Goal: Task Accomplishment & Management: Contribute content

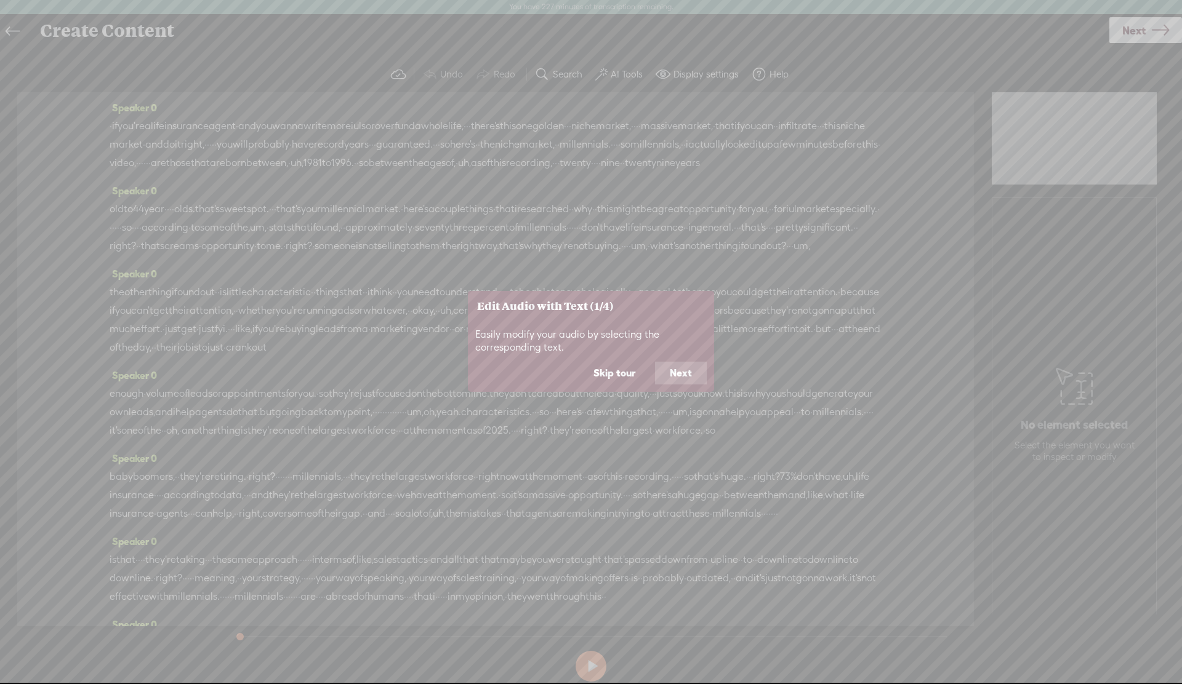
click at [680, 372] on button "Next" at bounding box center [681, 372] width 52 height 23
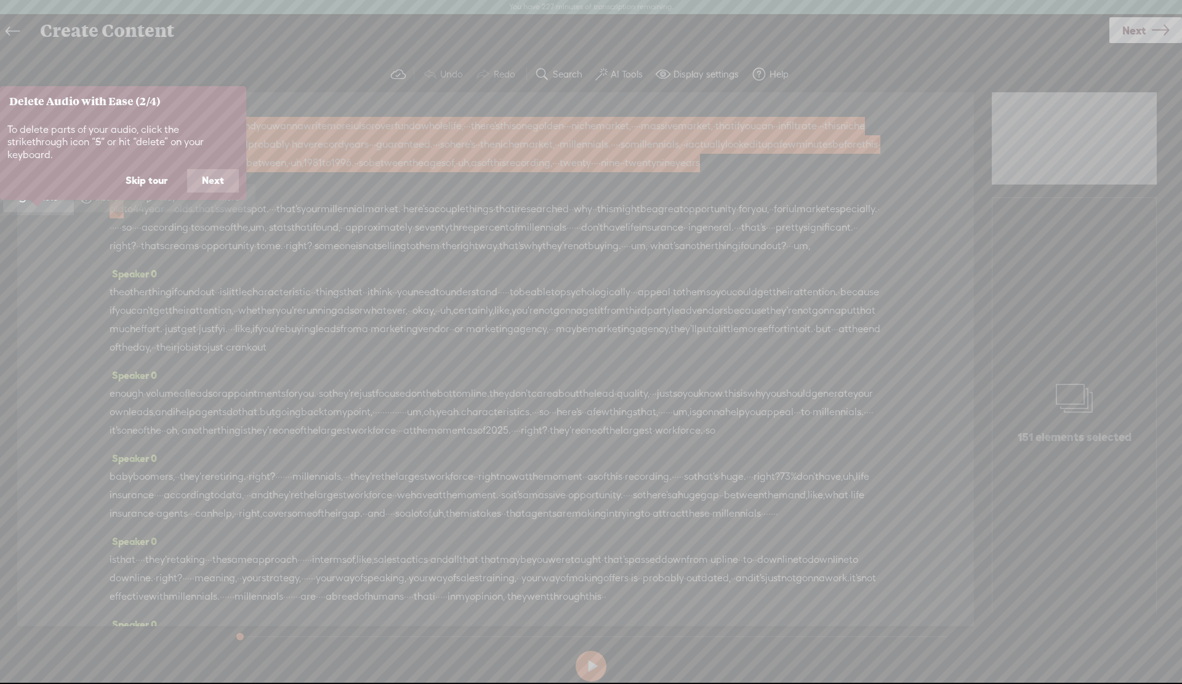
click at [215, 169] on button "Next" at bounding box center [213, 180] width 52 height 23
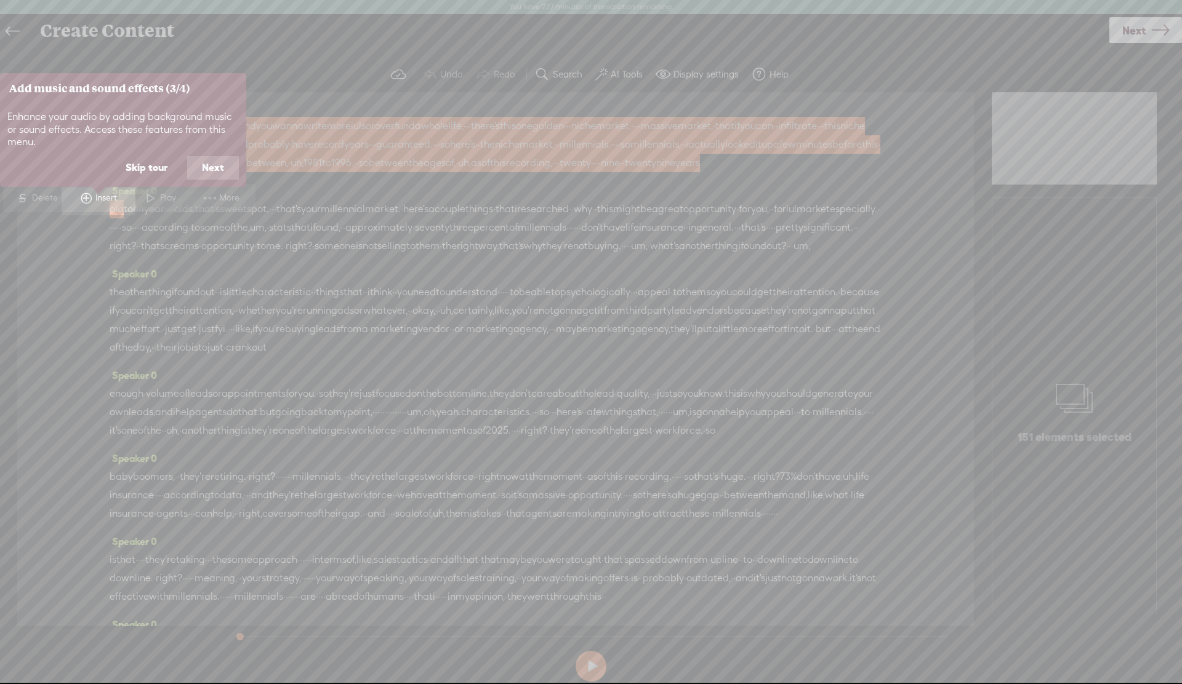
click at [217, 170] on button "Next" at bounding box center [213, 167] width 52 height 23
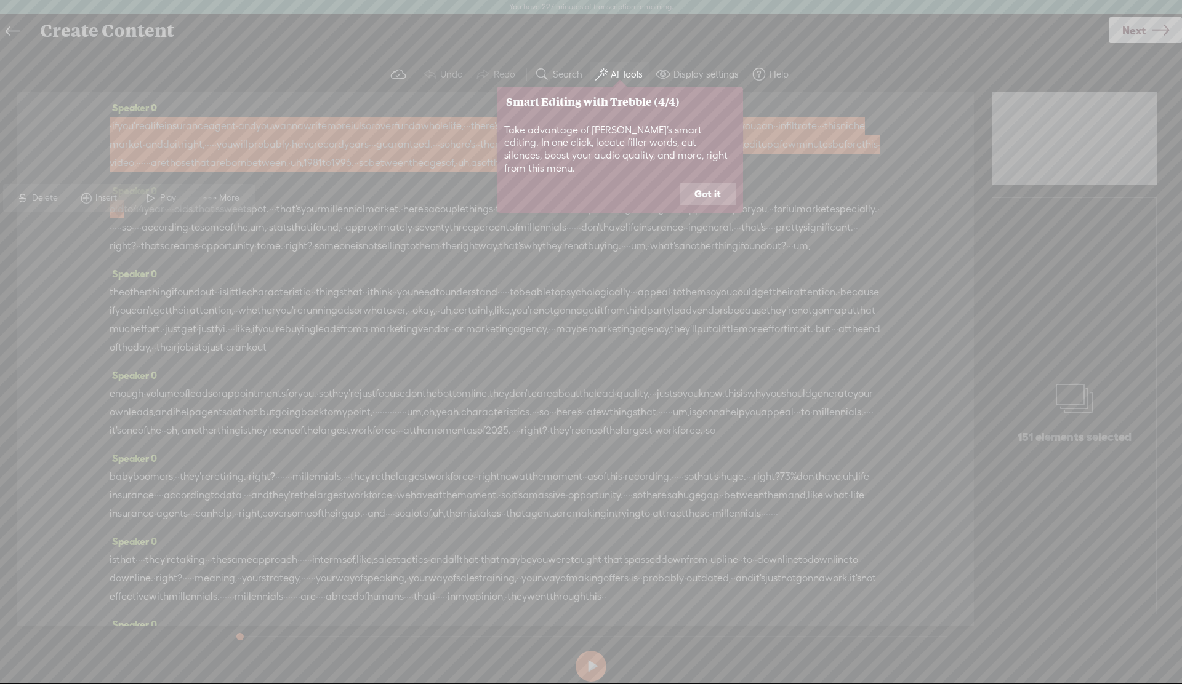
click at [708, 183] on button "Got it" at bounding box center [708, 194] width 56 height 23
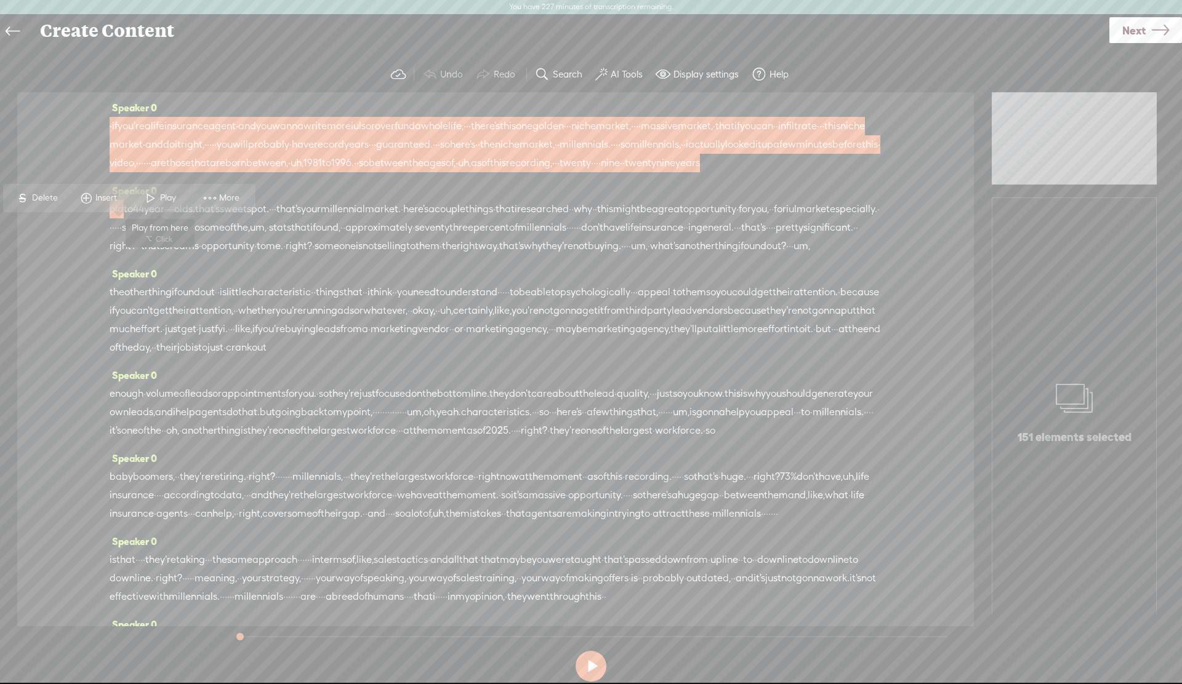
click at [150, 196] on span at bounding box center [151, 198] width 18 height 22
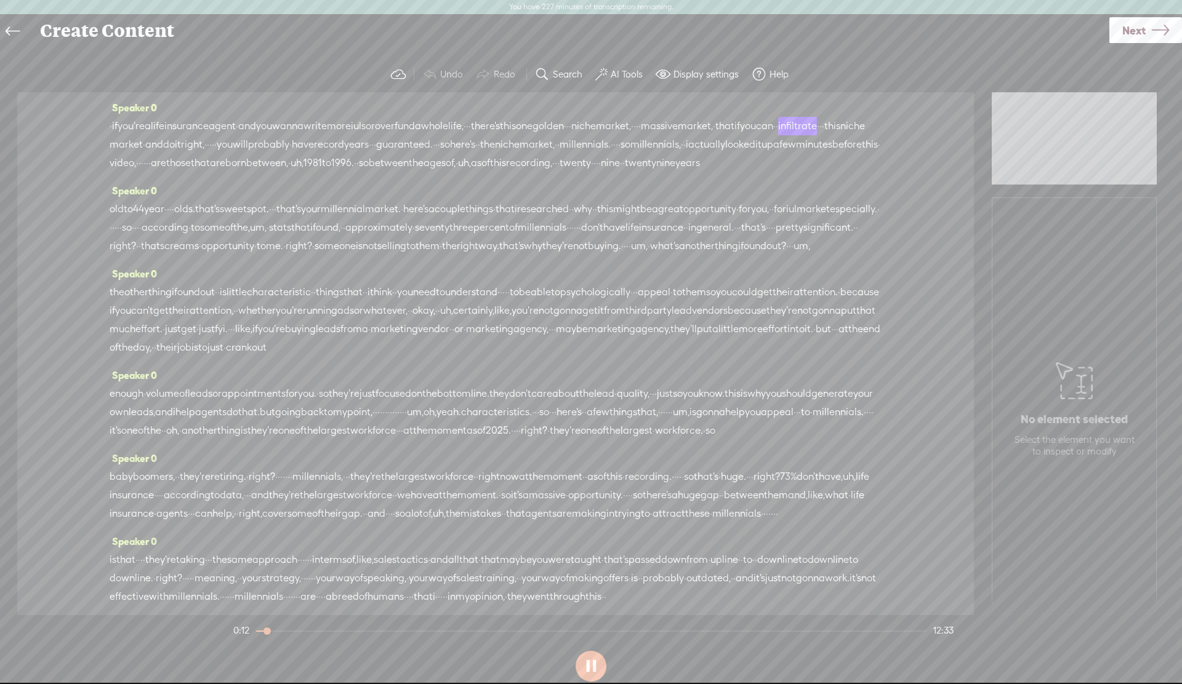
click at [630, 154] on span "millennials," at bounding box center [655, 144] width 50 height 18
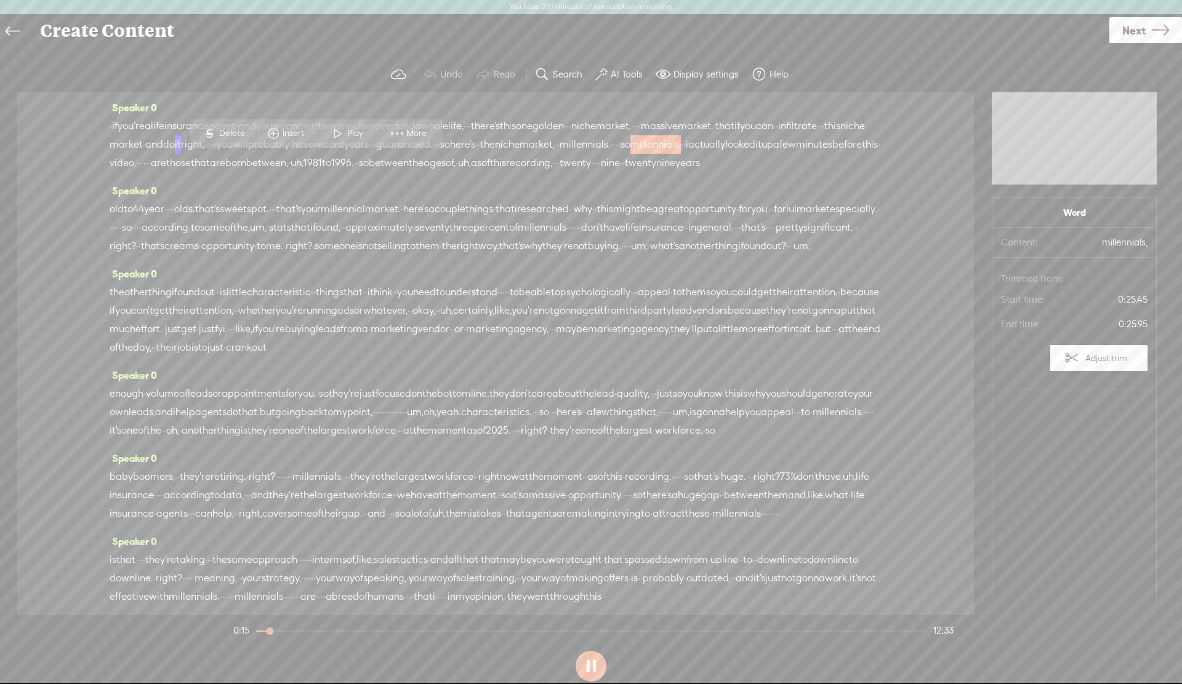
click at [400, 135] on span at bounding box center [397, 133] width 18 height 22
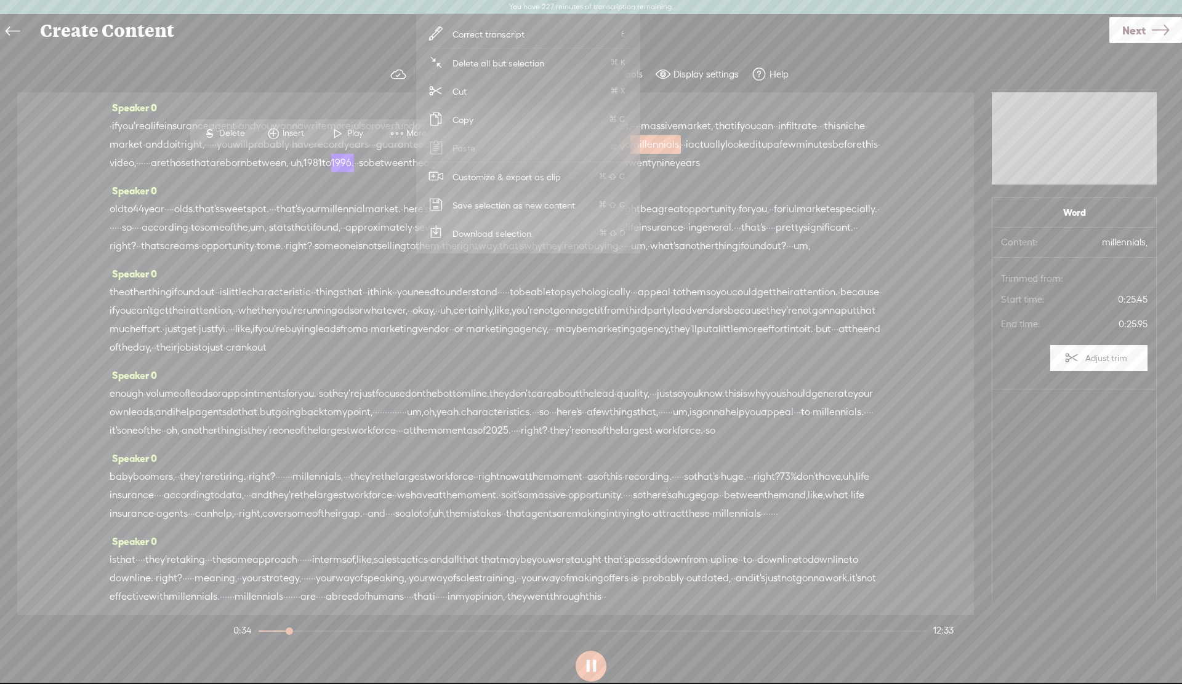
click at [135, 339] on span "much" at bounding box center [123, 329] width 26 height 18
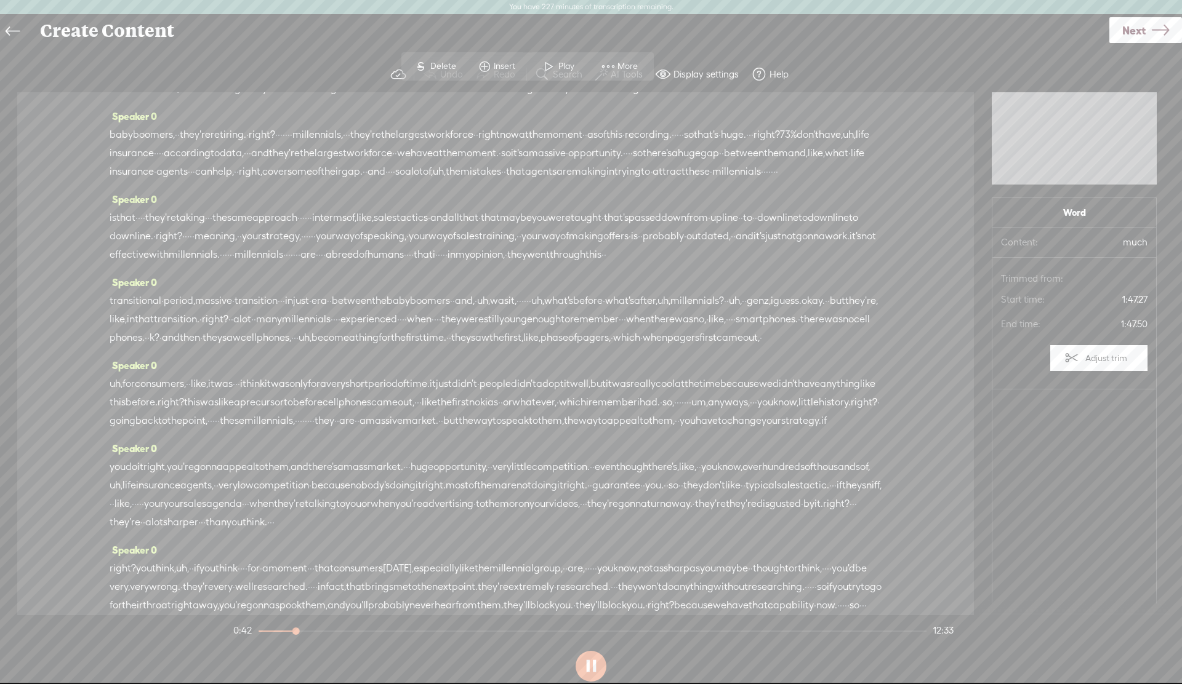
scroll to position [370, 0]
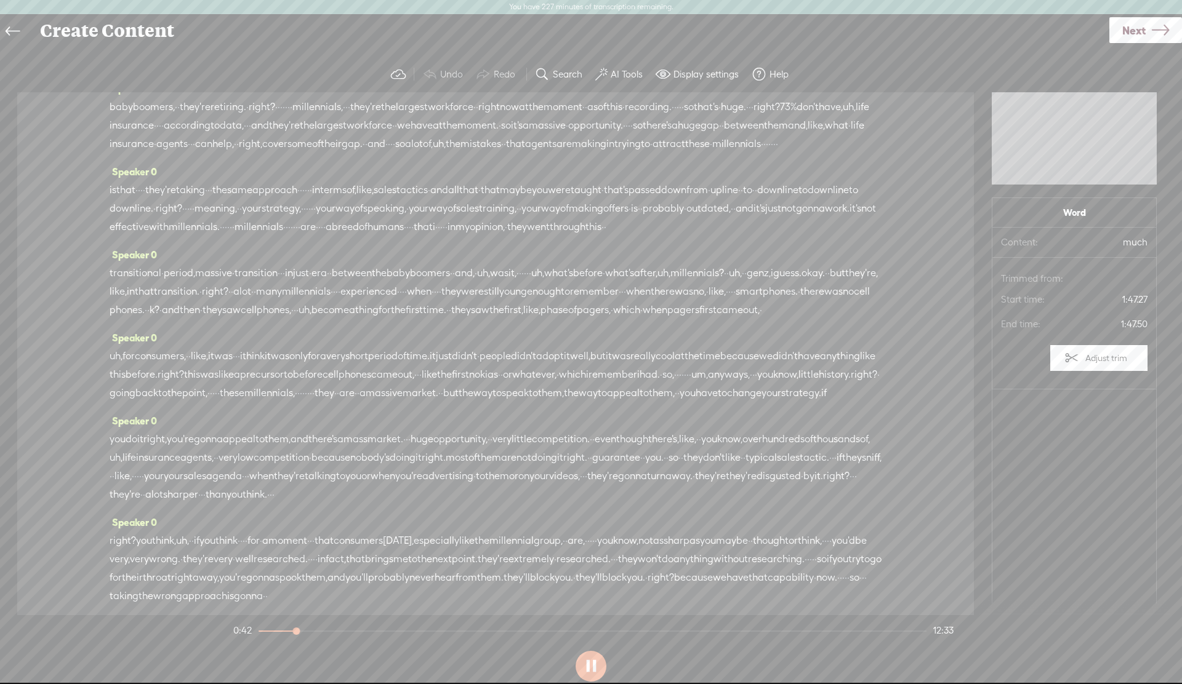
click at [154, 301] on span "that" at bounding box center [144, 292] width 19 height 18
click at [135, 301] on span "in" at bounding box center [131, 292] width 8 height 18
click at [425, 373] on span at bounding box center [434, 373] width 18 height 22
click at [239, 301] on span "a" at bounding box center [236, 292] width 6 height 18
click at [588, 659] on button at bounding box center [591, 666] width 31 height 31
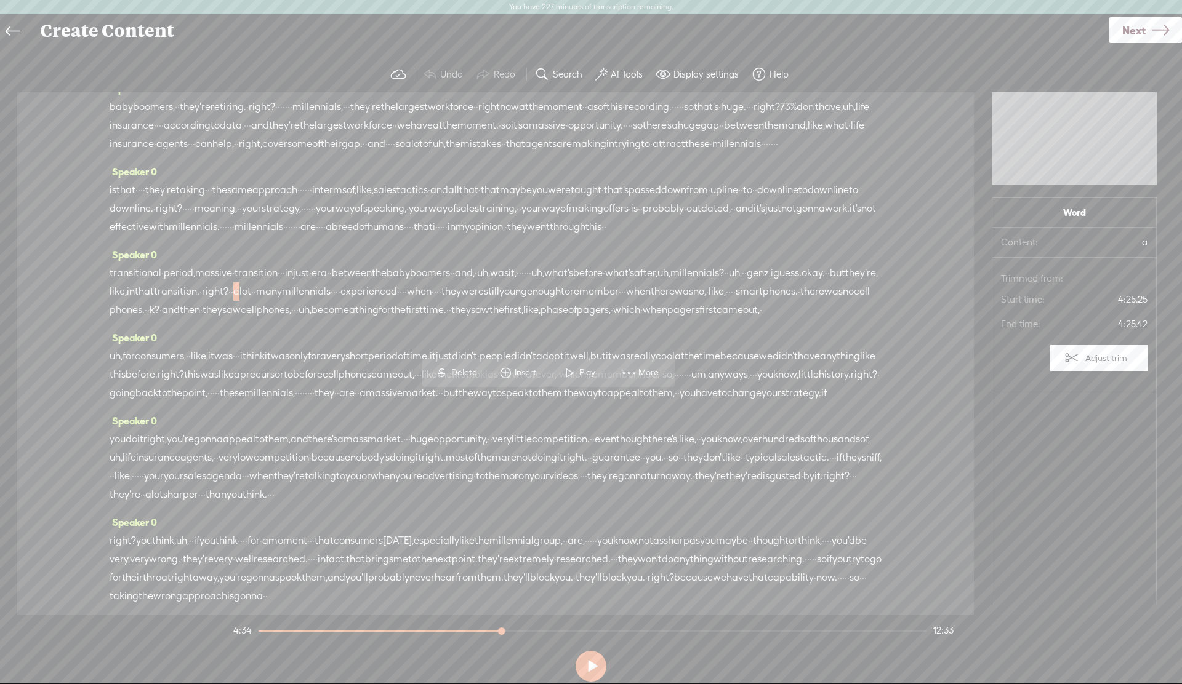
drag, startPoint x: 544, startPoint y: 404, endPoint x: 566, endPoint y: 402, distance: 22.2
click at [566, 319] on div "transitional · period, massive · transition · · · in just · era · · between the…" at bounding box center [496, 291] width 772 height 55
click at [656, 374] on span "More" at bounding box center [663, 373] width 23 height 12
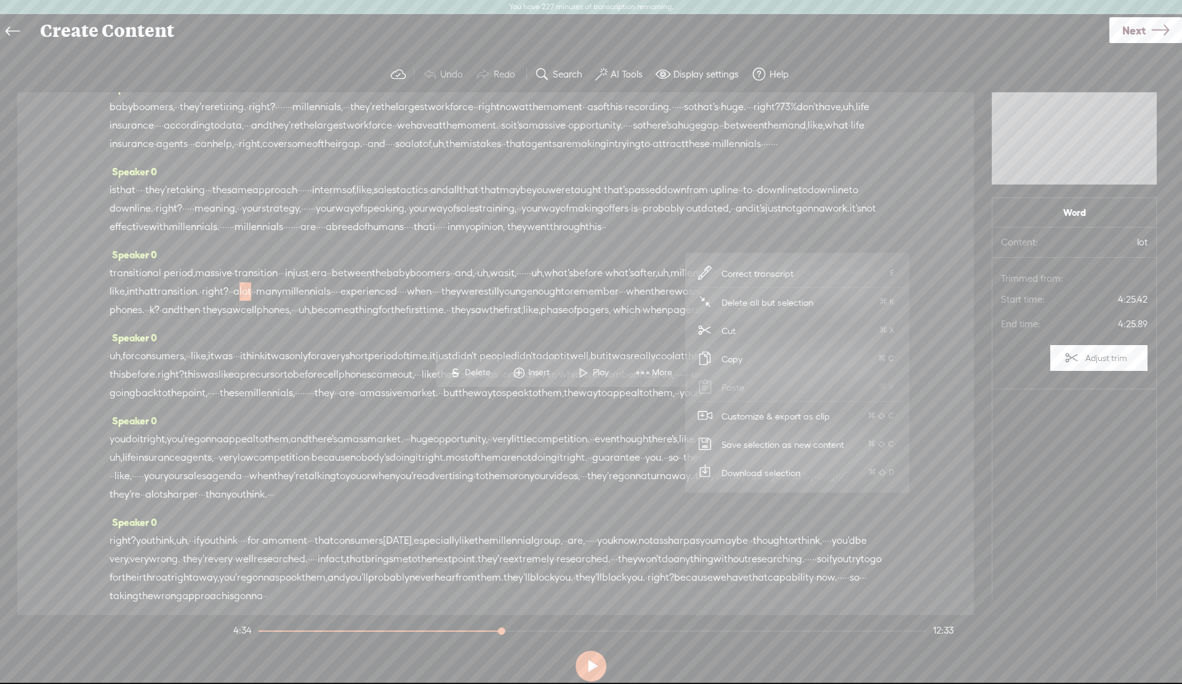
click at [750, 270] on span "Correct transcript" at bounding box center [757, 274] width 121 height 28
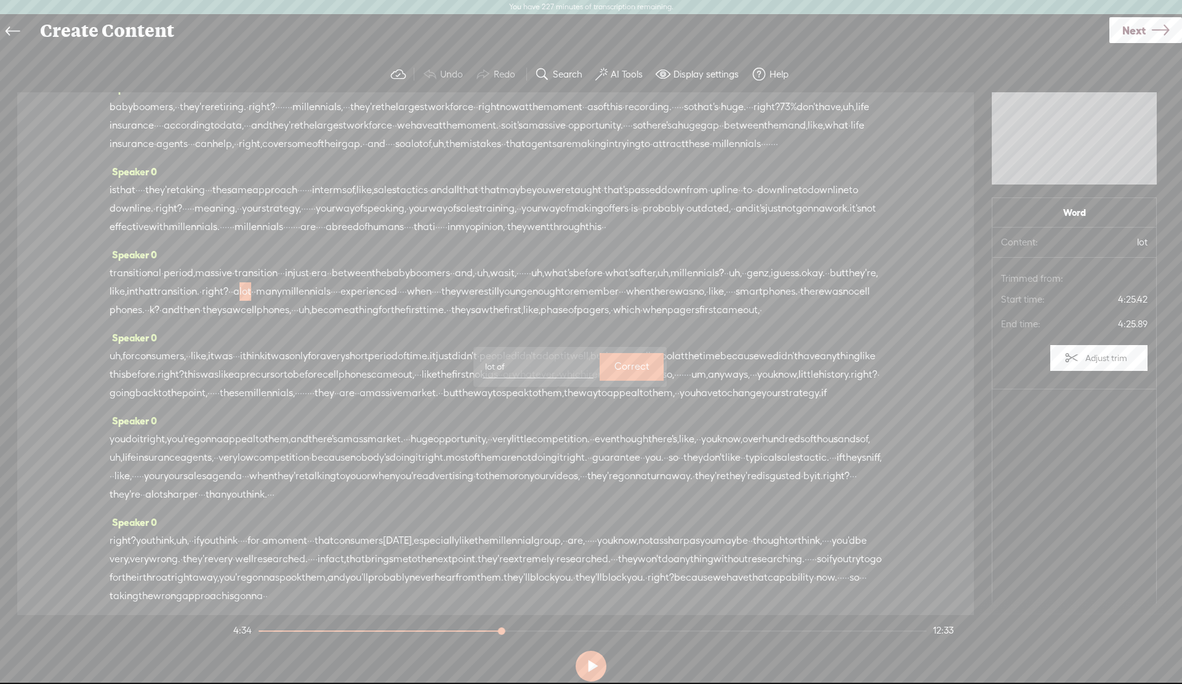
type input "lot of"
click at [614, 367] on label "Correct" at bounding box center [631, 367] width 35 height 25
click at [228, 301] on span "right?" at bounding box center [215, 292] width 26 height 18
click at [534, 367] on span at bounding box center [535, 373] width 18 height 22
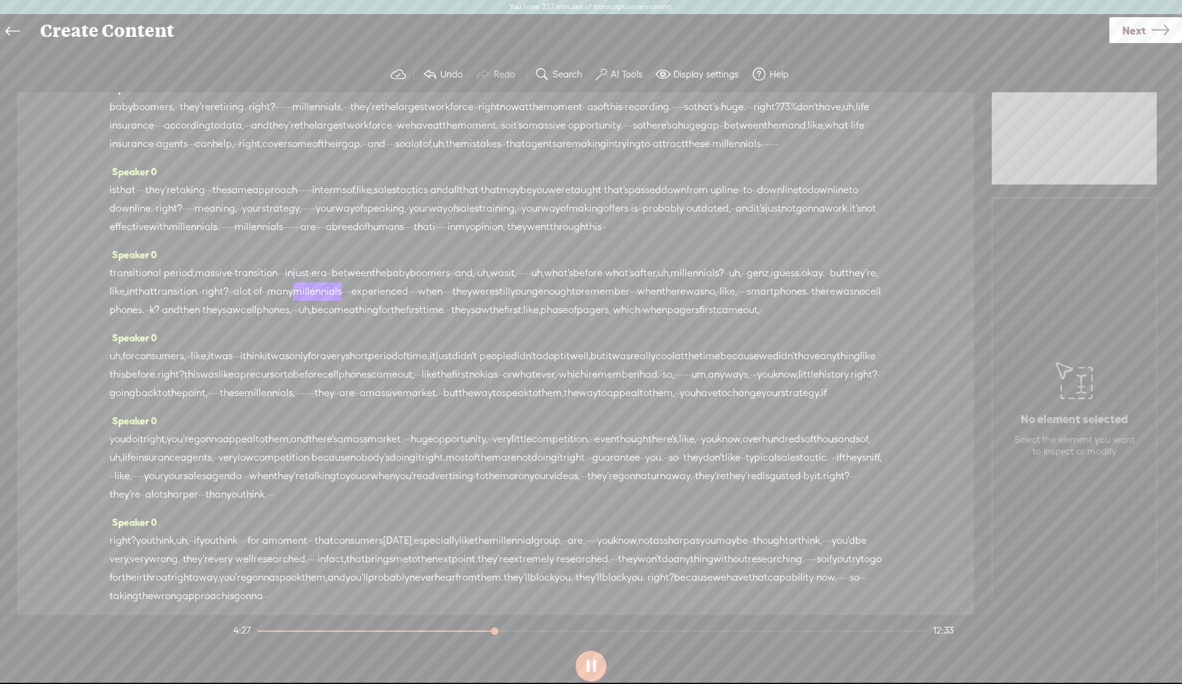
click at [239, 301] on span "a" at bounding box center [236, 292] width 6 height 18
click at [591, 660] on button at bounding box center [591, 666] width 31 height 31
click at [262, 301] on span "lot of" at bounding box center [250, 292] width 23 height 18
click at [534, 374] on span "Insert" at bounding box center [546, 373] width 25 height 12
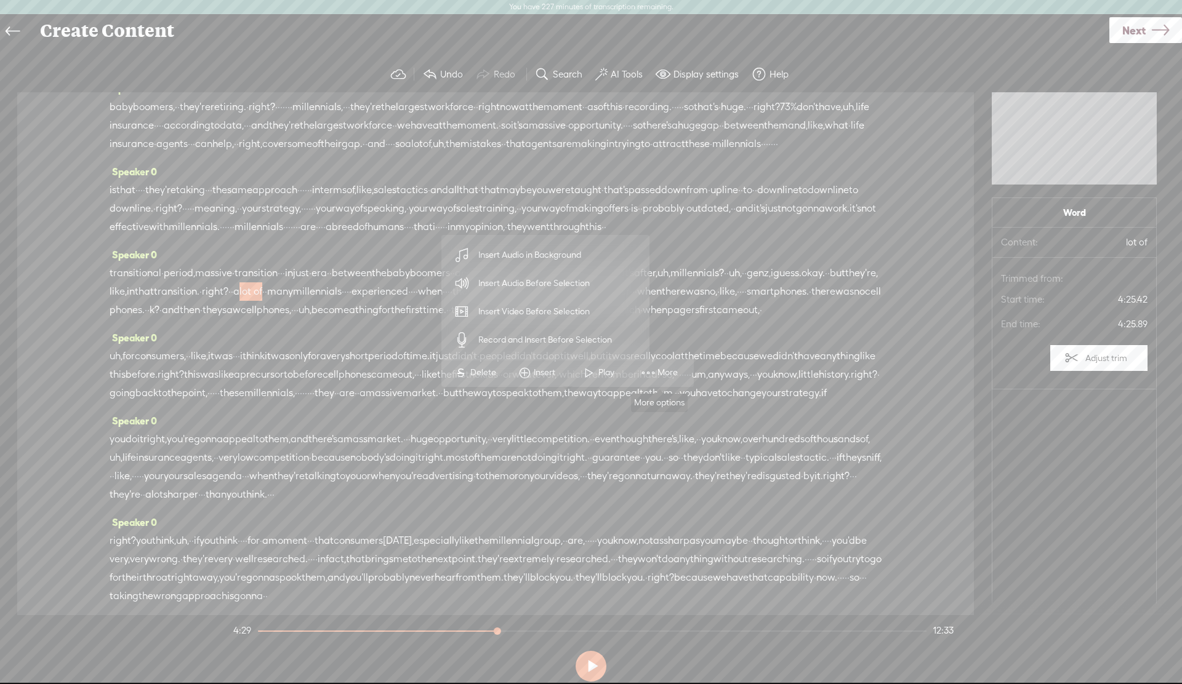
click at [659, 377] on span "More" at bounding box center [668, 373] width 23 height 12
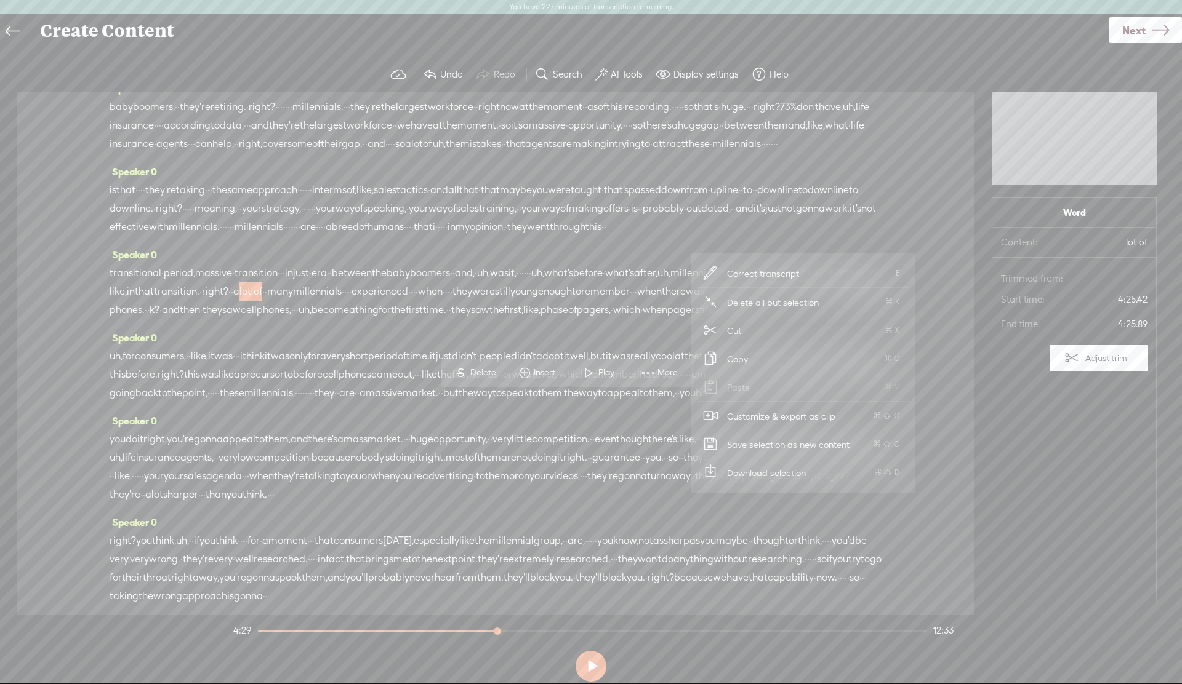
click at [759, 273] on span "Correct transcript" at bounding box center [763, 274] width 121 height 28
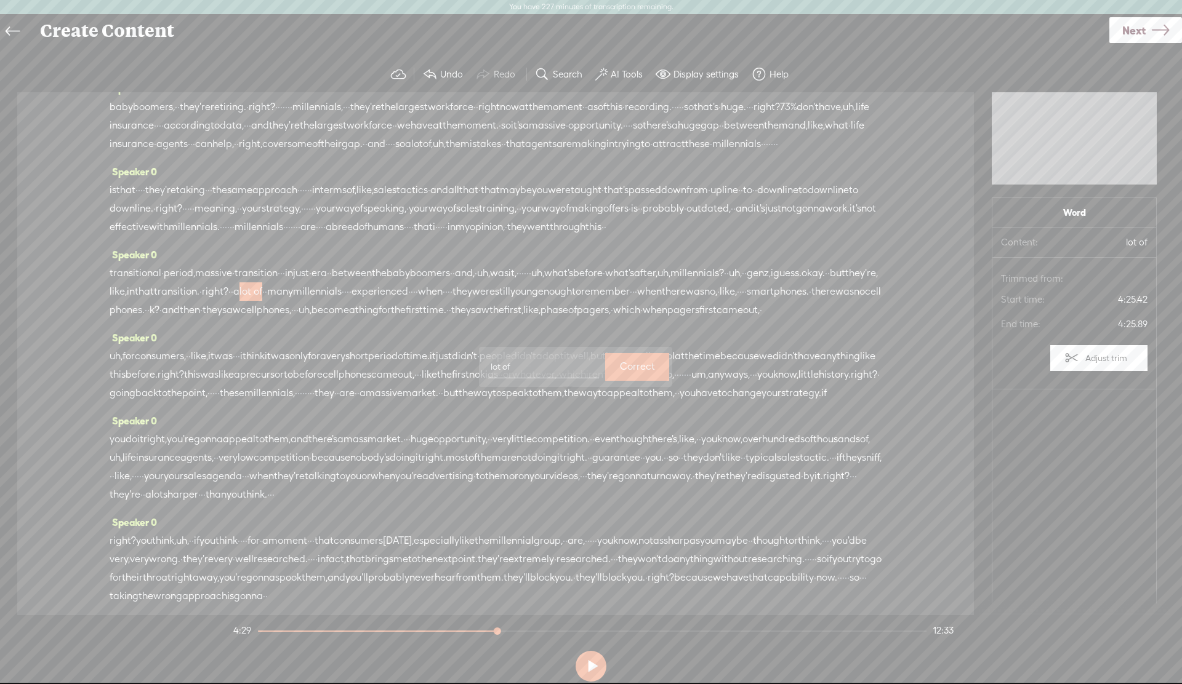
click at [522, 365] on input "lot of" at bounding box center [543, 367] width 111 height 23
type input "lot of baby boomers and"
click at [620, 367] on label "Correct" at bounding box center [637, 367] width 35 height 25
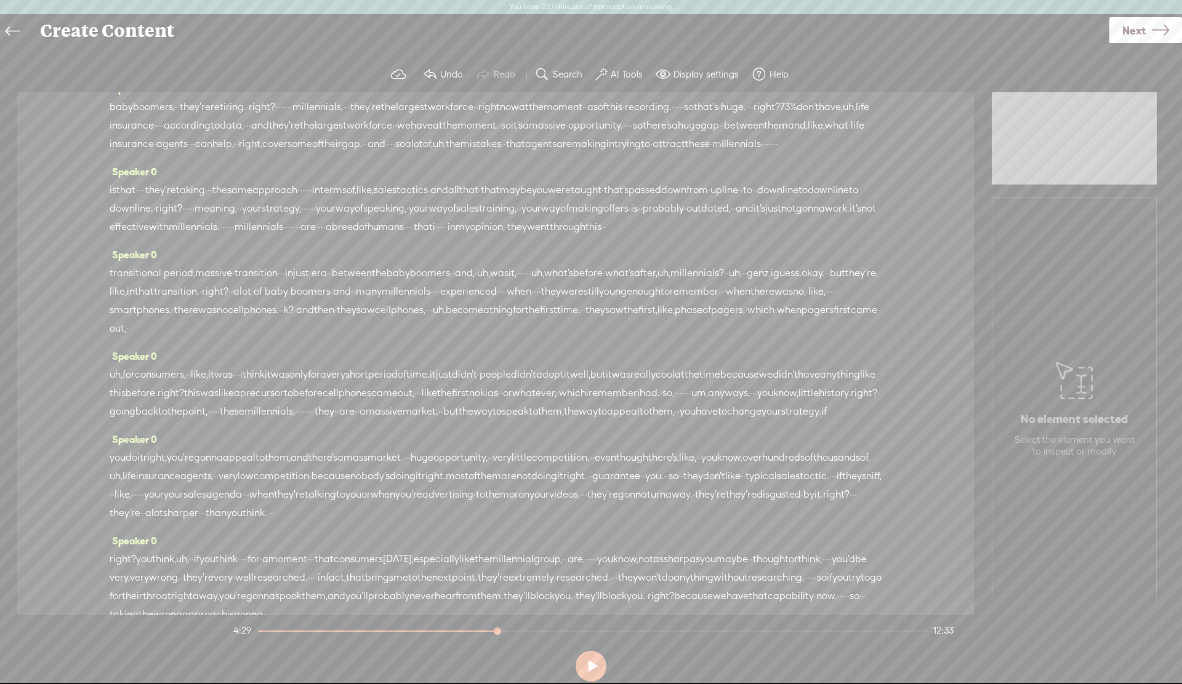
click at [199, 301] on span "transition." at bounding box center [177, 292] width 46 height 18
click at [488, 376] on span at bounding box center [488, 373] width 18 height 22
click at [587, 673] on button at bounding box center [591, 666] width 31 height 31
click at [774, 301] on span "was" at bounding box center [783, 292] width 18 height 18
click at [827, 283] on span "·" at bounding box center [828, 273] width 2 height 18
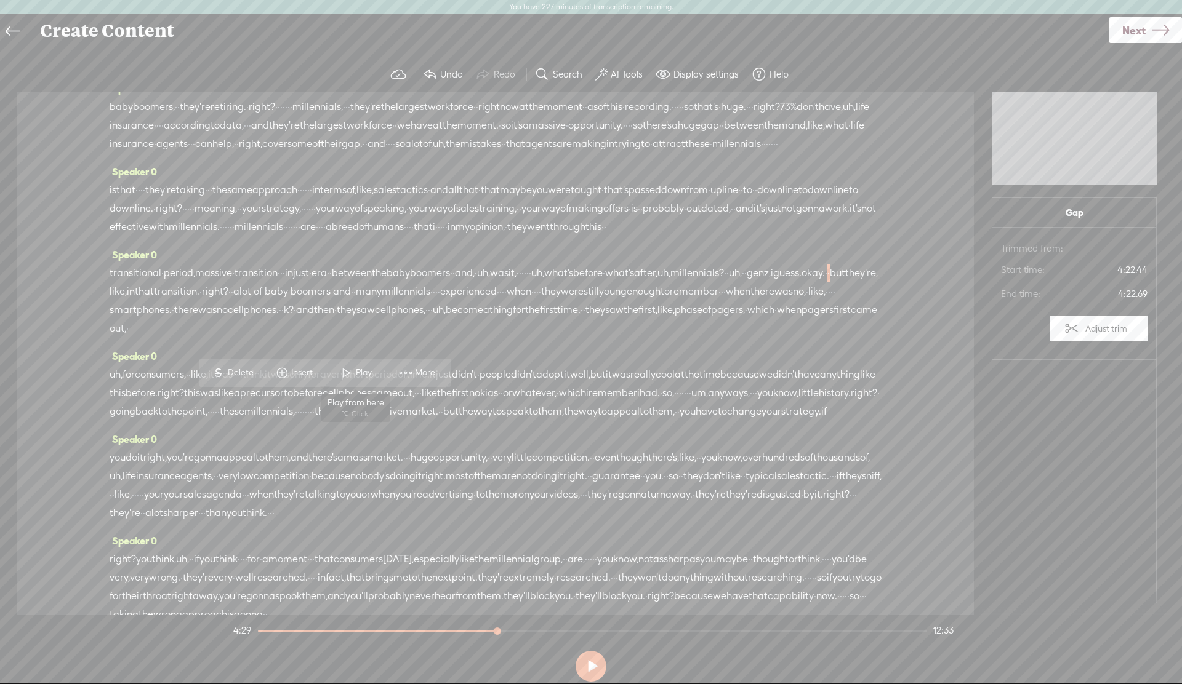
click at [340, 375] on span at bounding box center [346, 373] width 18 height 22
click at [239, 301] on span "a" at bounding box center [236, 292] width 6 height 18
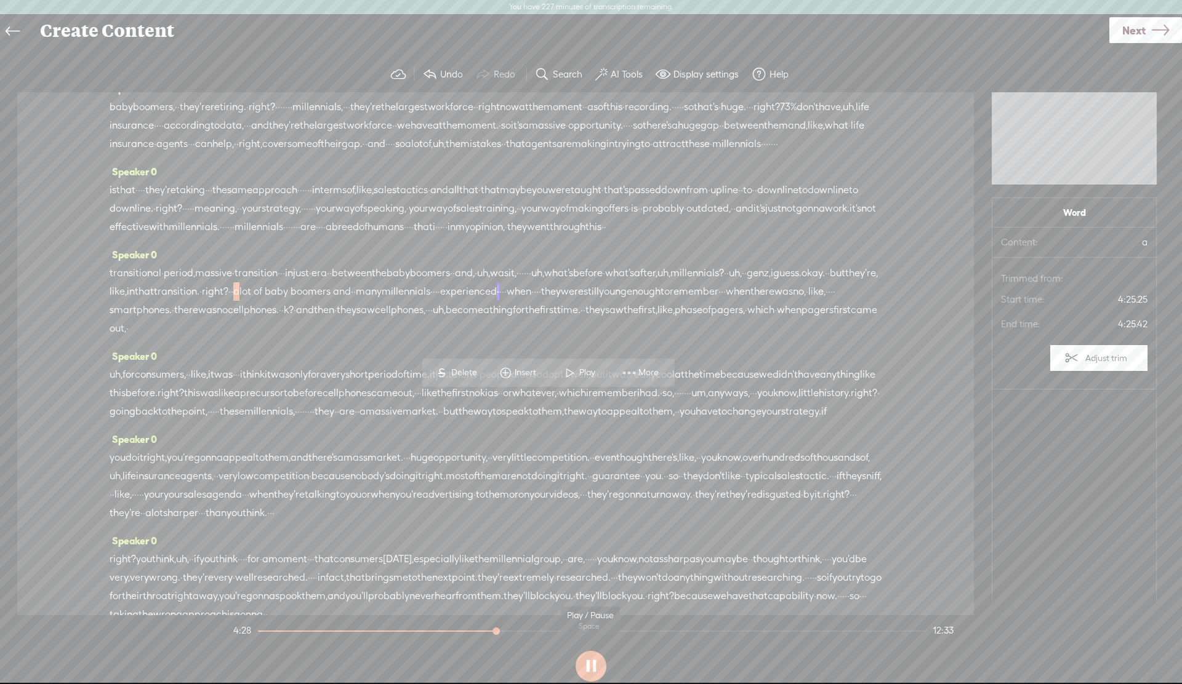
click at [597, 670] on button at bounding box center [591, 666] width 31 height 31
drag, startPoint x: 530, startPoint y: 404, endPoint x: 680, endPoint y: 403, distance: 149.6
click at [680, 338] on div "transitional · period, massive · transition · · · in just · era · · between the…" at bounding box center [496, 301] width 772 height 74
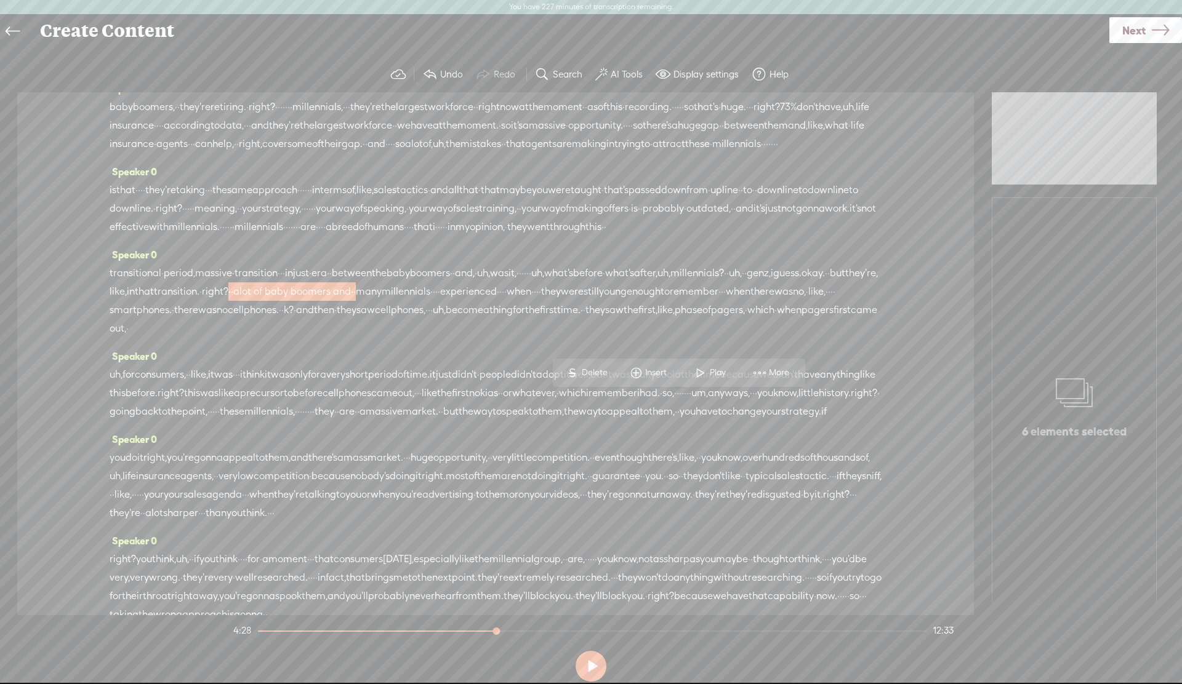
click at [597, 375] on span "Delete" at bounding box center [596, 373] width 29 height 12
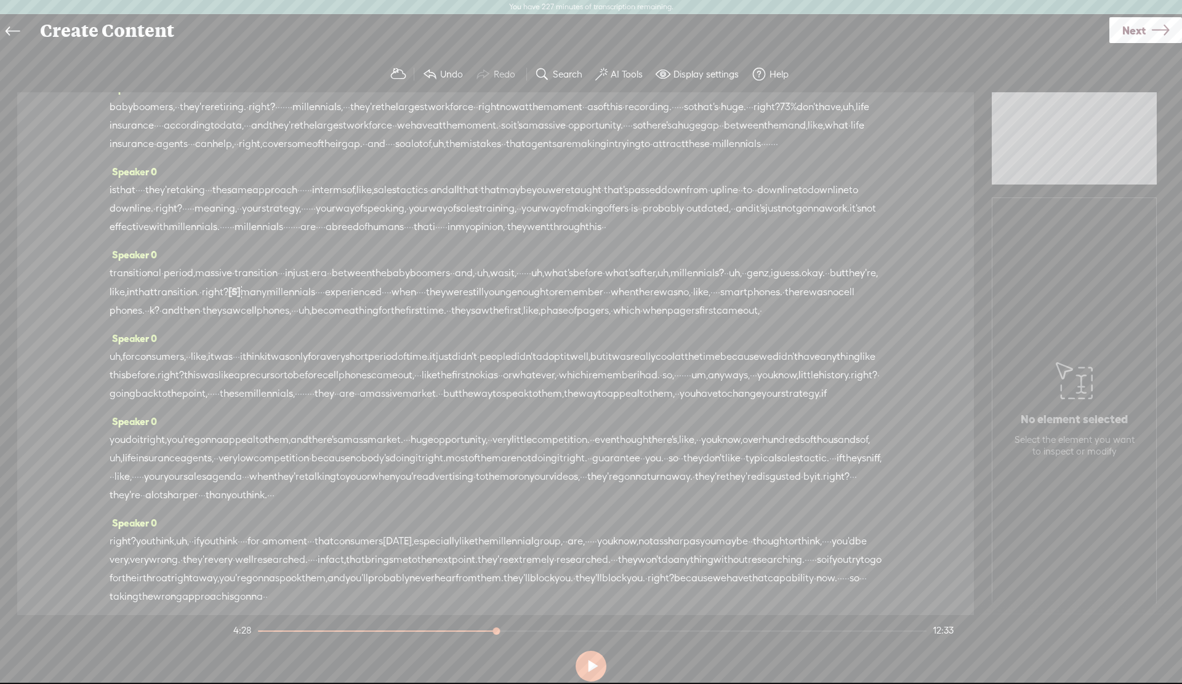
click at [199, 302] on span "transition." at bounding box center [177, 292] width 46 height 18
click at [154, 302] on span "that" at bounding box center [144, 292] width 19 height 18
click at [458, 371] on span at bounding box center [452, 374] width 18 height 22
click at [593, 664] on button at bounding box center [591, 666] width 31 height 31
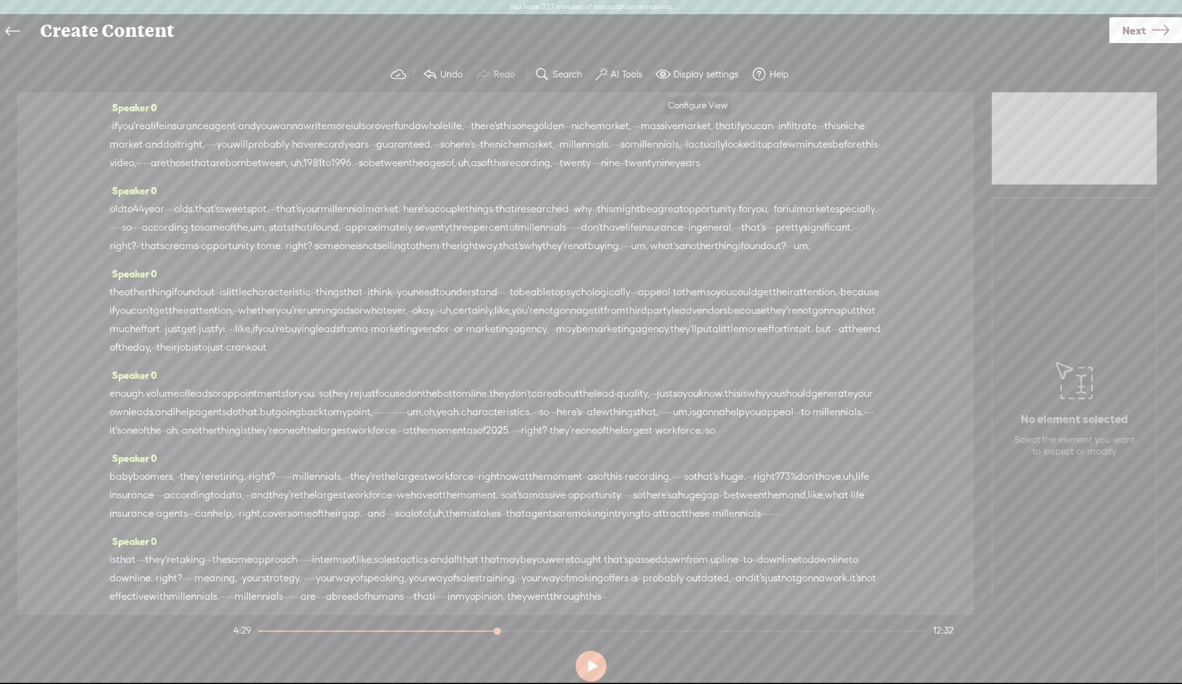
click at [684, 74] on label "Display settings" at bounding box center [705, 74] width 65 height 12
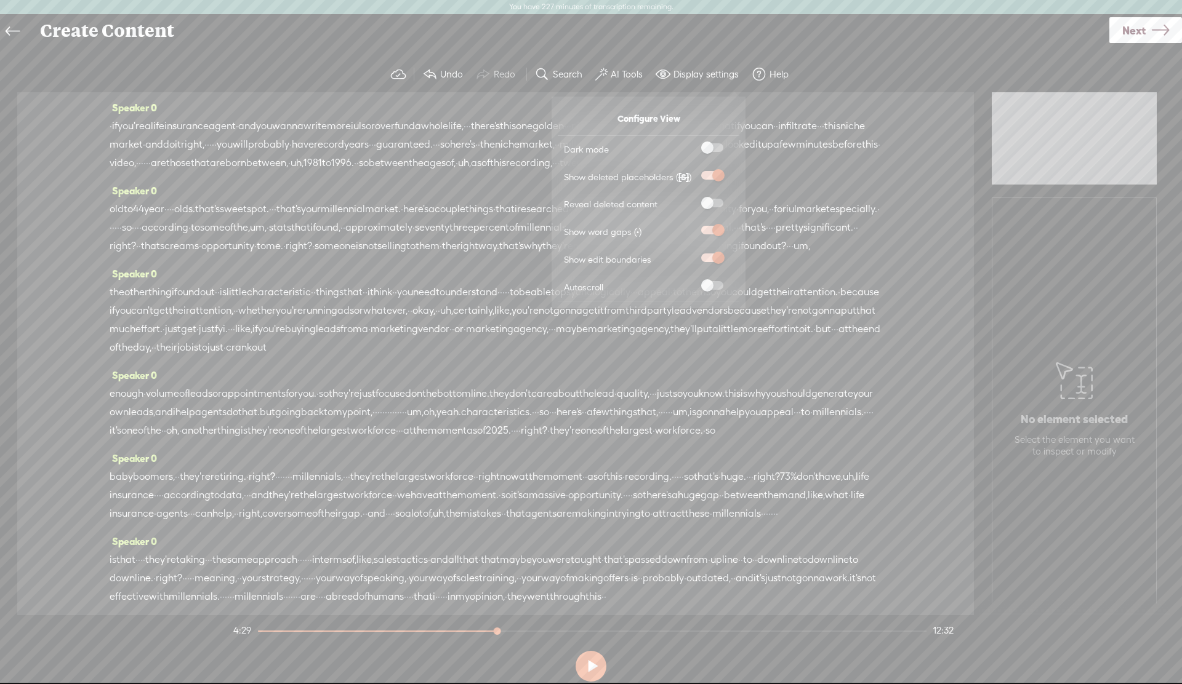
click at [721, 146] on span at bounding box center [712, 147] width 22 height 9
click at [691, 143] on input "checkbox" at bounding box center [691, 143] width 0 height 0
click at [715, 150] on span at bounding box center [712, 147] width 22 height 9
click at [691, 143] on input "checkbox" at bounding box center [691, 143] width 0 height 0
click at [716, 203] on span at bounding box center [712, 203] width 22 height 9
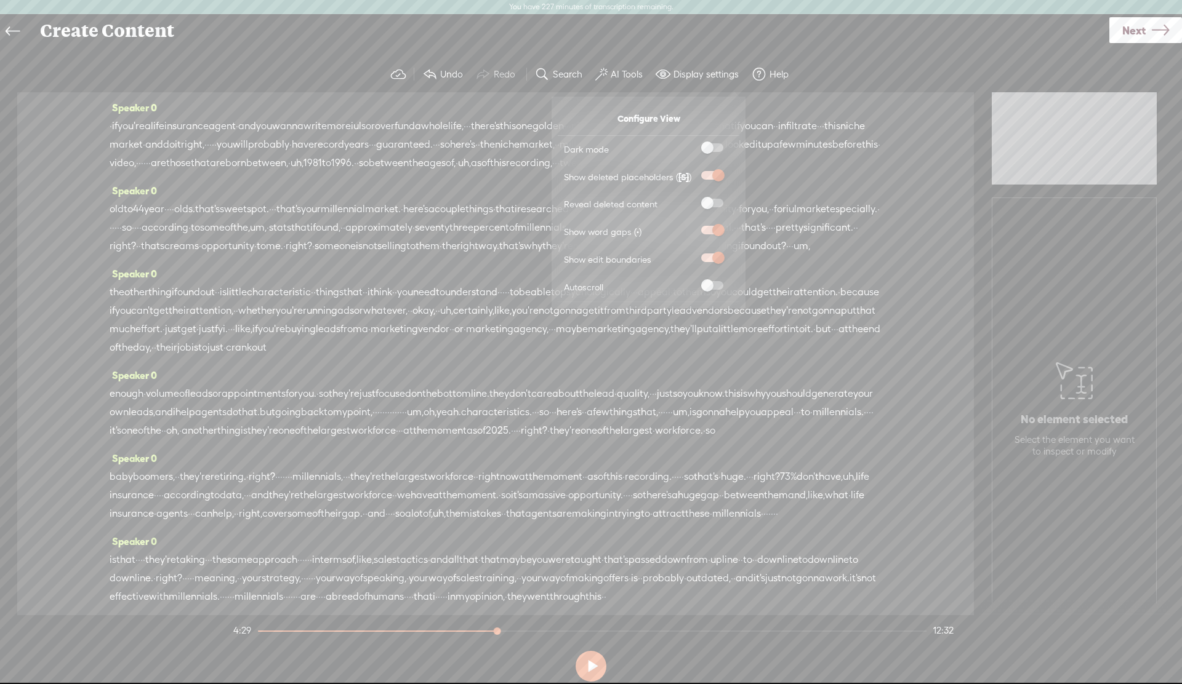
click at [691, 199] on input "checkbox" at bounding box center [691, 199] width 0 height 0
click at [716, 203] on span at bounding box center [712, 203] width 22 height 9
click at [691, 199] on input "checkbox" at bounding box center [691, 199] width 0 height 0
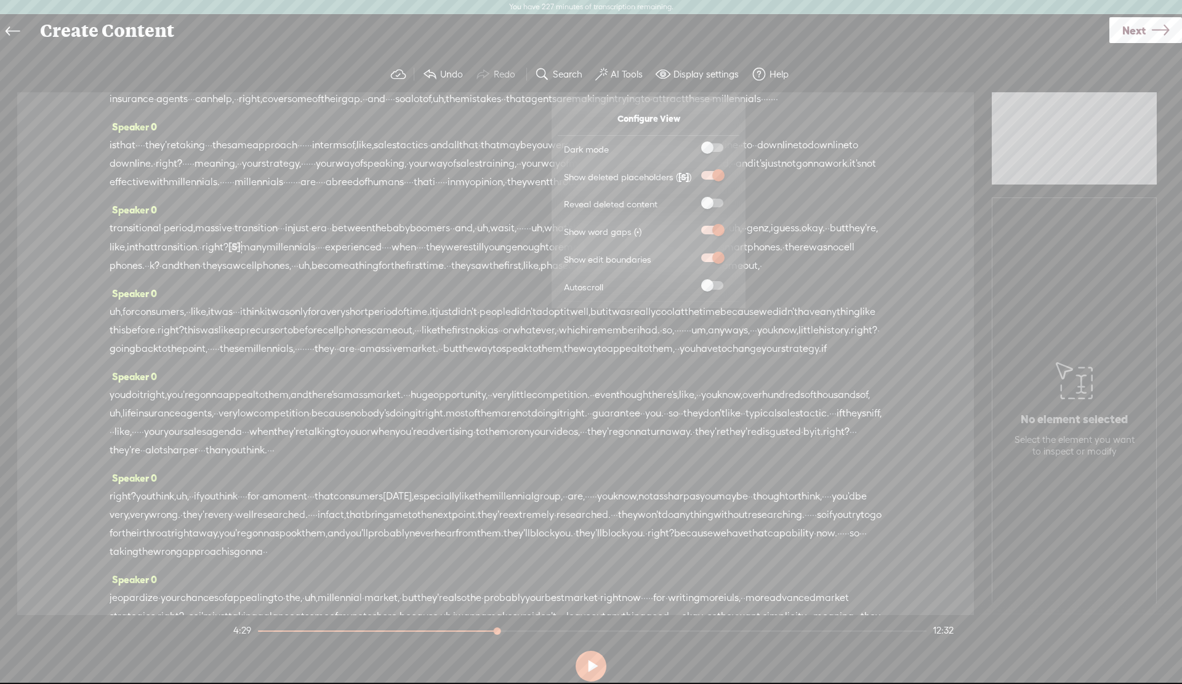
scroll to position [419, 0]
click at [715, 202] on span at bounding box center [712, 203] width 22 height 9
click at [691, 199] on input "checkbox" at bounding box center [691, 199] width 0 height 0
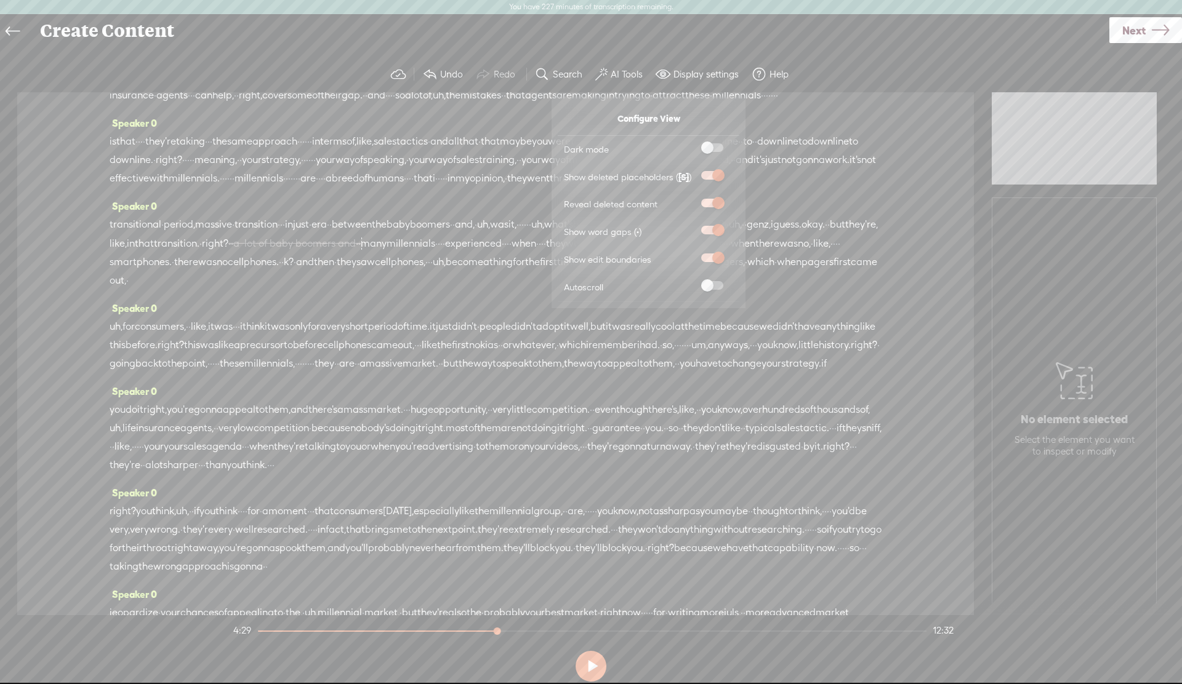
click at [715, 202] on span at bounding box center [712, 203] width 22 height 9
click at [691, 199] on input "checkbox" at bounding box center [691, 199] width 0 height 0
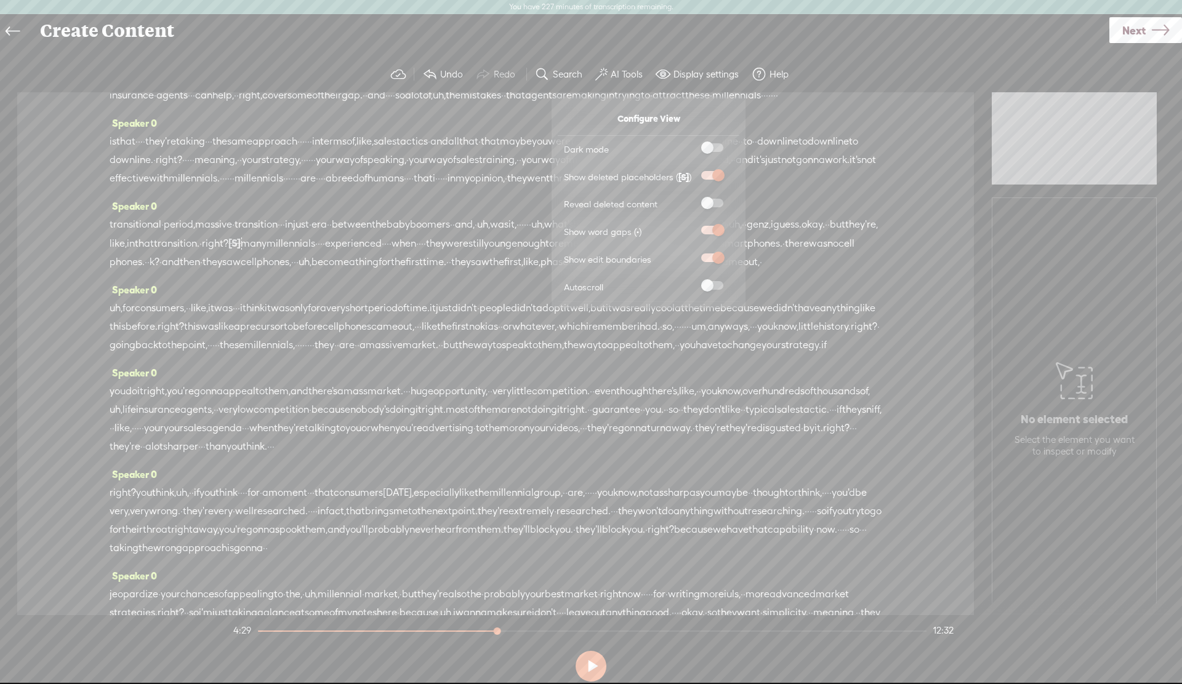
click at [715, 202] on span at bounding box center [712, 203] width 22 height 9
click at [691, 199] on input "checkbox" at bounding box center [691, 199] width 0 height 0
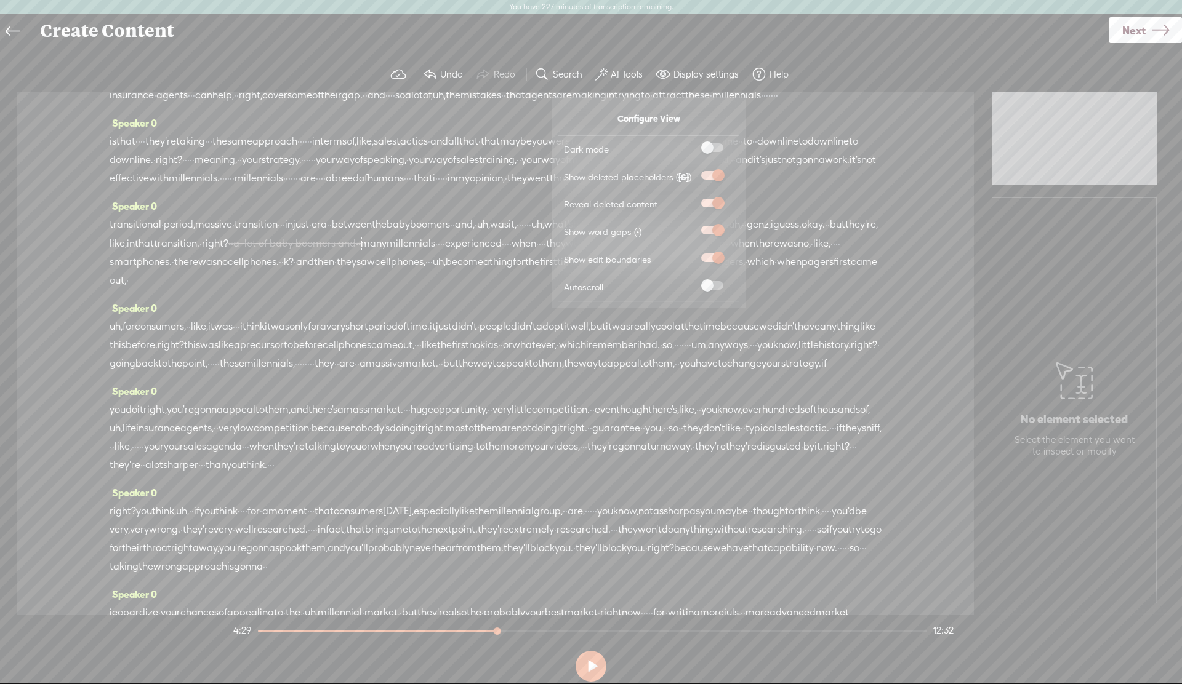
click at [715, 202] on span at bounding box center [712, 203] width 22 height 9
click at [691, 199] on input "checkbox" at bounding box center [691, 199] width 0 height 0
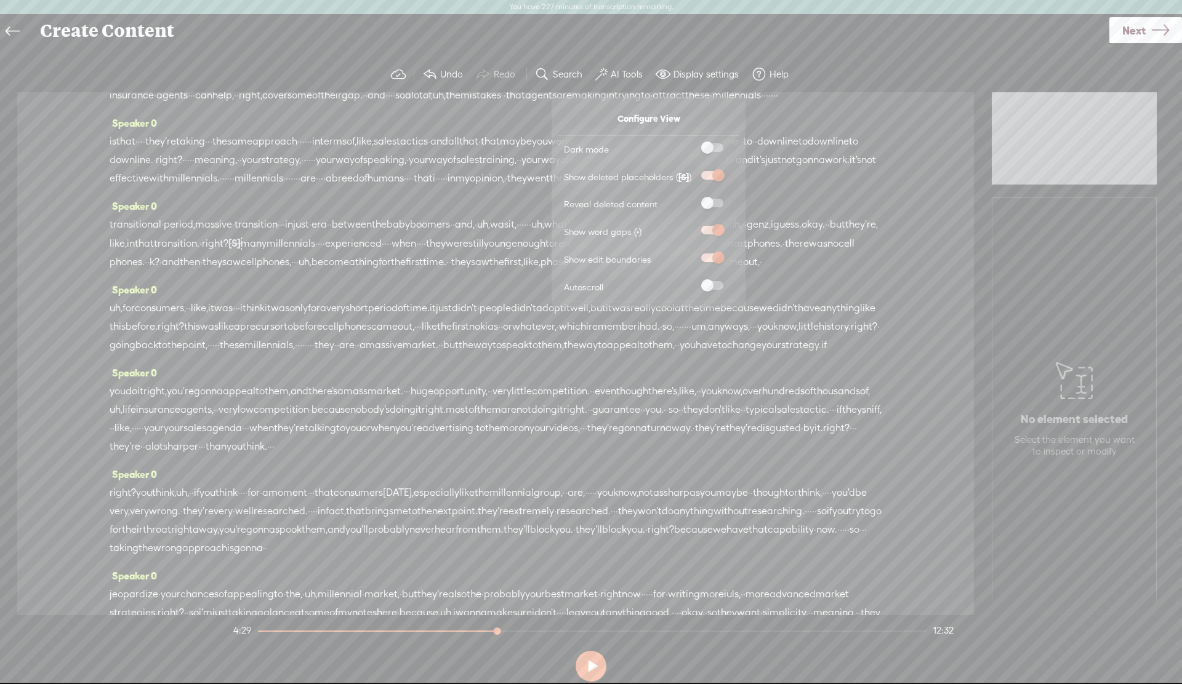
click at [715, 202] on span at bounding box center [712, 203] width 22 height 9
click at [691, 199] on input "checkbox" at bounding box center [691, 199] width 0 height 0
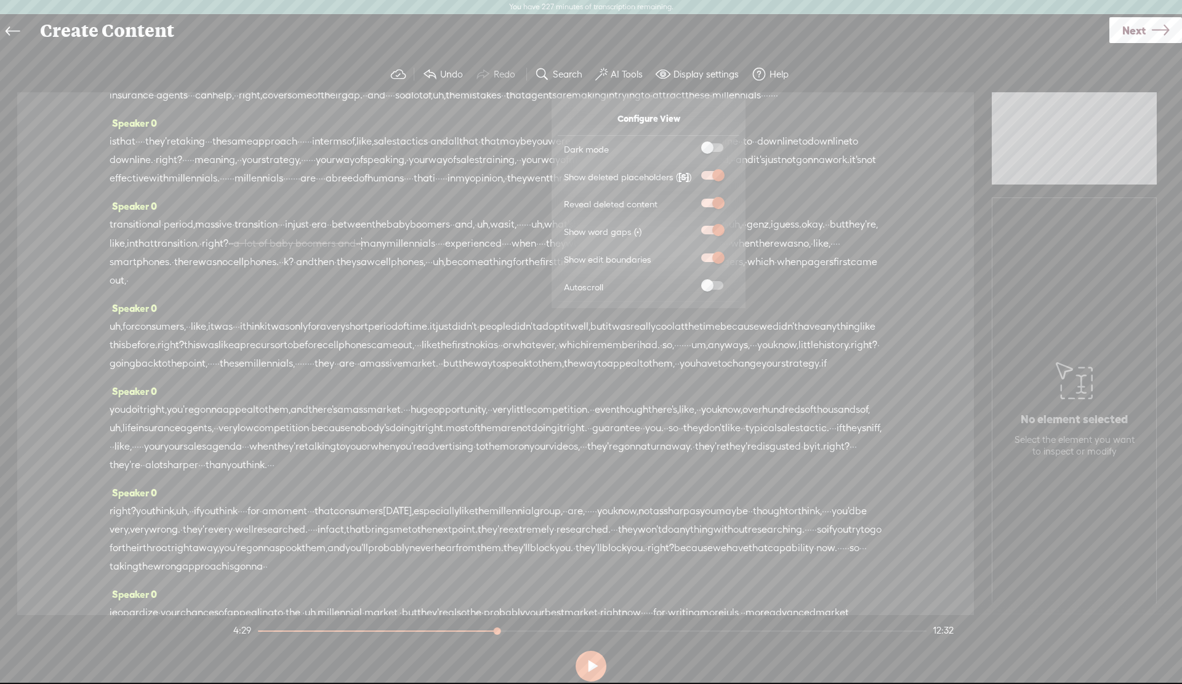
click at [715, 202] on span at bounding box center [712, 203] width 22 height 9
click at [691, 199] on input "checkbox" at bounding box center [691, 199] width 0 height 0
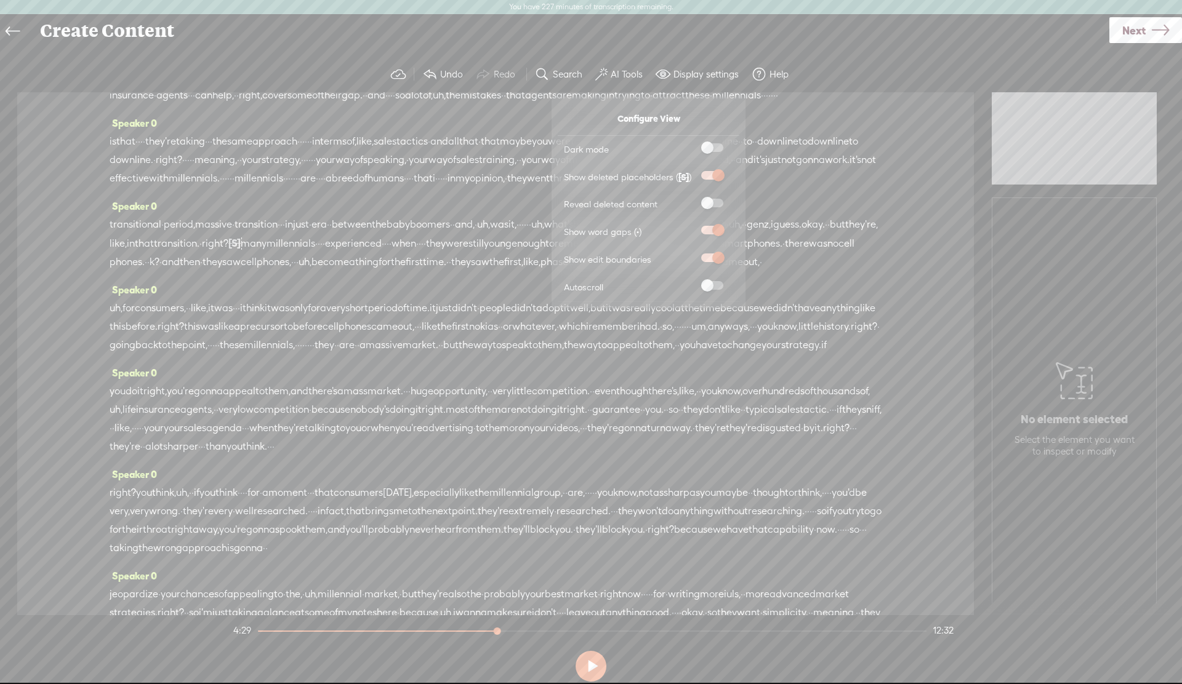
click at [714, 287] on span at bounding box center [712, 285] width 22 height 9
click at [691, 281] on input "checkbox" at bounding box center [691, 281] width 0 height 0
click at [714, 287] on span at bounding box center [712, 285] width 22 height 9
click at [691, 281] on input "checkbox" at bounding box center [691, 281] width 0 height 0
click at [715, 286] on span at bounding box center [712, 285] width 22 height 9
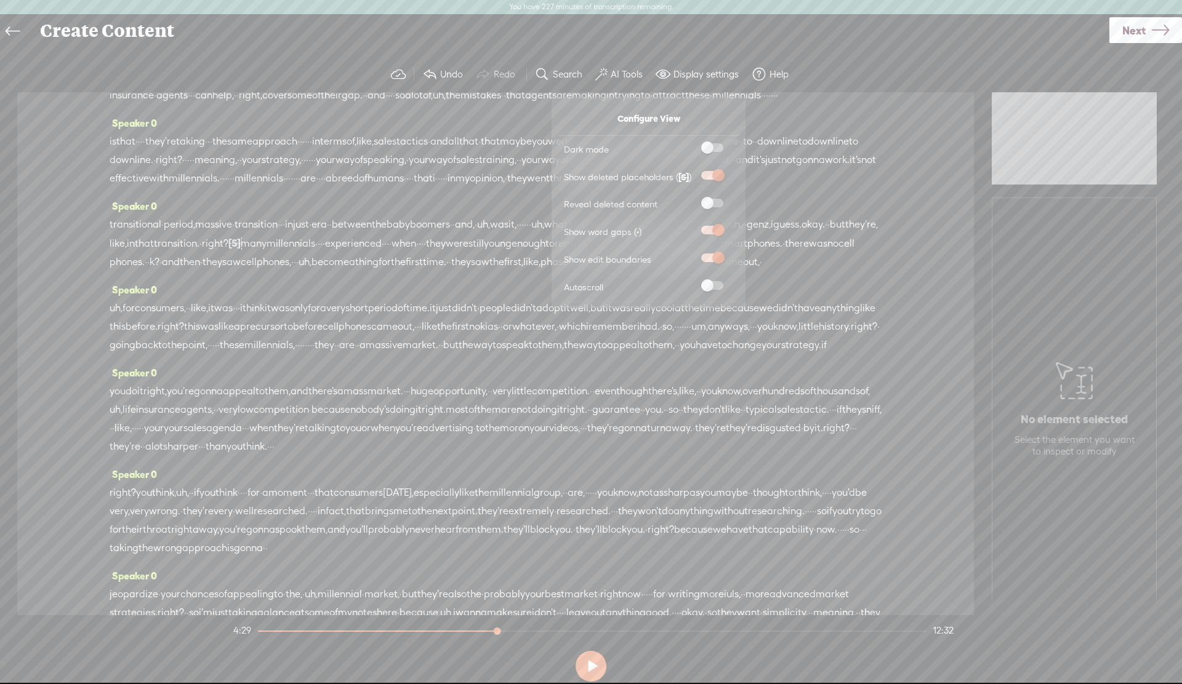
click at [691, 281] on input "checkbox" at bounding box center [691, 281] width 0 height 0
click at [717, 286] on span at bounding box center [712, 285] width 22 height 9
click at [691, 281] on input "checkbox" at bounding box center [691, 281] width 0 height 0
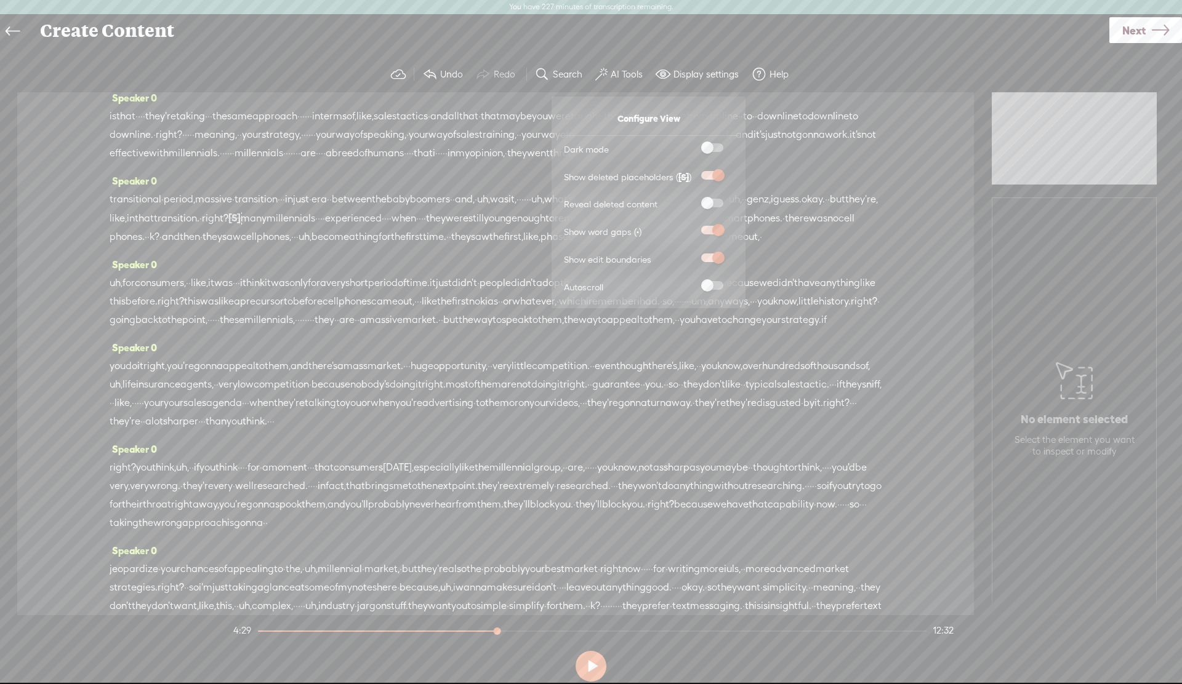
click at [821, 172] on div "Speaker 0 is that · · · · they're taking · · · the same approach · · · · · · in…" at bounding box center [496, 130] width 772 height 83
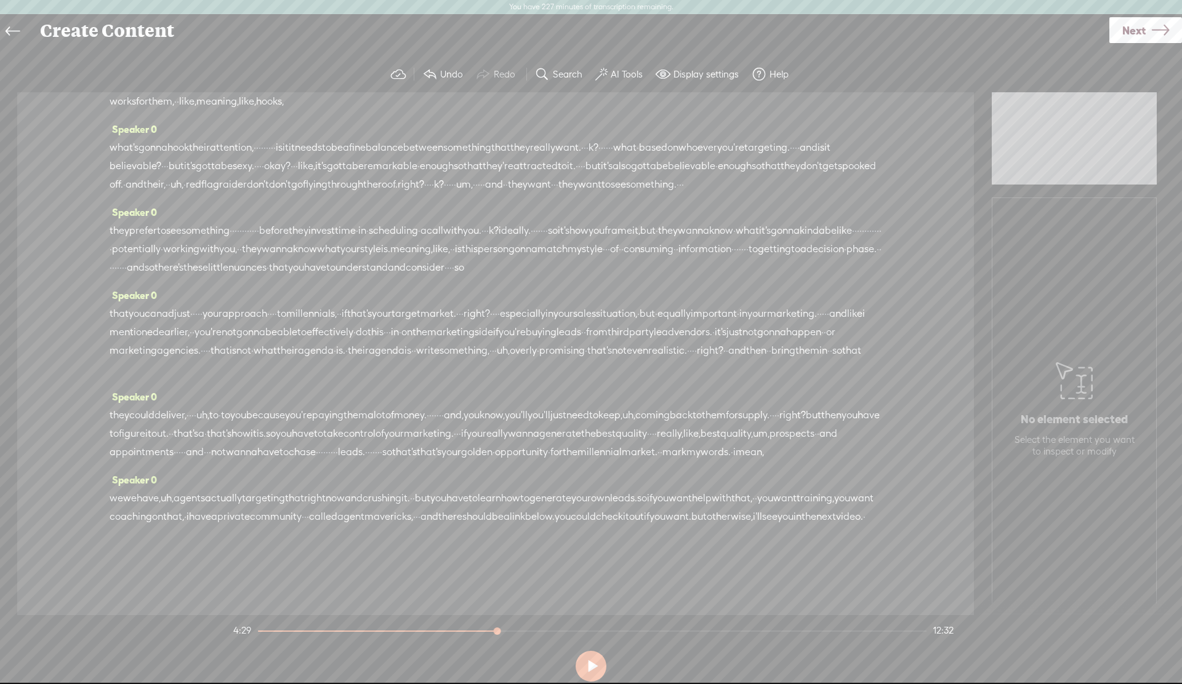
scroll to position [1549, 0]
drag, startPoint x: 623, startPoint y: 313, endPoint x: 623, endPoint y: 337, distance: 24.6
click at [353, 323] on span "effectively" at bounding box center [330, 332] width 47 height 18
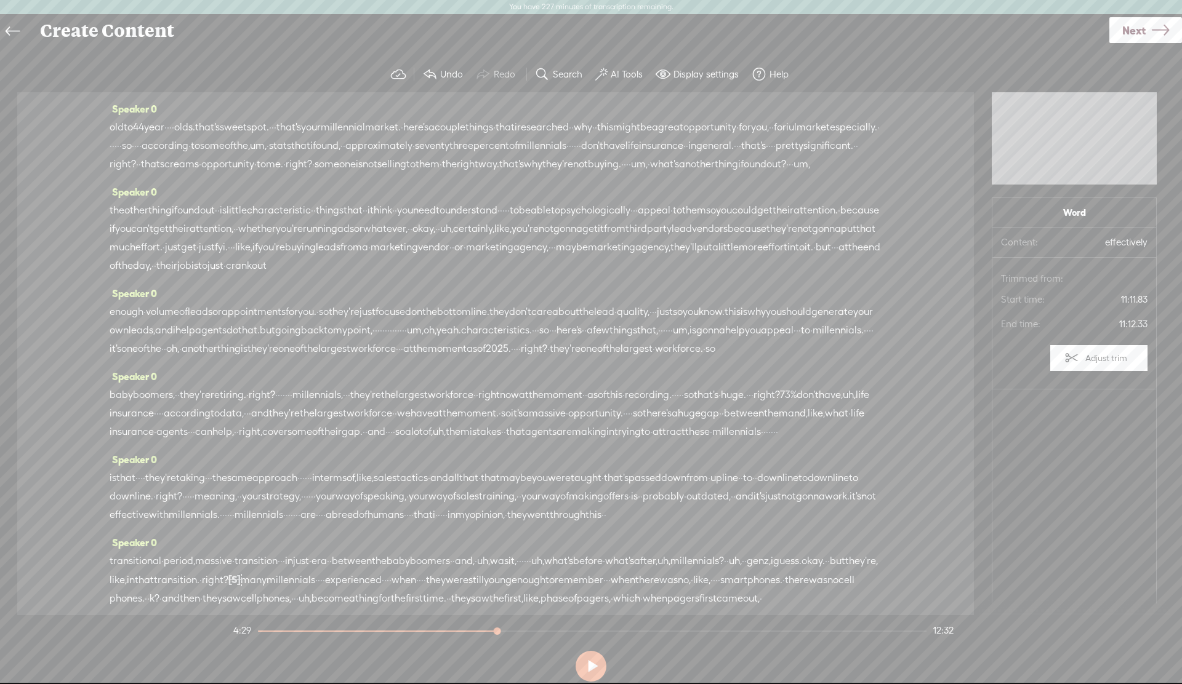
scroll to position [0, 0]
click at [622, 70] on label "AI Tools" at bounding box center [627, 74] width 32 height 12
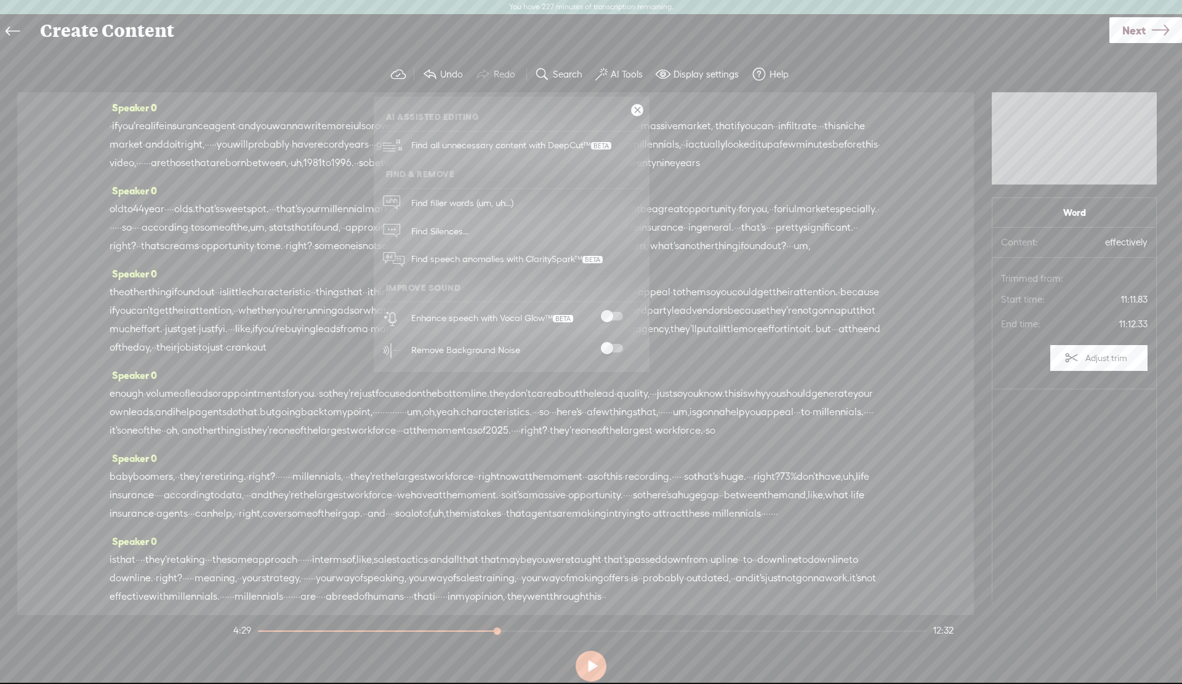
click at [611, 73] on label "AI Tools" at bounding box center [627, 74] width 32 height 12
click at [441, 205] on span "Find filler words (um, uh...)" at bounding box center [462, 203] width 111 height 28
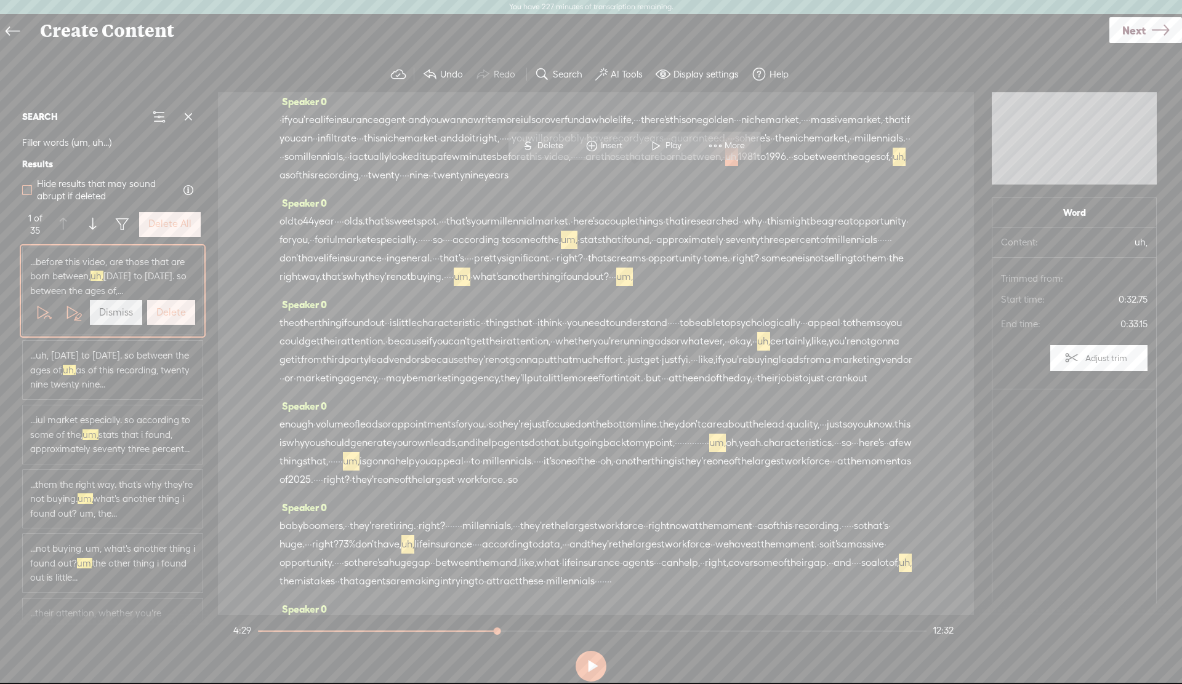
click at [25, 194] on span at bounding box center [27, 190] width 10 height 10
click at [25, 194] on input "Hide results that may sound abrupt if deleted" at bounding box center [27, 190] width 10 height 10
checkbox input "true"
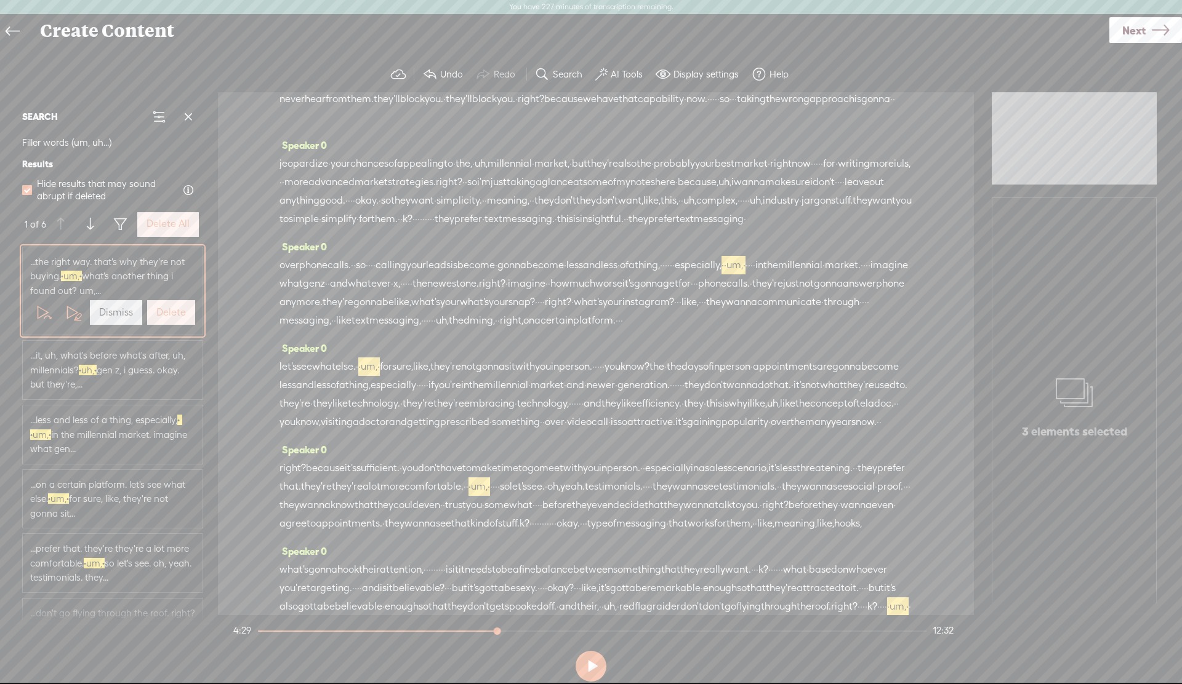
scroll to position [961, 0]
click at [24, 191] on span at bounding box center [27, 190] width 10 height 10
click at [24, 191] on input "Hide results that may sound abrupt if deleted" at bounding box center [27, 190] width 10 height 10
checkbox input "false"
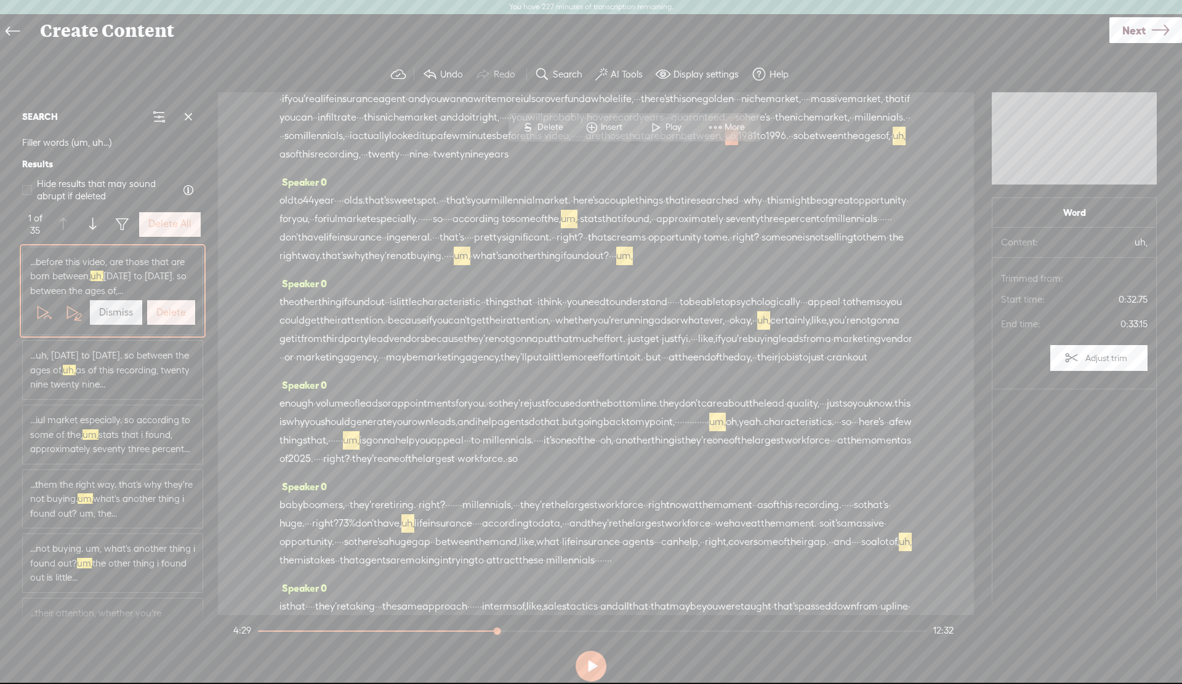
scroll to position [25, 0]
click at [729, 332] on span "okay," at bounding box center [740, 323] width 23 height 18
click at [462, 349] on span "Play" at bounding box center [469, 349] width 19 height 12
click at [599, 670] on button at bounding box center [591, 666] width 31 height 31
click at [177, 223] on label "Delete All" at bounding box center [169, 224] width 43 height 13
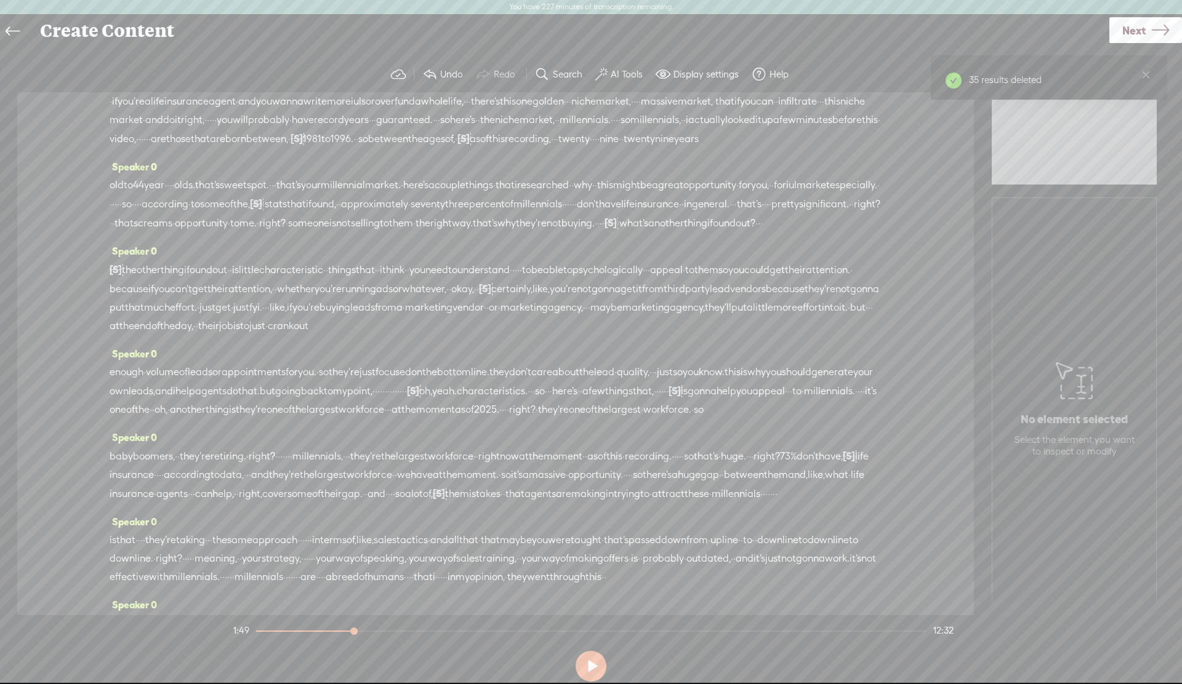
click at [618, 77] on label "AI Tools" at bounding box center [627, 74] width 32 height 12
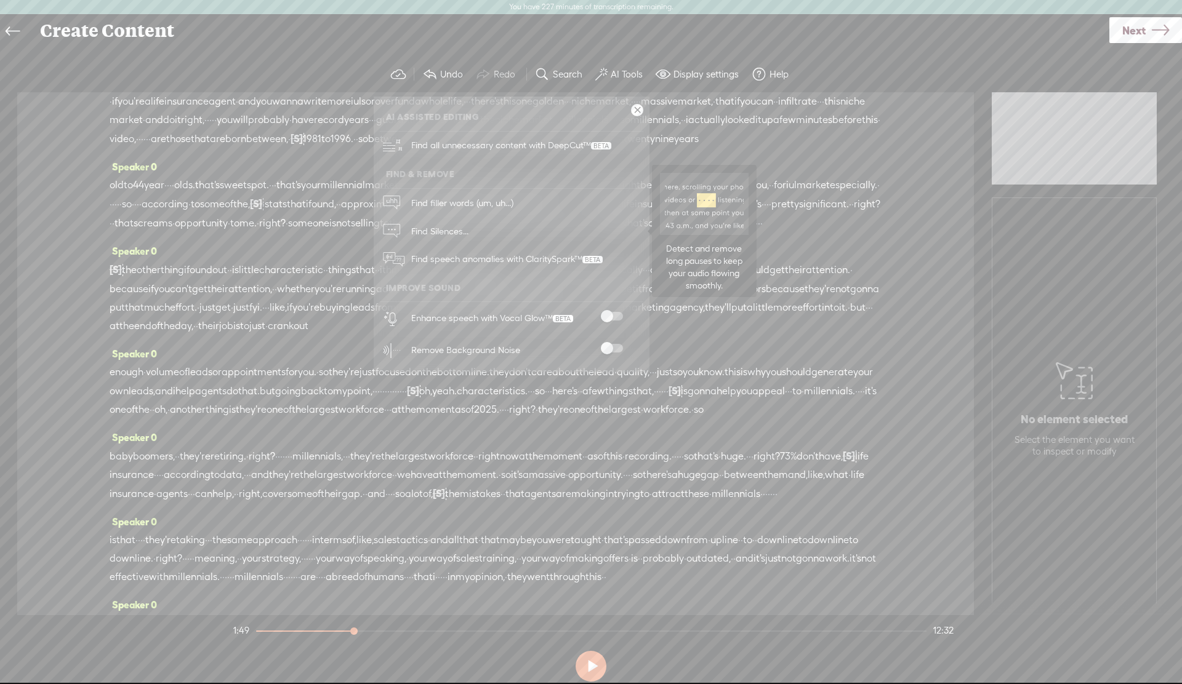
click at [454, 229] on span "Find Silences..." at bounding box center [440, 231] width 66 height 28
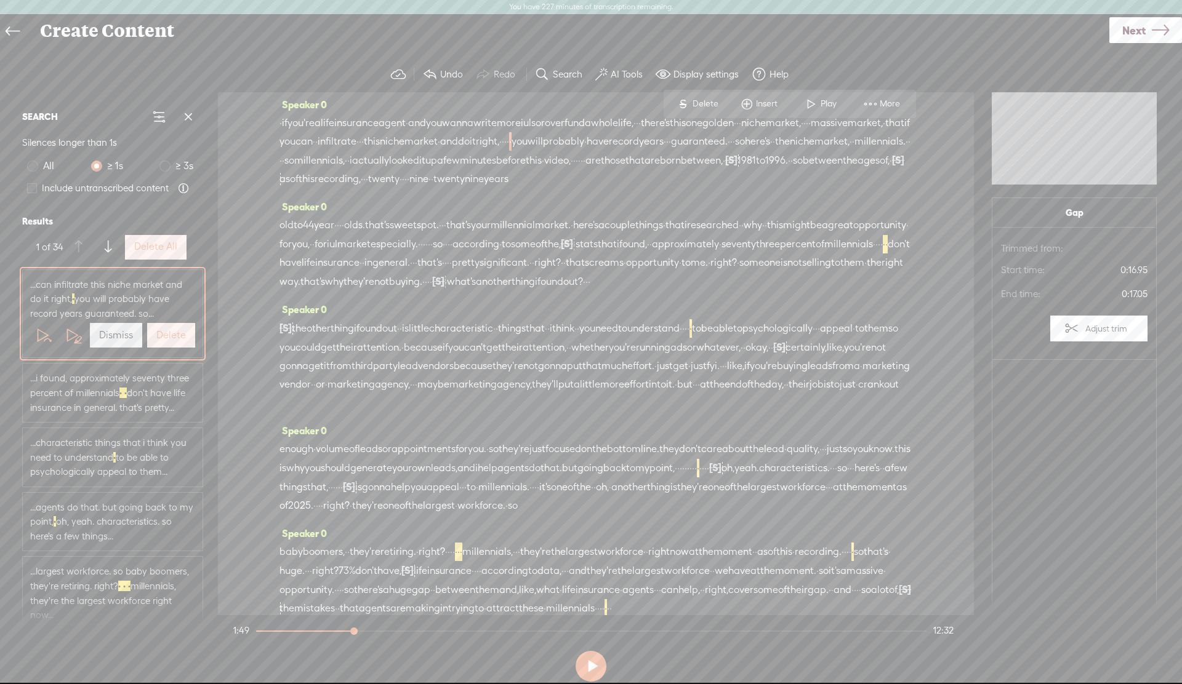
scroll to position [0, 0]
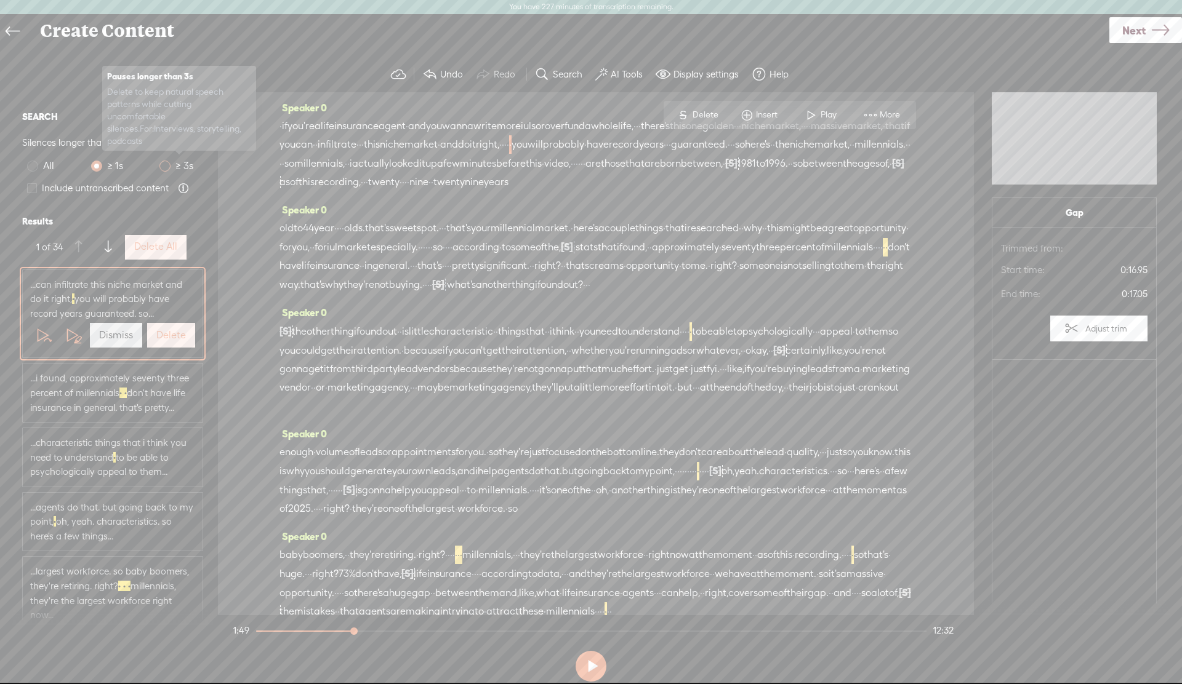
click at [167, 167] on span at bounding box center [164, 166] width 11 height 11
click at [167, 167] on input "≥ 3s" at bounding box center [164, 166] width 11 height 11
radio input "true"
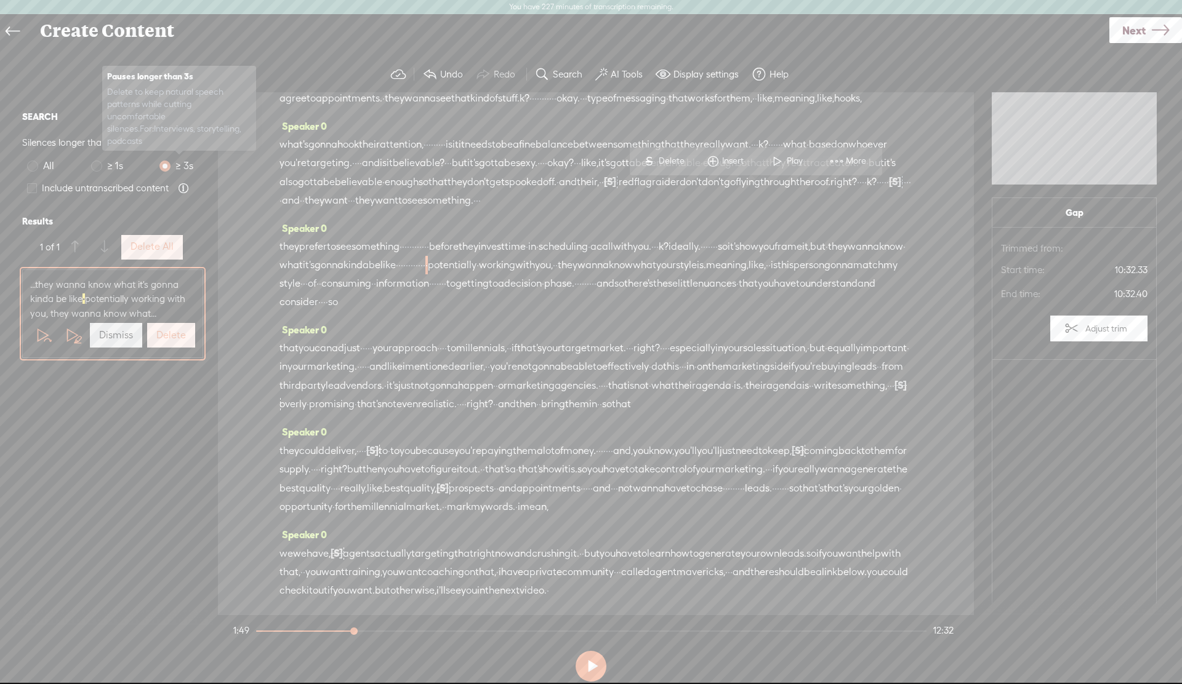
scroll to position [1861, 0]
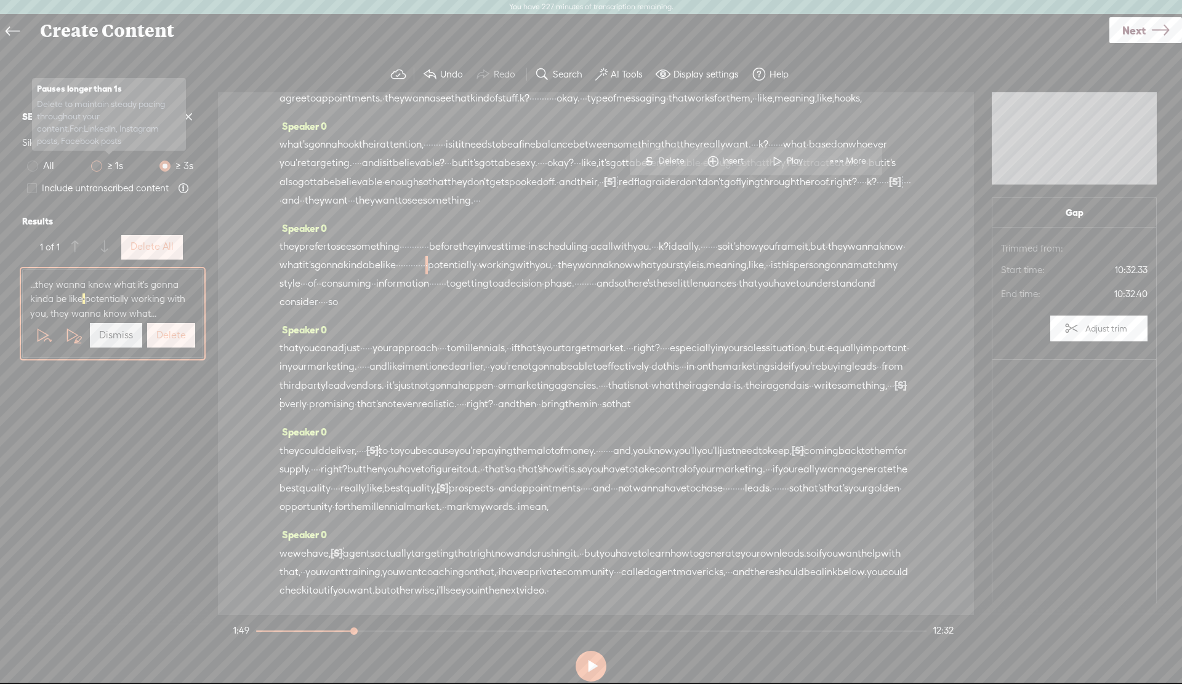
click at [95, 169] on span at bounding box center [96, 166] width 11 height 11
click at [95, 169] on input "≥ 1s" at bounding box center [96, 166] width 11 height 11
radio input "true"
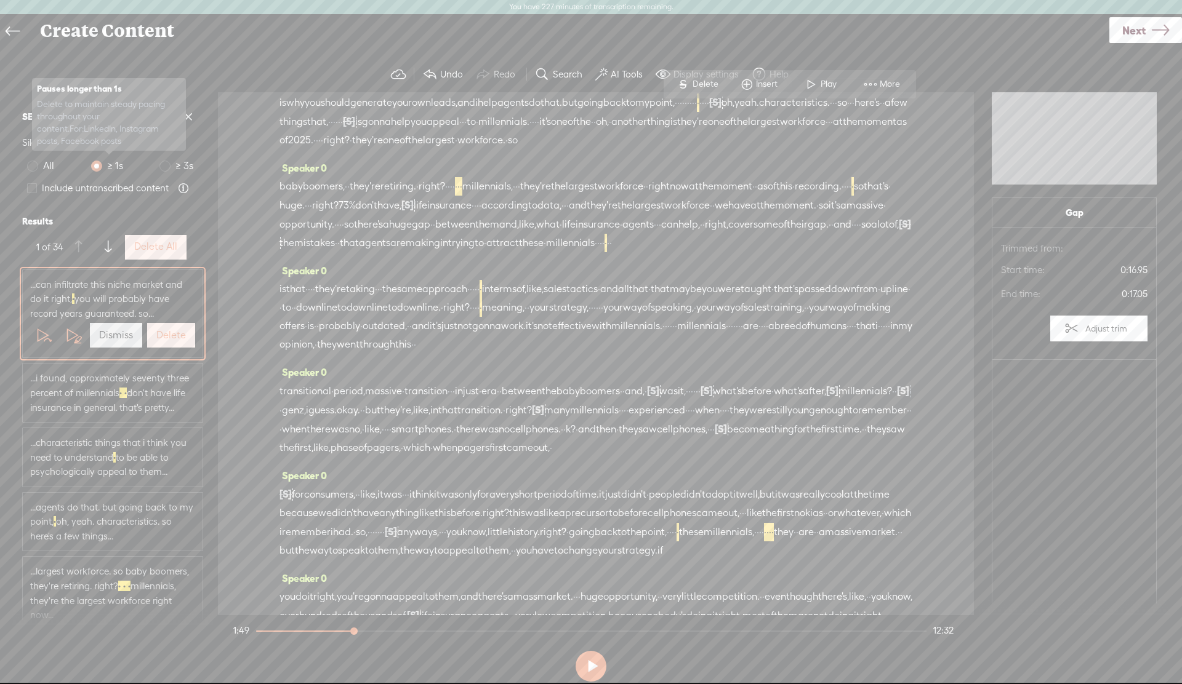
scroll to position [0, 0]
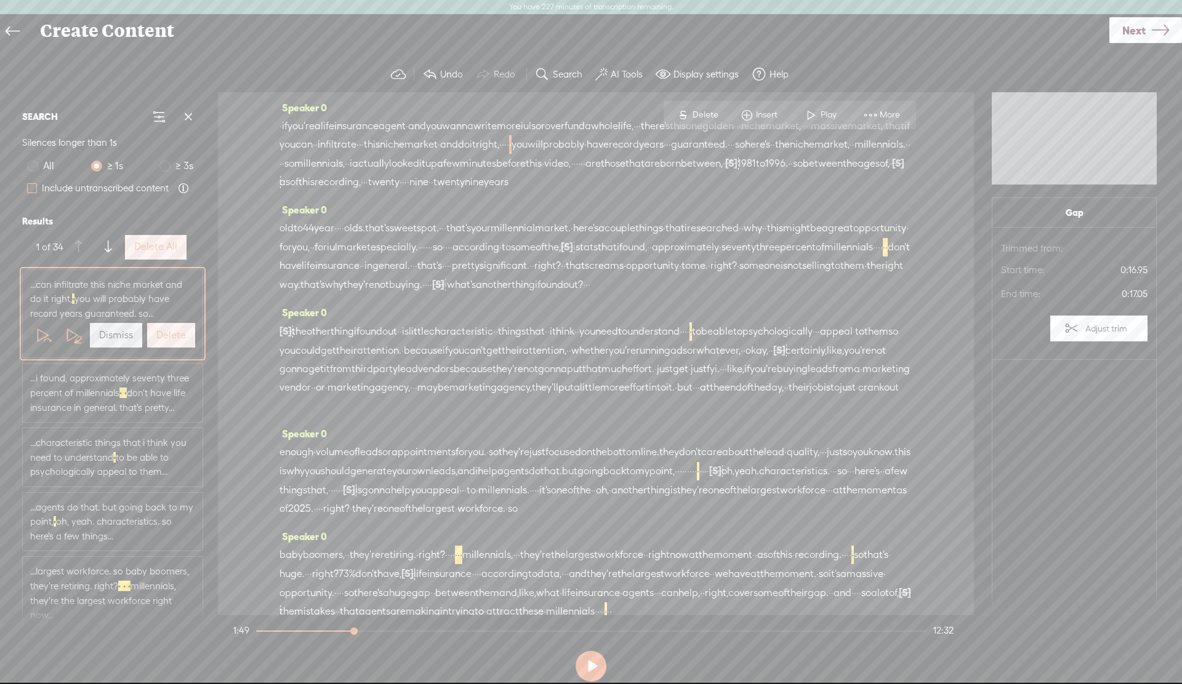
click at [33, 190] on span at bounding box center [32, 188] width 10 height 10
click at [33, 190] on input "Include untranscribed content" at bounding box center [32, 188] width 10 height 10
checkbox input "true"
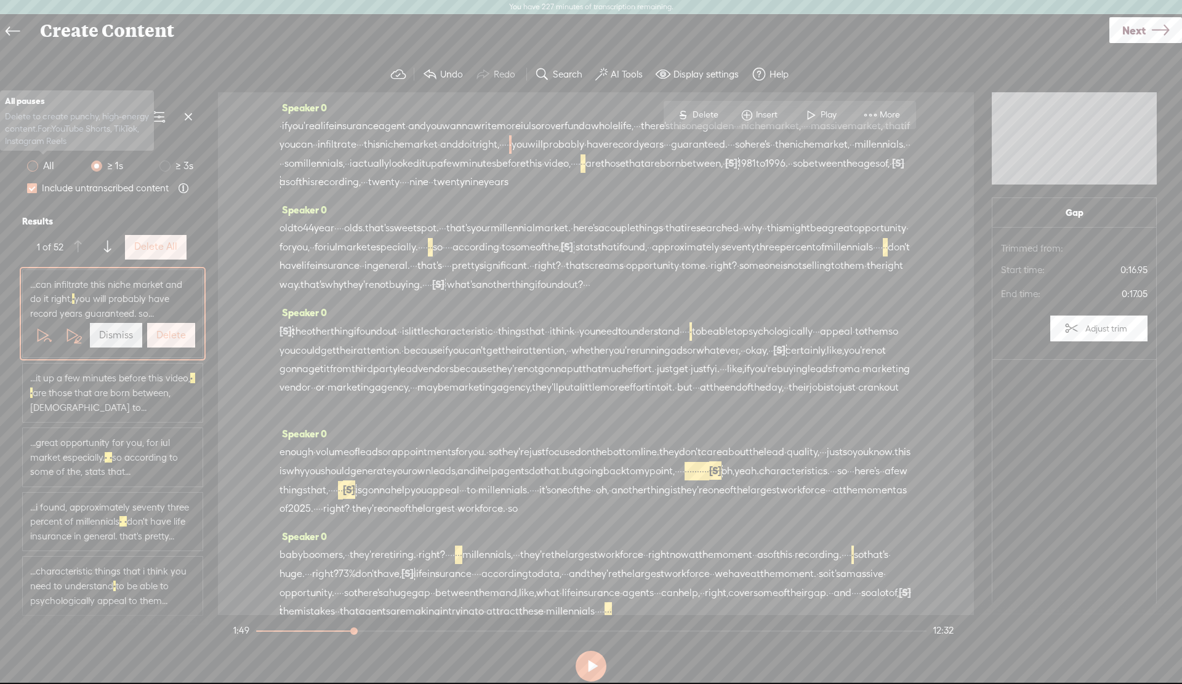
click at [33, 169] on span at bounding box center [32, 166] width 11 height 11
click at [33, 169] on input "All" at bounding box center [32, 166] width 11 height 11
radio input "true"
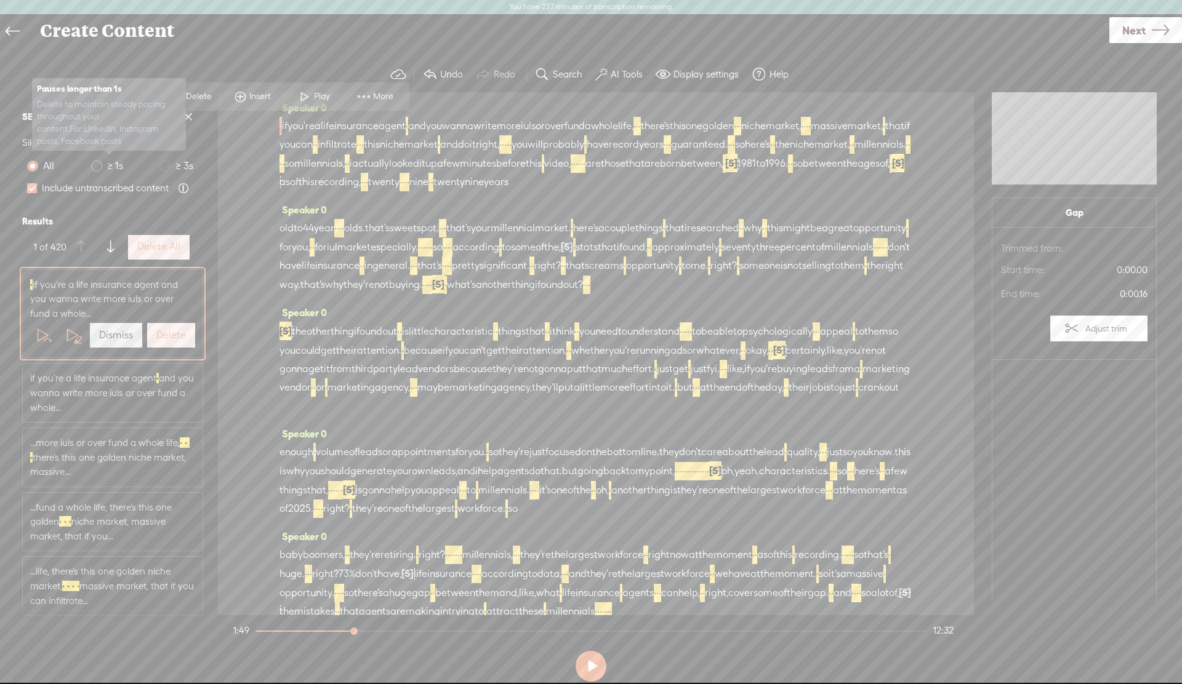
click at [97, 165] on span at bounding box center [96, 166] width 11 height 11
click at [97, 165] on input "≥ 1s" at bounding box center [96, 166] width 11 height 11
radio input "true"
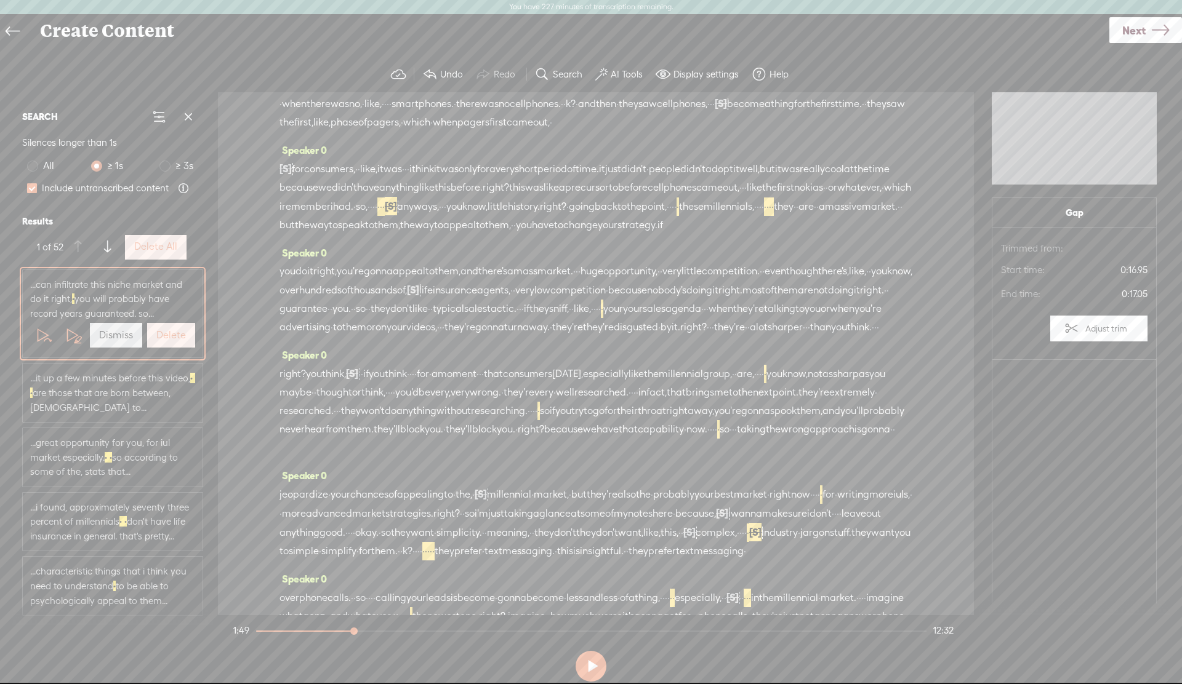
scroll to position [630, 0]
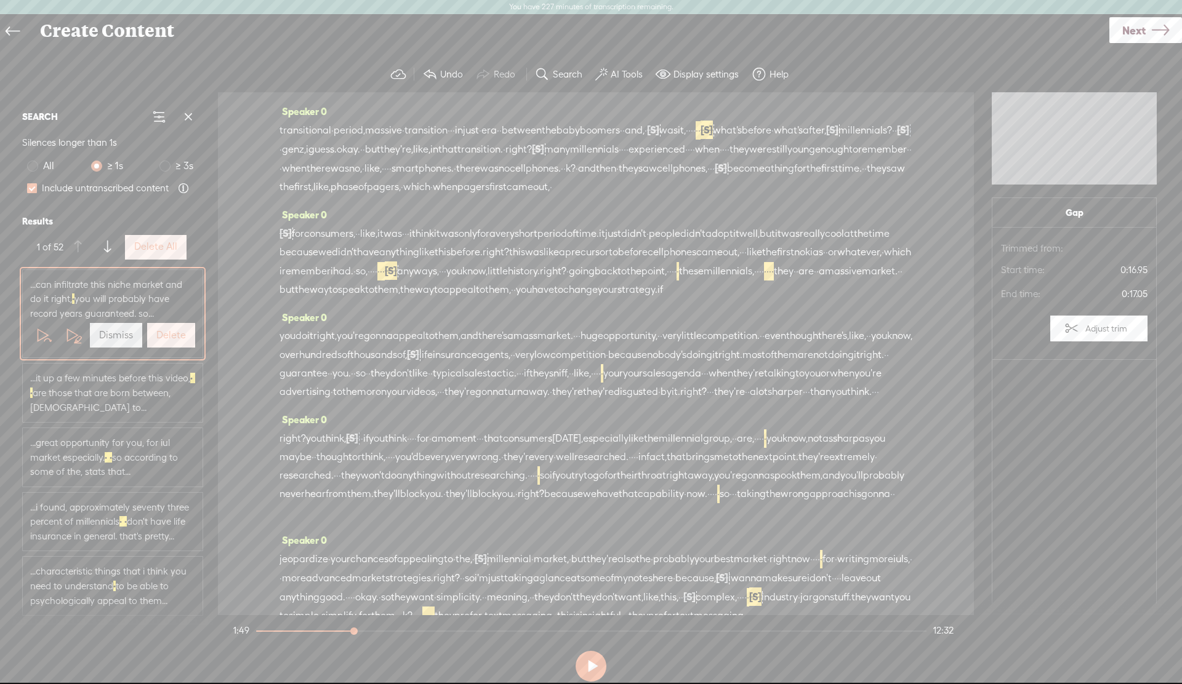
click at [156, 251] on label "Delete All" at bounding box center [155, 247] width 43 height 13
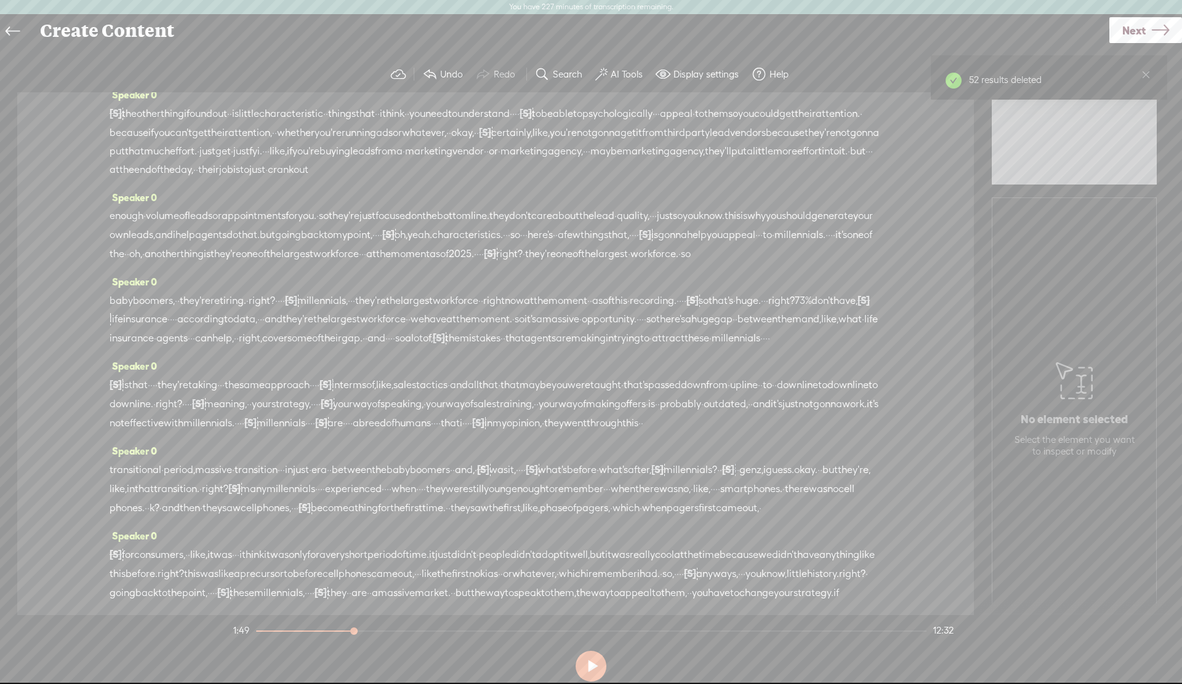
scroll to position [0, 0]
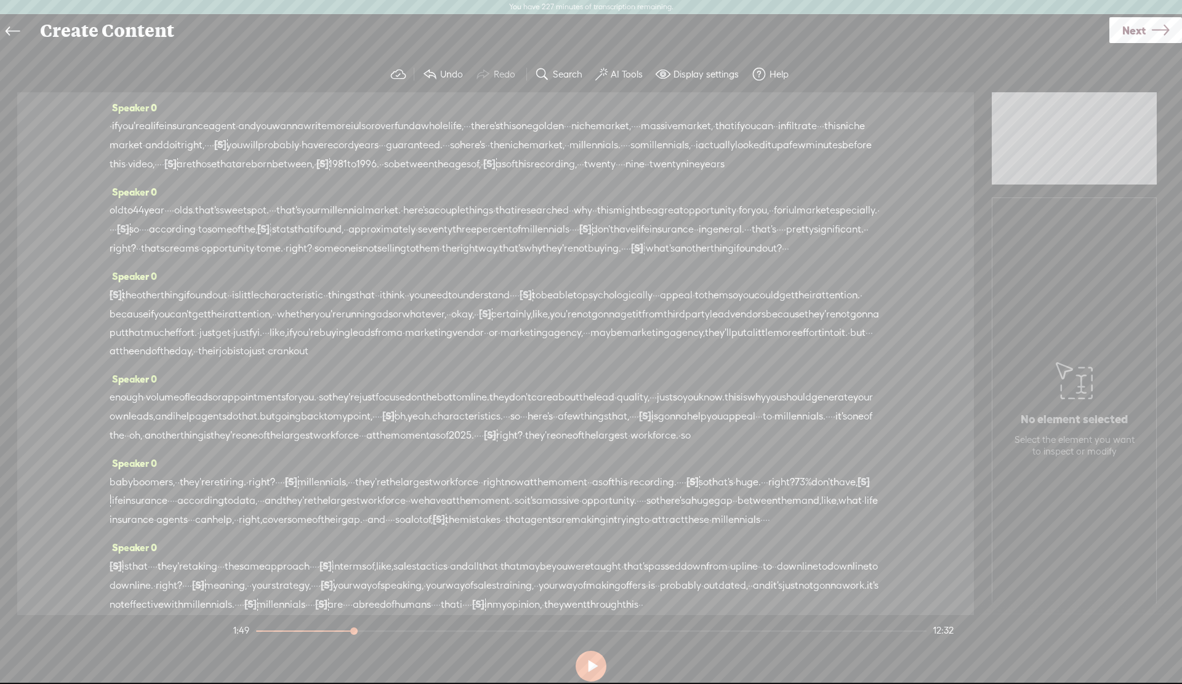
click at [110, 129] on span "·" at bounding box center [111, 126] width 2 height 18
click at [50, 97] on span "Delete" at bounding box center [46, 96] width 29 height 12
click at [113, 124] on span "[S]" at bounding box center [116, 126] width 12 height 11
click at [126, 129] on span "if" at bounding box center [125, 127] width 6 height 18
click at [151, 98] on span at bounding box center [152, 97] width 18 height 22
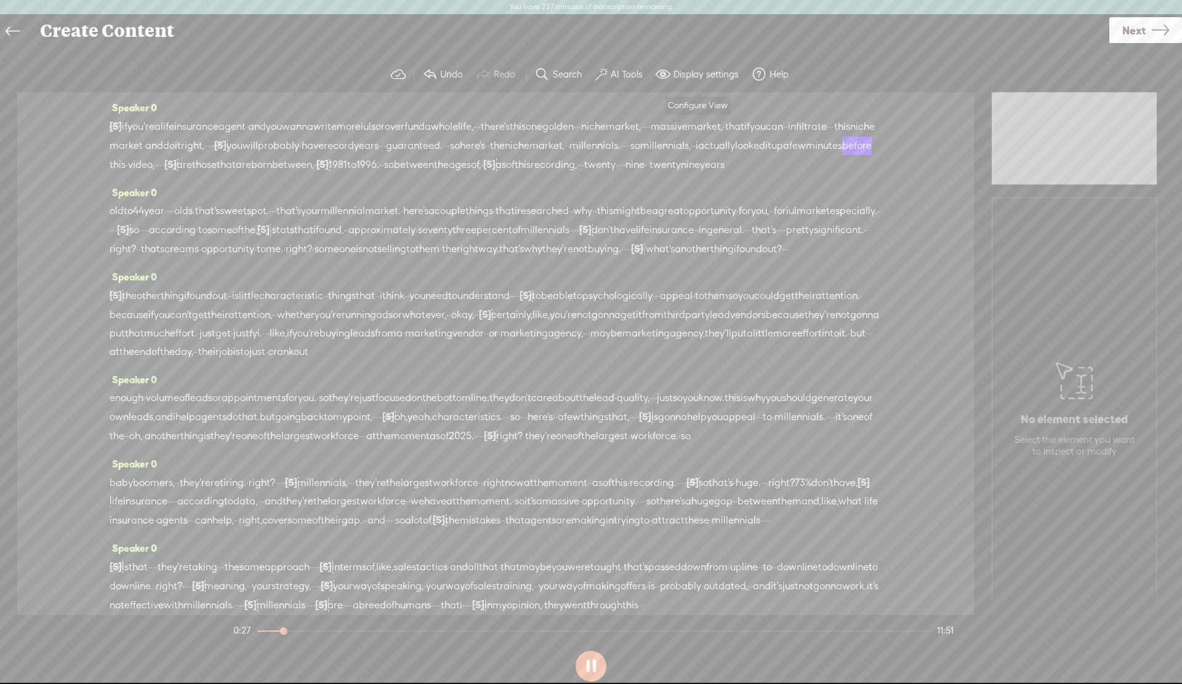
click at [681, 74] on label "Display settings" at bounding box center [705, 74] width 65 height 12
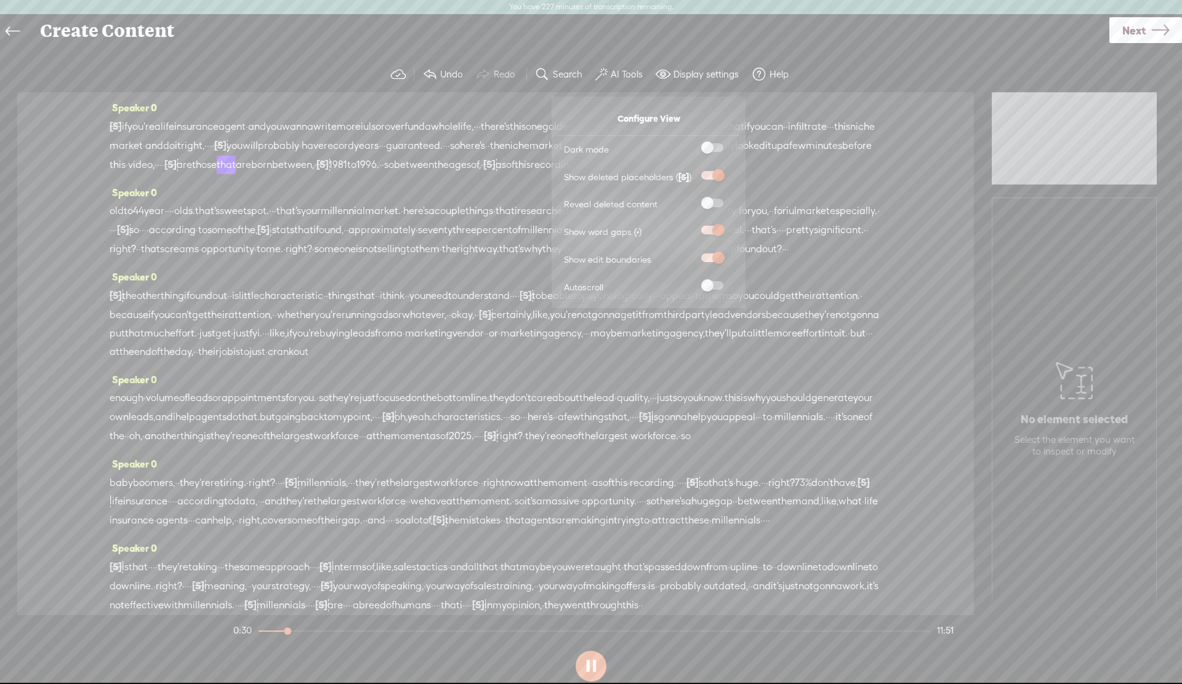
click at [716, 203] on span at bounding box center [712, 203] width 22 height 9
click at [691, 199] on input "checkbox" at bounding box center [691, 199] width 0 height 0
click at [825, 183] on div "Speaker 0 [S] · if you're a life insurance agent · and you wanna write more iul…" at bounding box center [496, 140] width 772 height 85
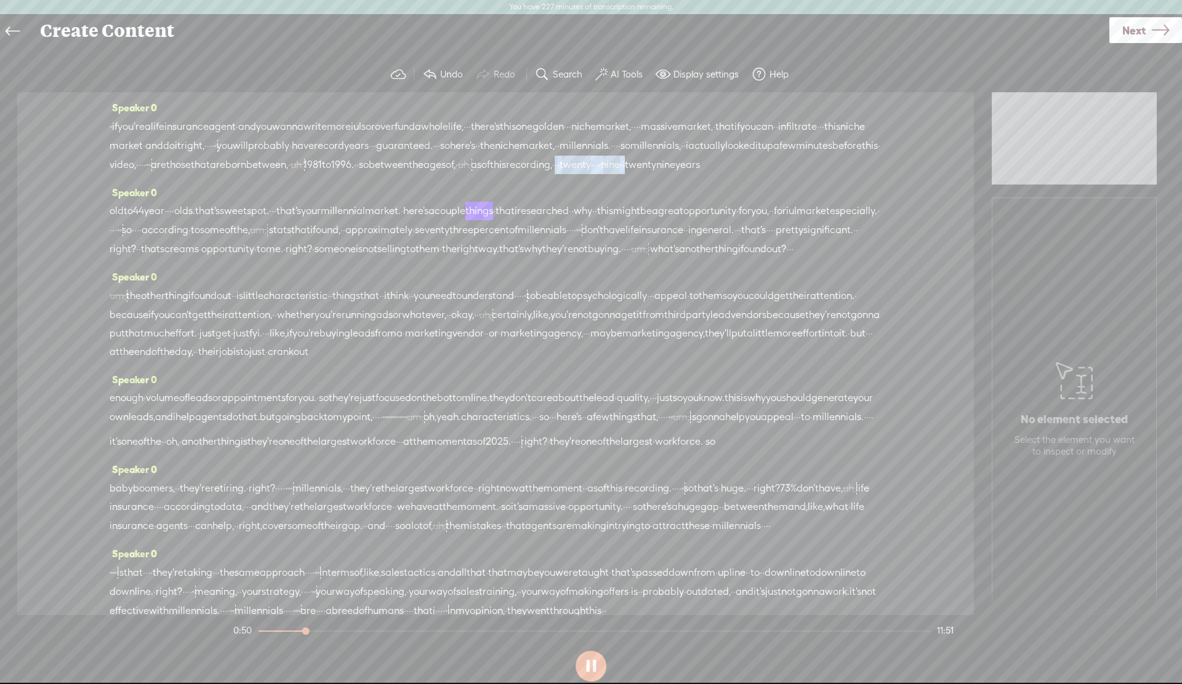
drag, startPoint x: 432, startPoint y: 184, endPoint x: 550, endPoint y: 183, distance: 117.6
click at [550, 174] on div "[S] · if you're a life insurance agent · and you wanna write more iuls or over …" at bounding box center [496, 145] width 772 height 57
click at [471, 161] on span "S Delete" at bounding box center [459, 154] width 62 height 22
click at [471, 174] on span "as" at bounding box center [476, 165] width 10 height 18
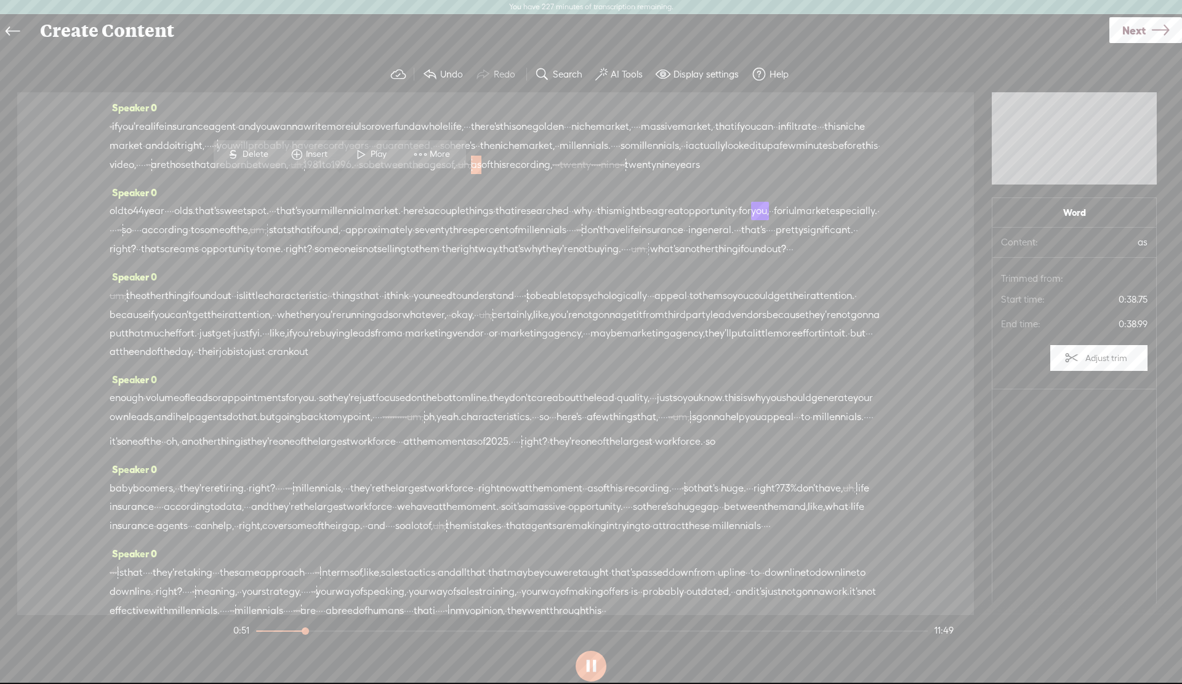
click at [471, 174] on span "as" at bounding box center [476, 165] width 10 height 18
click at [367, 148] on span at bounding box center [361, 154] width 18 height 22
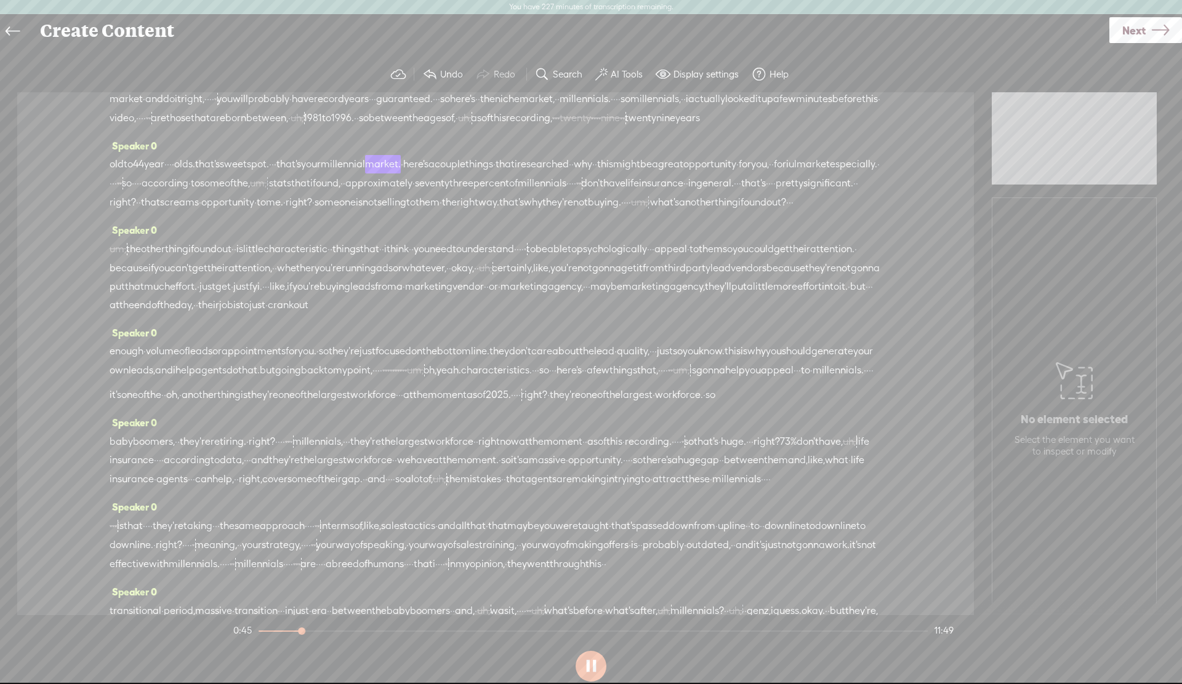
scroll to position [54, 0]
click at [324, 372] on span "back" at bounding box center [312, 363] width 23 height 18
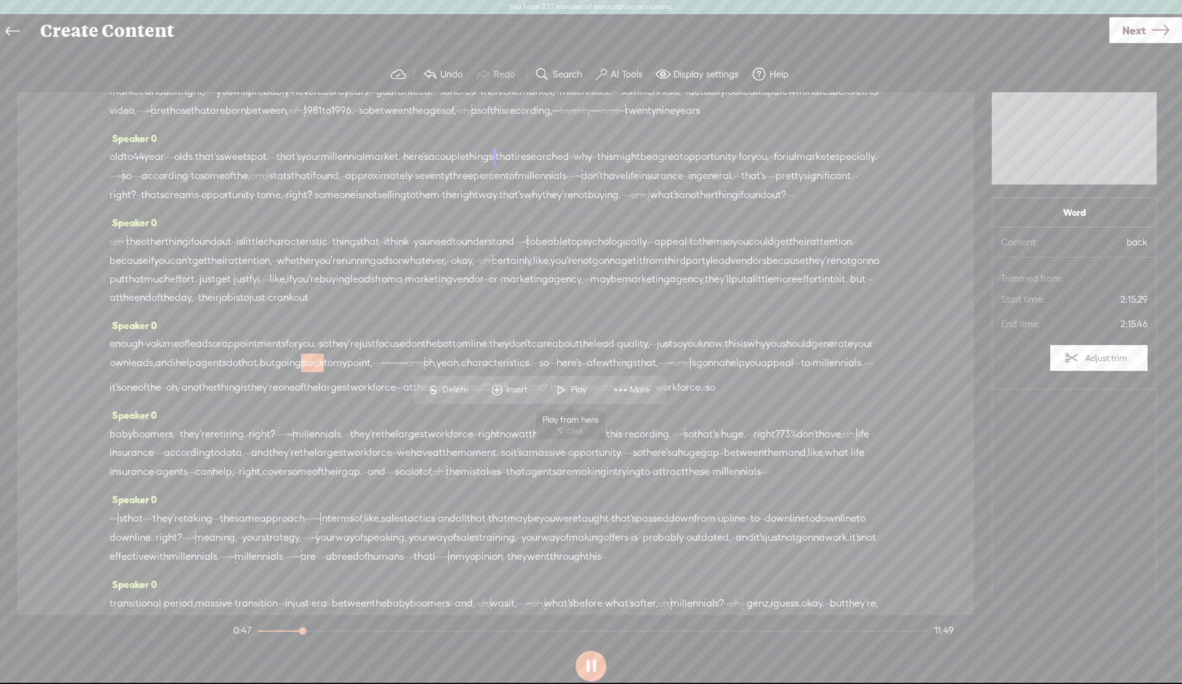
click at [558, 387] on span at bounding box center [561, 390] width 18 height 22
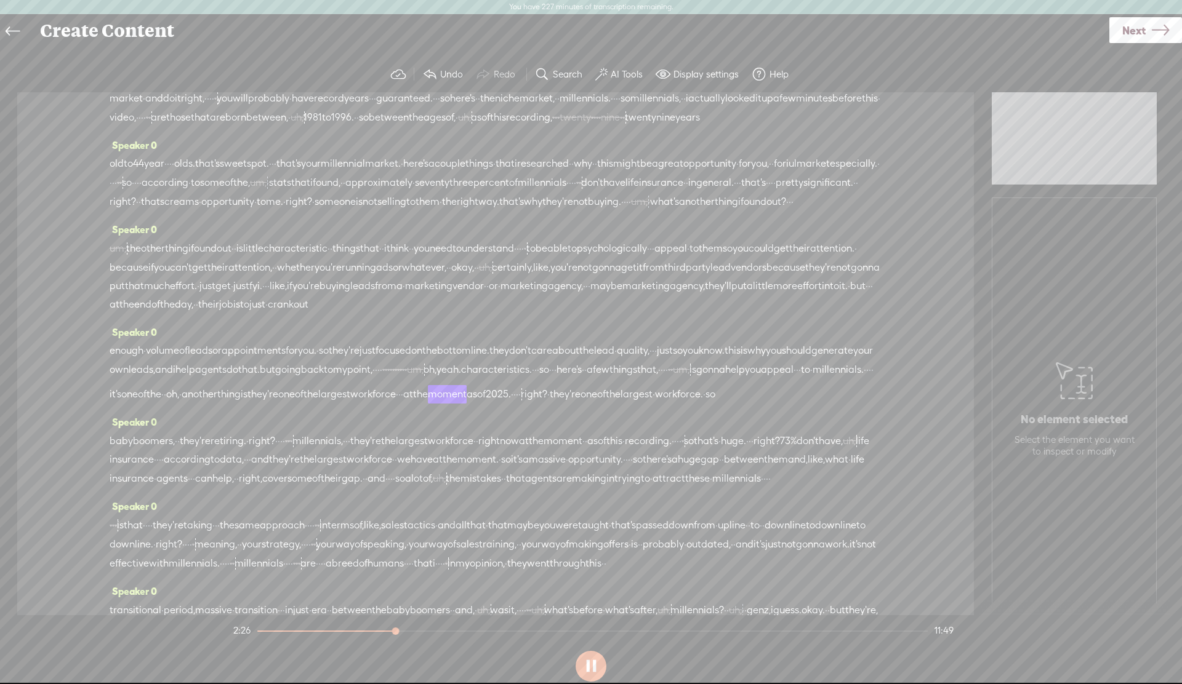
scroll to position [0, 0]
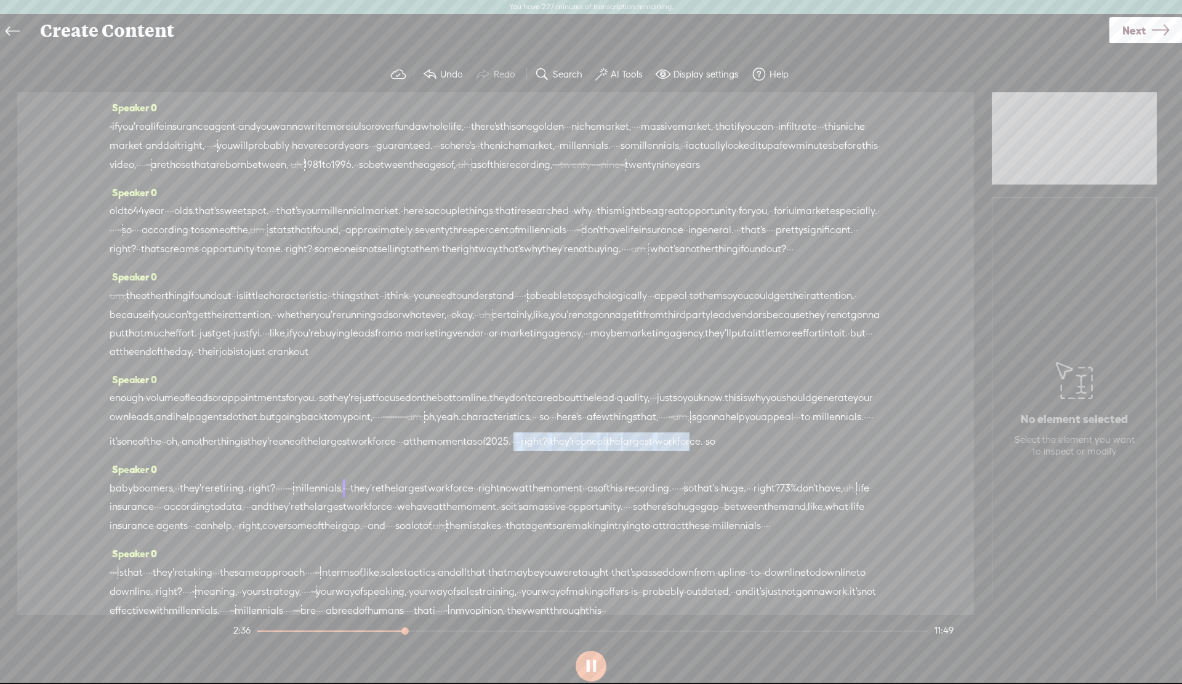
drag, startPoint x: 352, startPoint y: 518, endPoint x: 581, endPoint y: 521, distance: 229.0
click at [581, 451] on div "enough · volume of leads or appointments for you. · so they're just focused on …" at bounding box center [496, 420] width 772 height 62
click at [488, 485] on span "Delete" at bounding box center [491, 488] width 29 height 12
click at [403, 446] on span "at" at bounding box center [408, 436] width 10 height 18
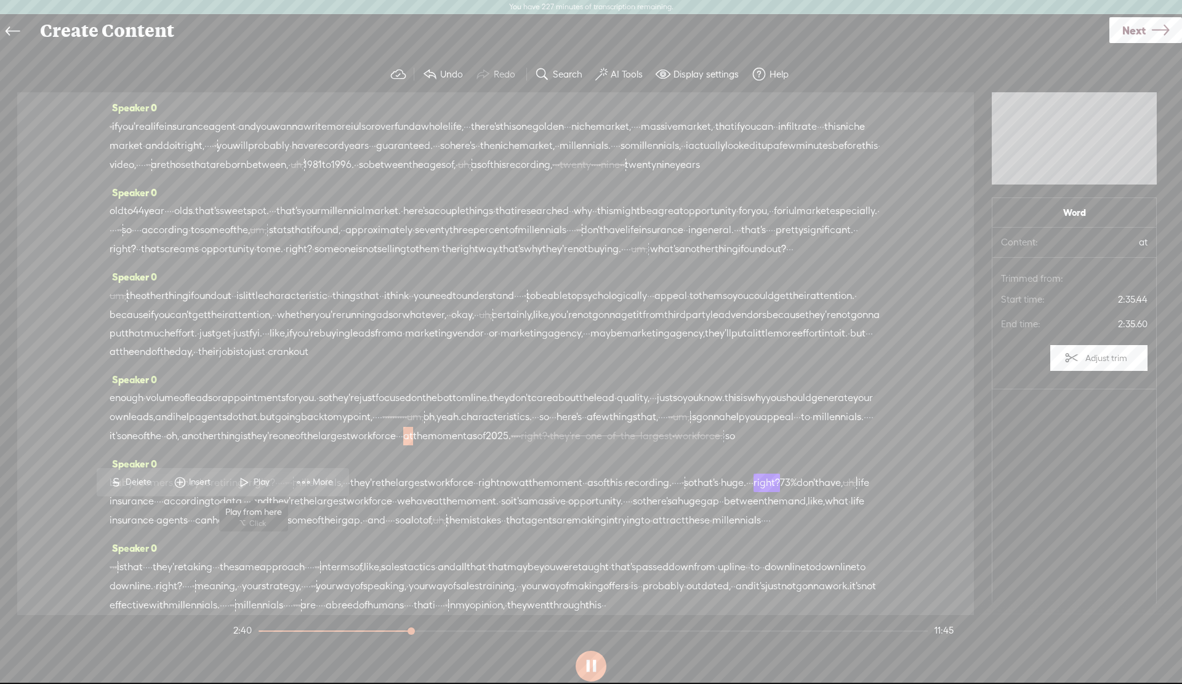
click at [250, 482] on span at bounding box center [244, 482] width 18 height 22
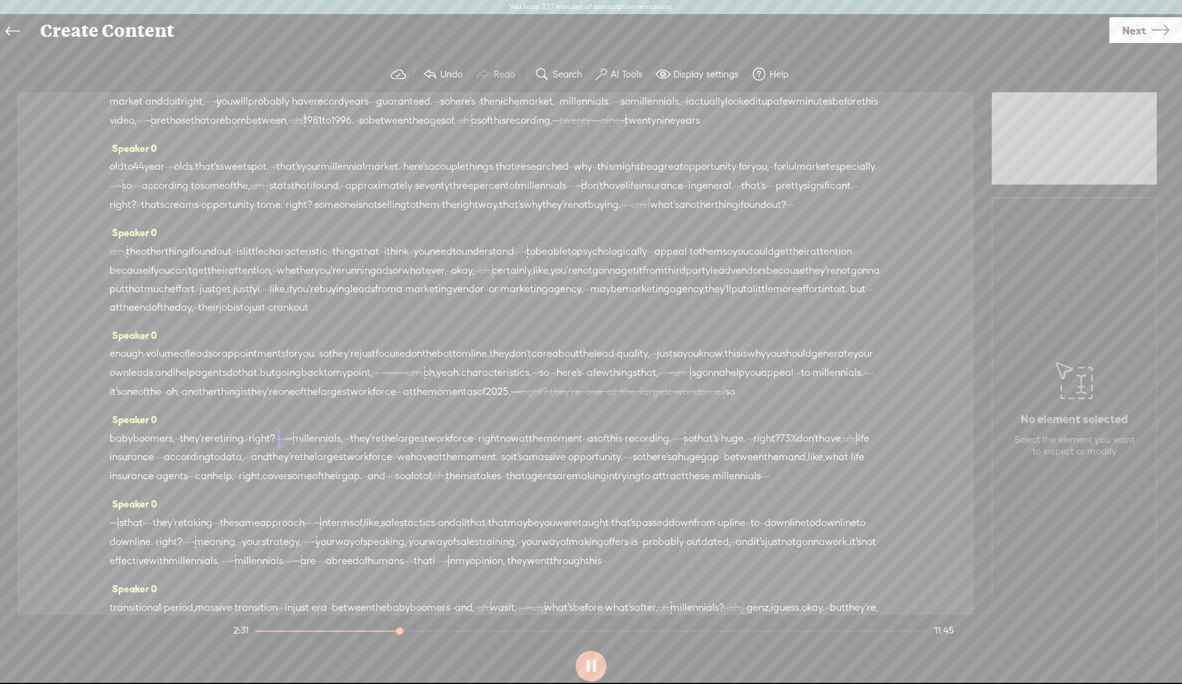
scroll to position [98, 0]
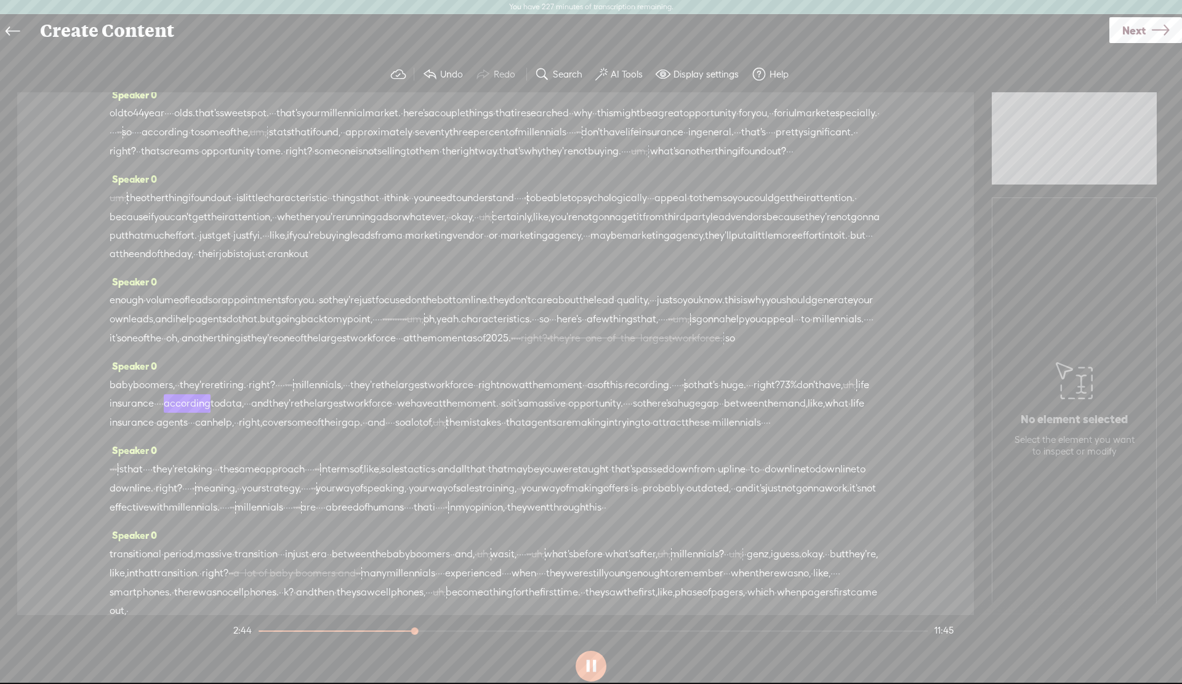
drag, startPoint x: 576, startPoint y: 462, endPoint x: 241, endPoint y: 484, distance: 334.9
click at [241, 432] on div "baby boomers, · · they're retiring. · right? · · · · [S] · · · millennials, · ·…" at bounding box center [496, 403] width 772 height 57
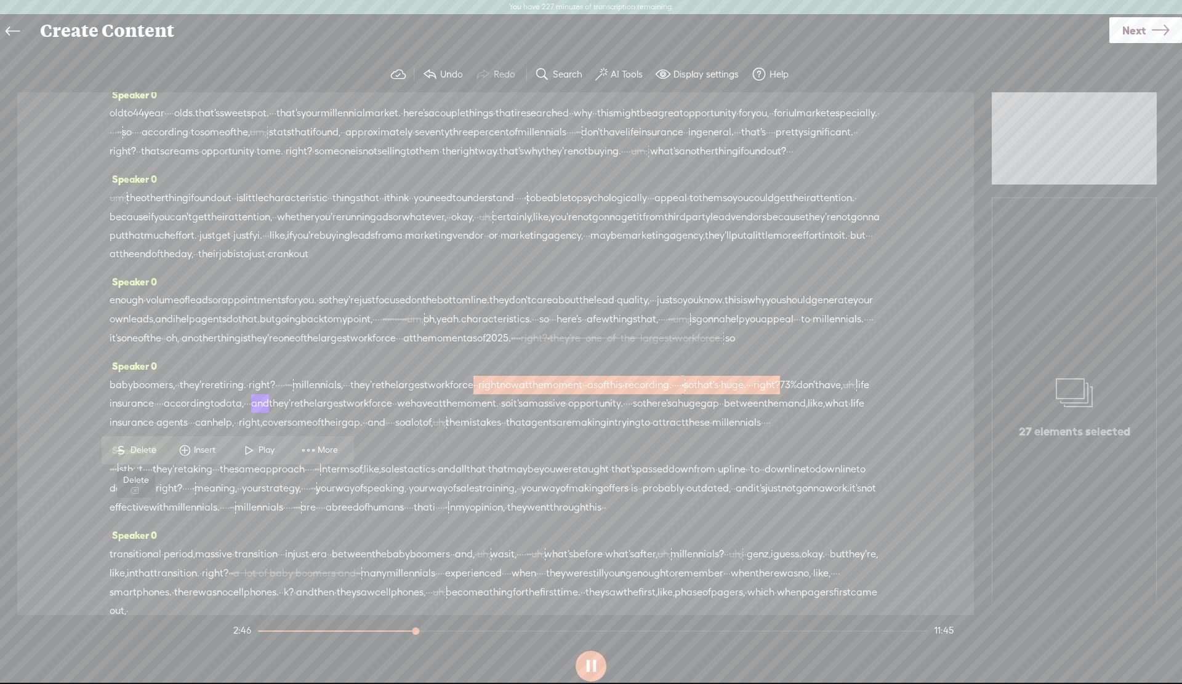
click at [132, 454] on span "Delete" at bounding box center [144, 450] width 29 height 12
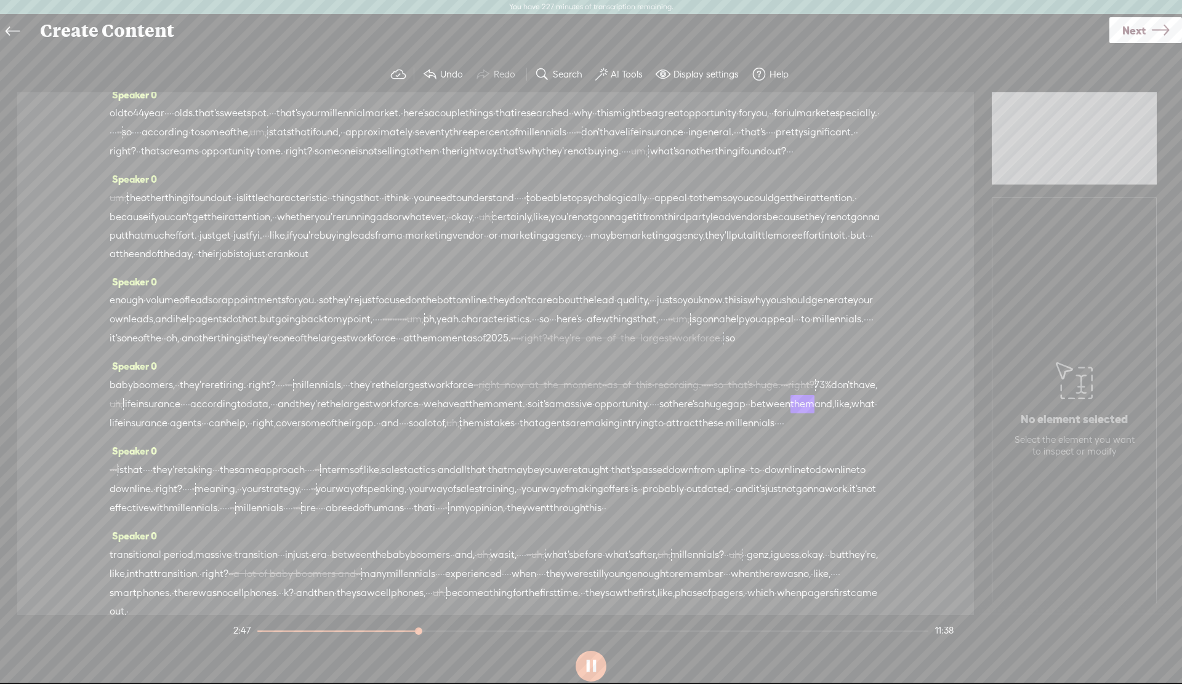
click at [343, 395] on span "millennials," at bounding box center [317, 385] width 50 height 18
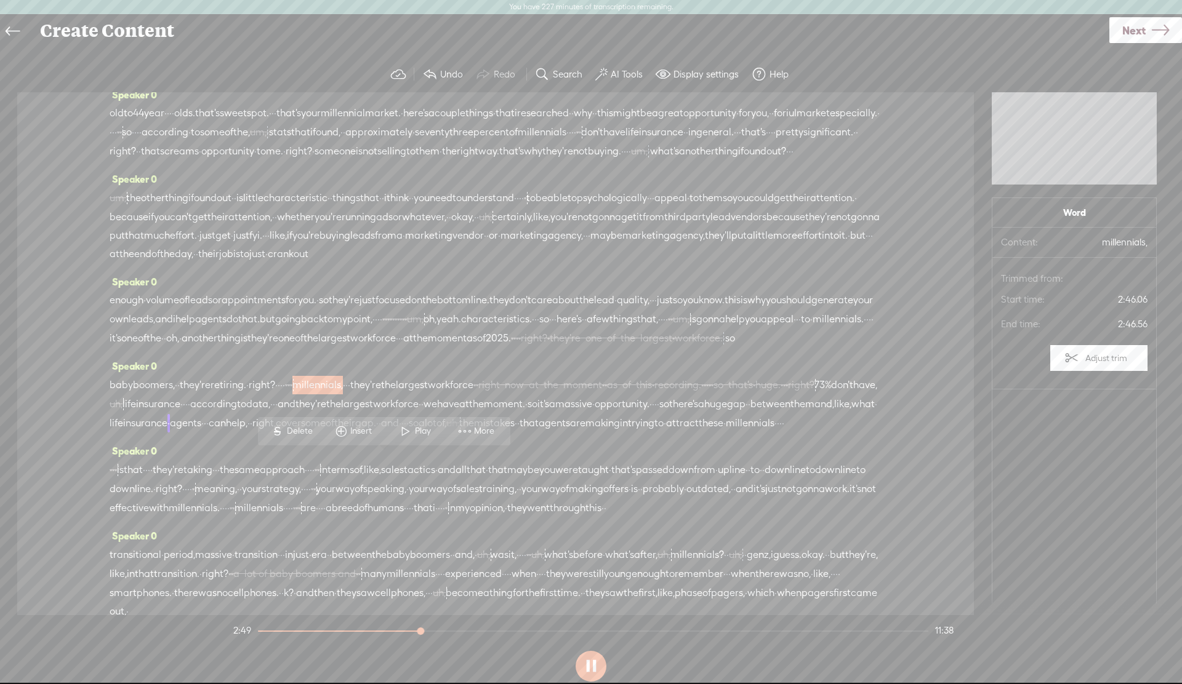
click at [246, 395] on span "retiring." at bounding box center [229, 385] width 36 height 18
click at [280, 433] on span at bounding box center [272, 431] width 18 height 22
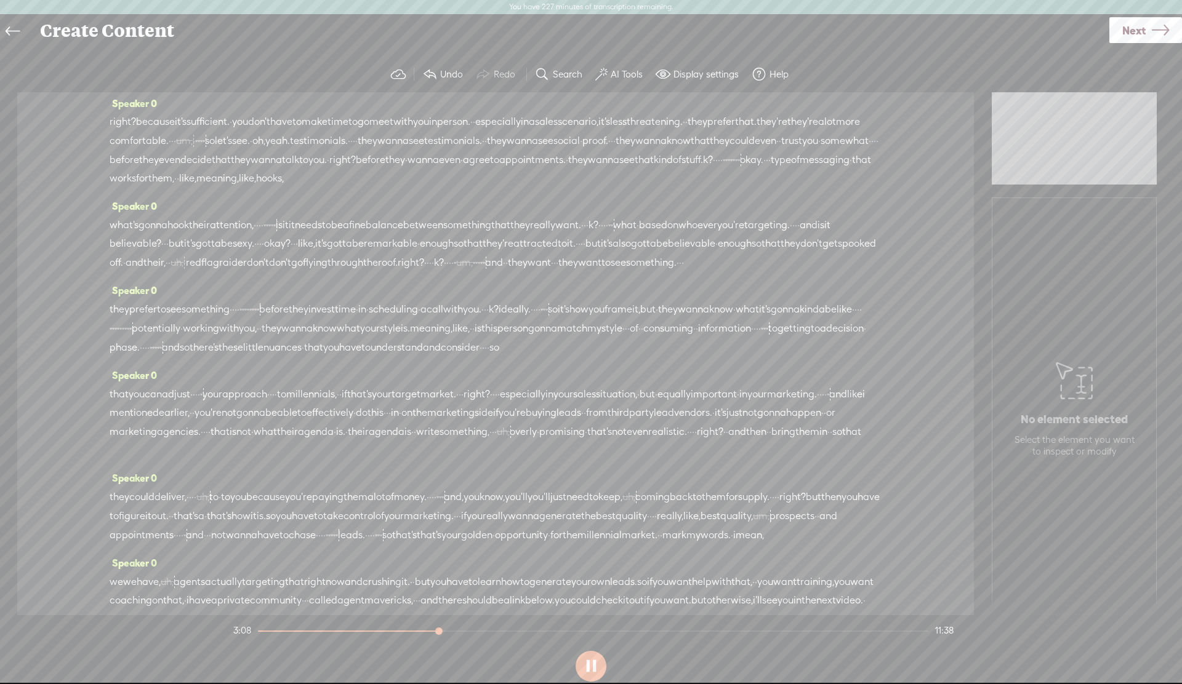
scroll to position [1600, 0]
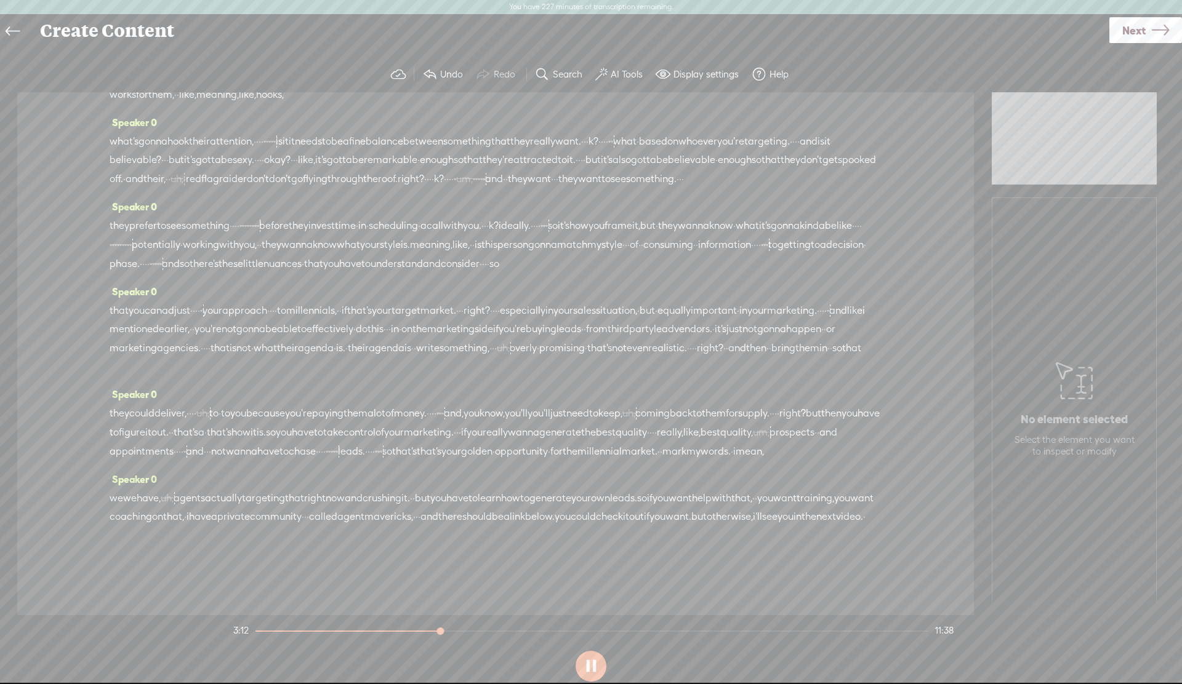
click at [819, 431] on span "and" at bounding box center [828, 432] width 18 height 18
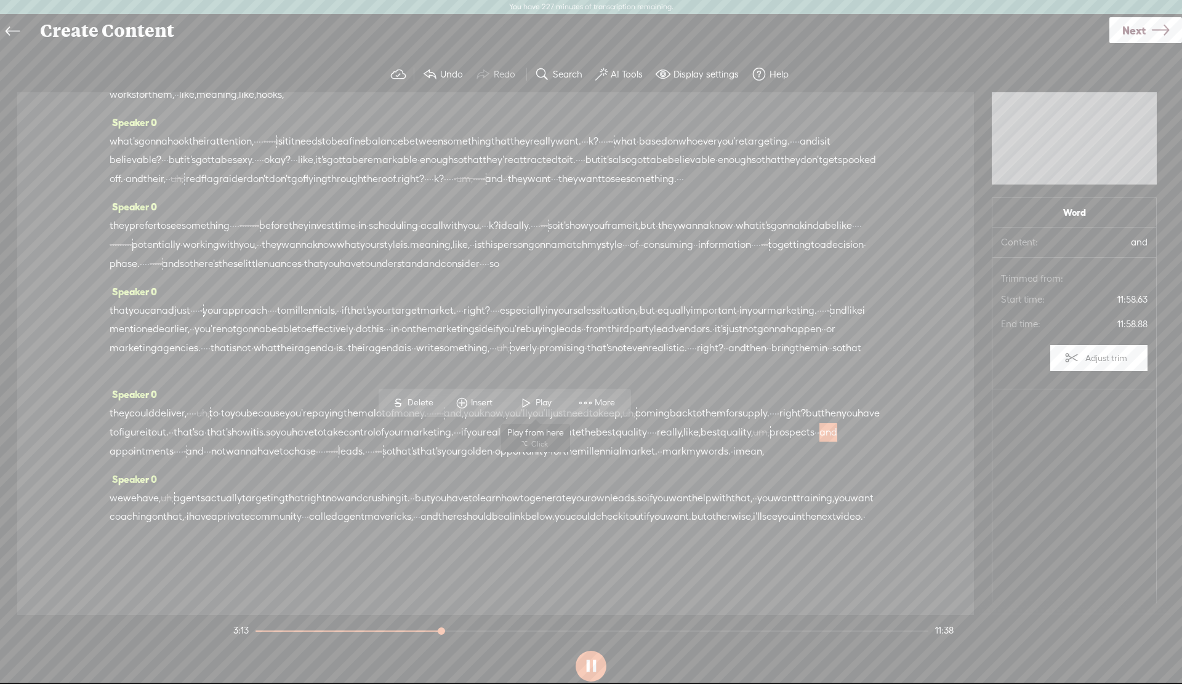
click at [536, 405] on span "Play" at bounding box center [545, 403] width 19 height 12
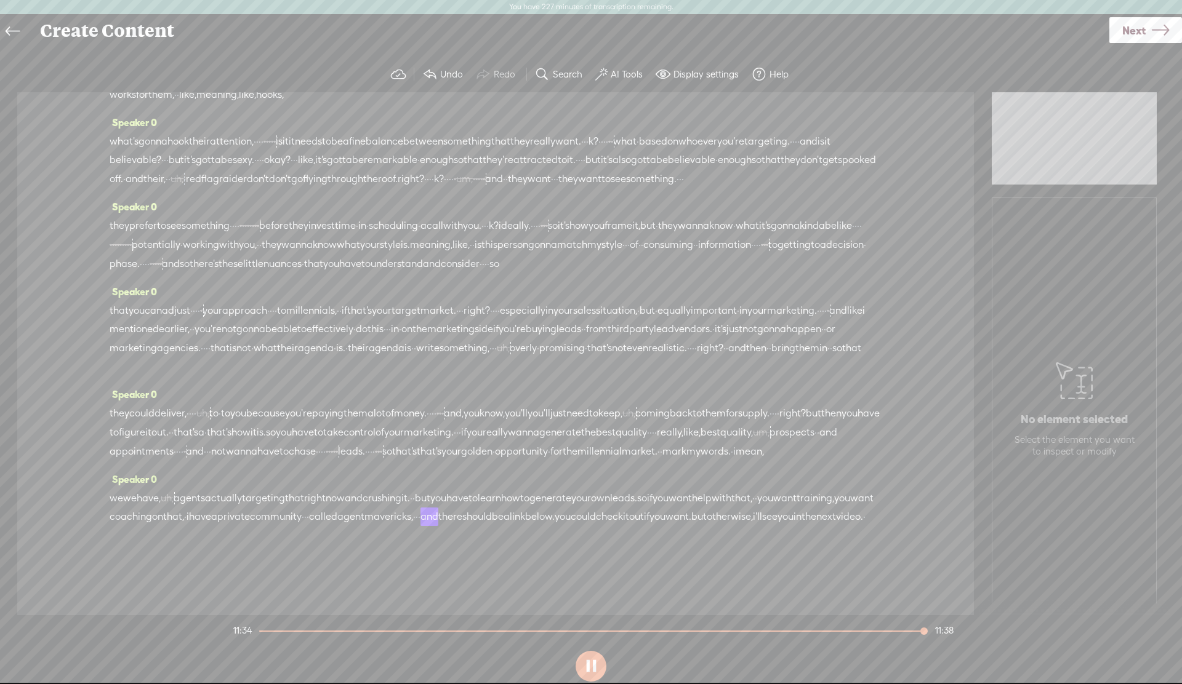
click at [401, 499] on span "crushing" at bounding box center [382, 498] width 39 height 18
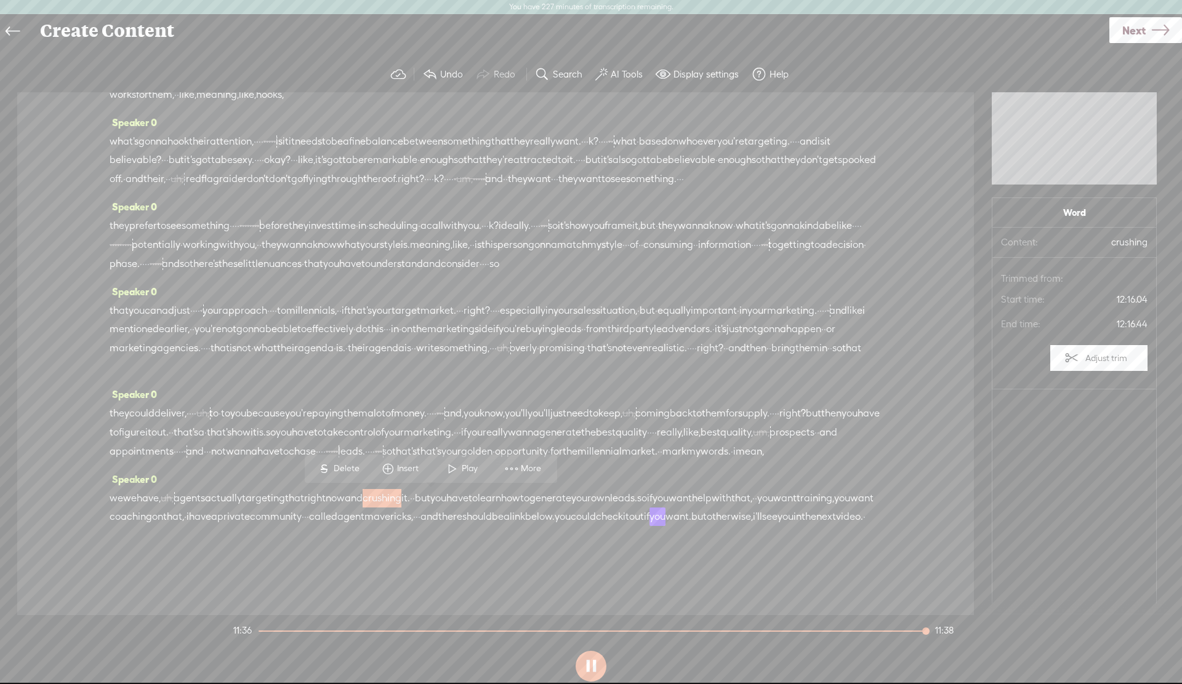
click at [242, 492] on span "actually" at bounding box center [223, 498] width 37 height 18
click at [273, 468] on span at bounding box center [269, 469] width 18 height 22
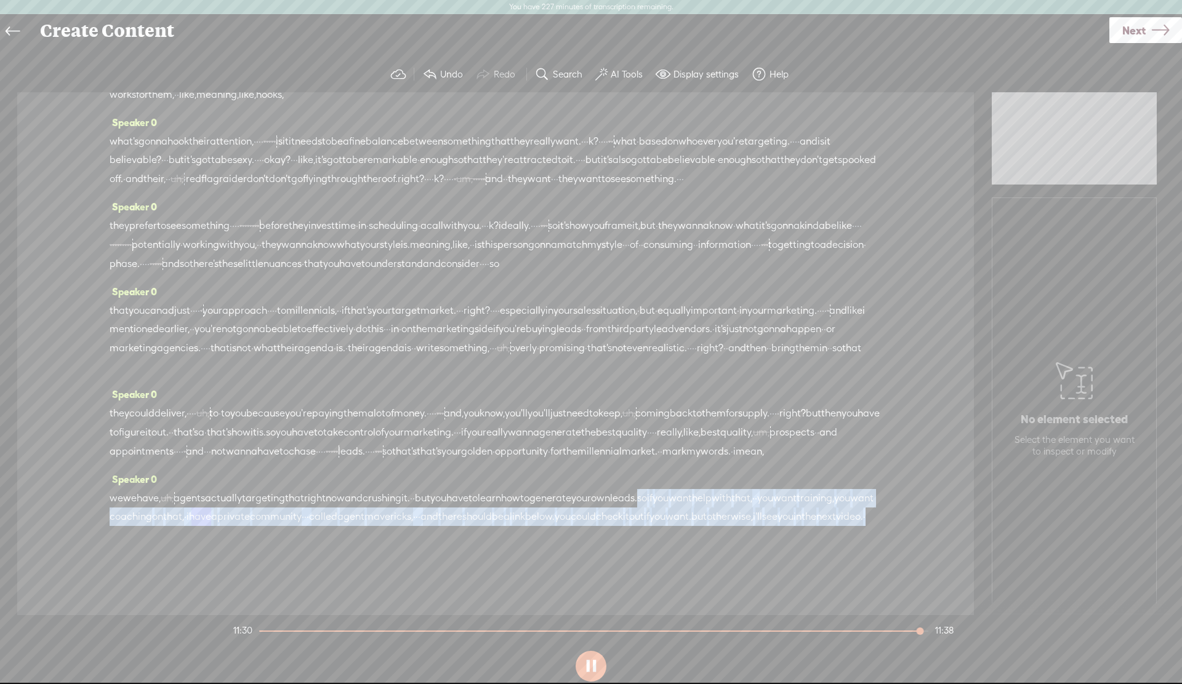
drag, startPoint x: 750, startPoint y: 500, endPoint x: 776, endPoint y: 532, distance: 40.8
click at [776, 532] on div "we we have, [S] uh, agents actually targeting that right now and crushing it. ·…" at bounding box center [496, 517] width 772 height 56
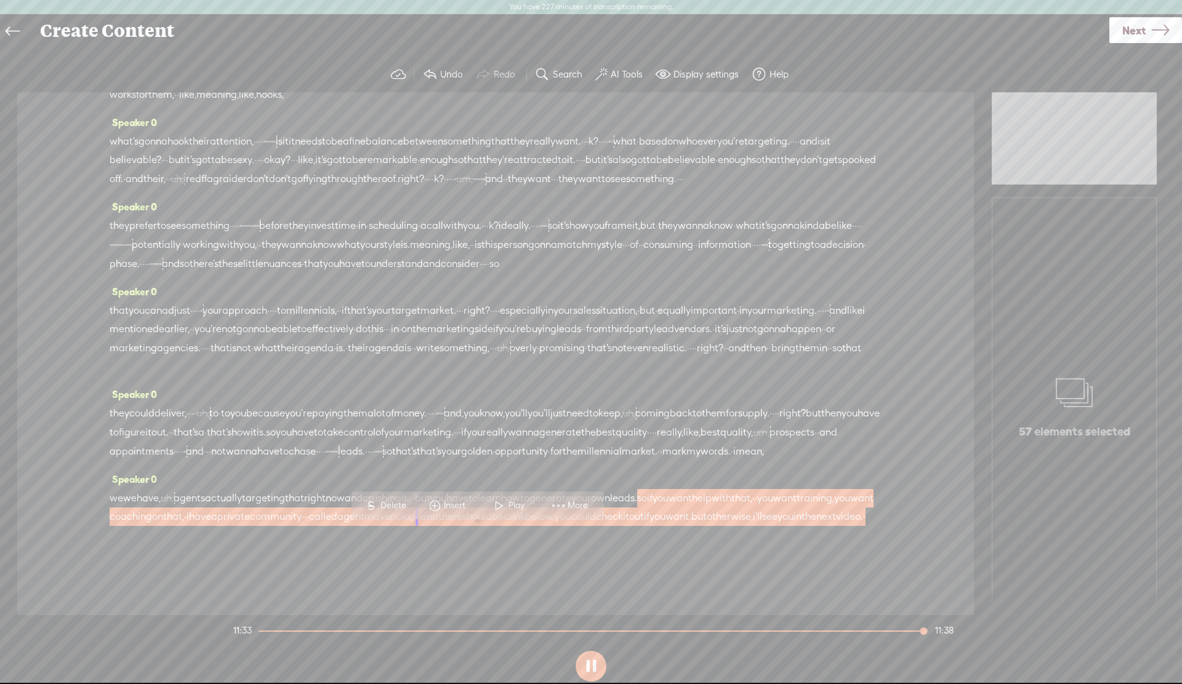
click at [390, 507] on span "Delete" at bounding box center [394, 506] width 29 height 12
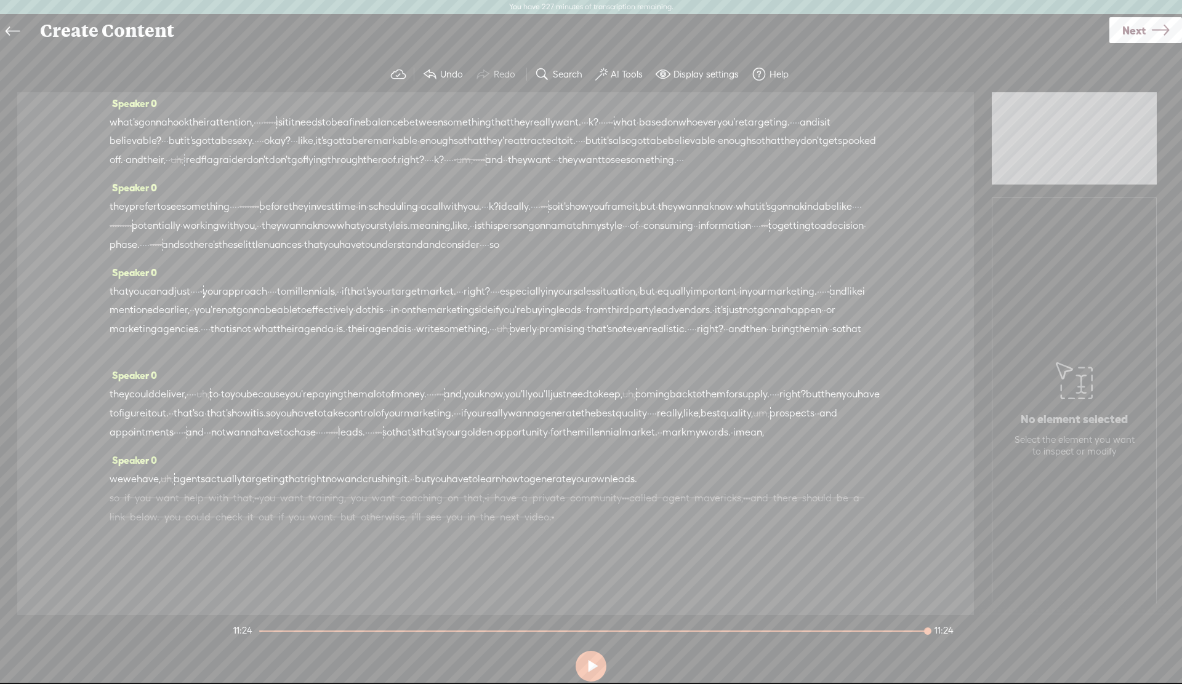
click at [304, 489] on span "that" at bounding box center [294, 479] width 19 height 18
click at [345, 467] on span at bounding box center [347, 469] width 18 height 22
click at [430, 489] on span "but" at bounding box center [422, 479] width 15 height 18
drag, startPoint x: 467, startPoint y: 498, endPoint x: 475, endPoint y: 498, distance: 8.0
click at [475, 498] on div "we we have, [S] uh, agents actually targeting that right now and crushing it. ·…" at bounding box center [496, 507] width 772 height 75
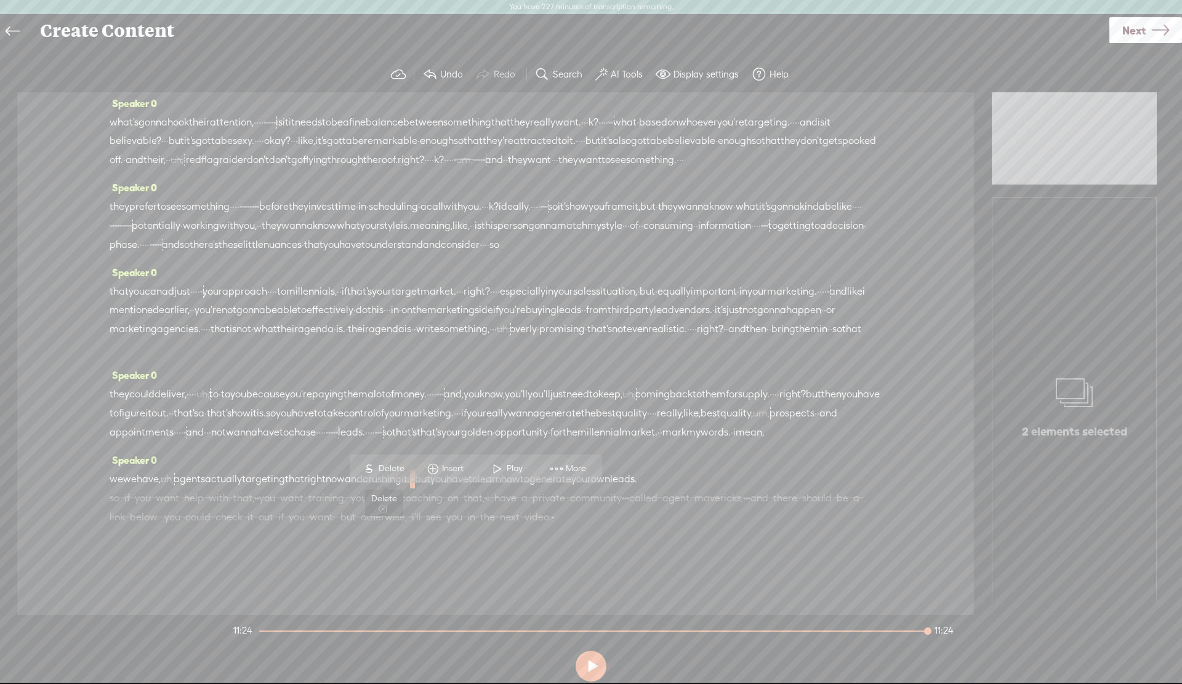
click at [384, 470] on span "Delete" at bounding box center [393, 469] width 29 height 12
click at [345, 489] on span "now" at bounding box center [335, 479] width 19 height 18
click at [593, 667] on button at bounding box center [591, 666] width 31 height 31
click at [683, 423] on span "like," at bounding box center [691, 413] width 17 height 18
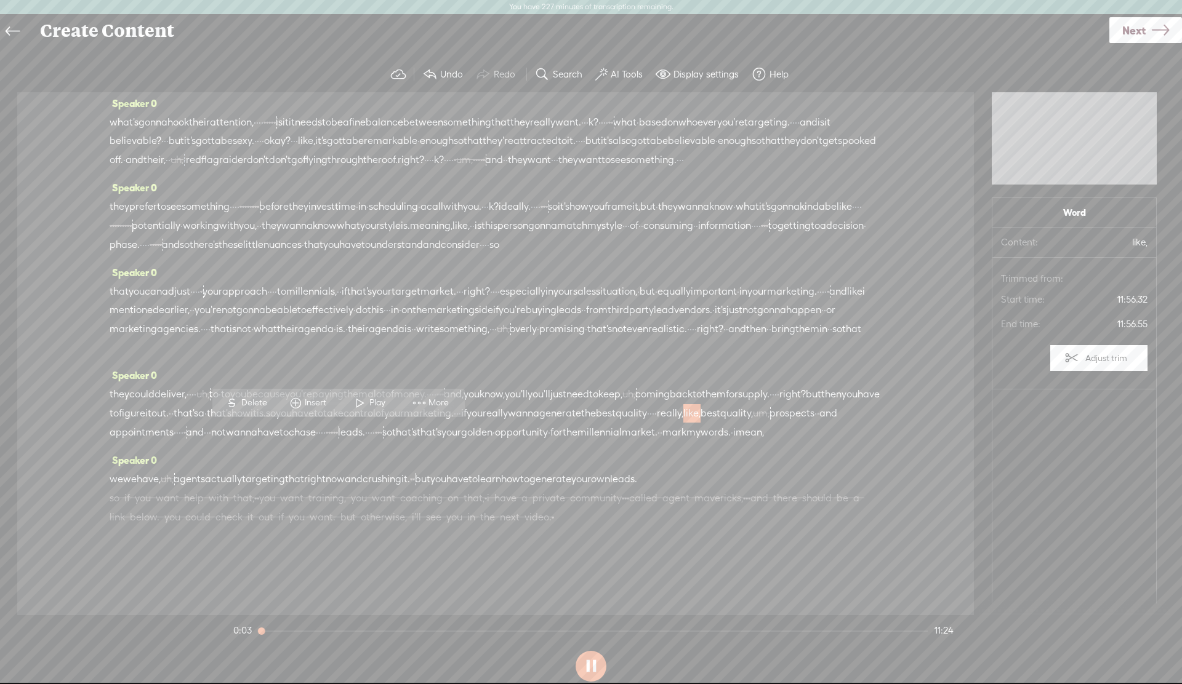
click at [326, 489] on span "right" at bounding box center [315, 479] width 22 height 18
click at [374, 462] on span at bounding box center [372, 469] width 18 height 22
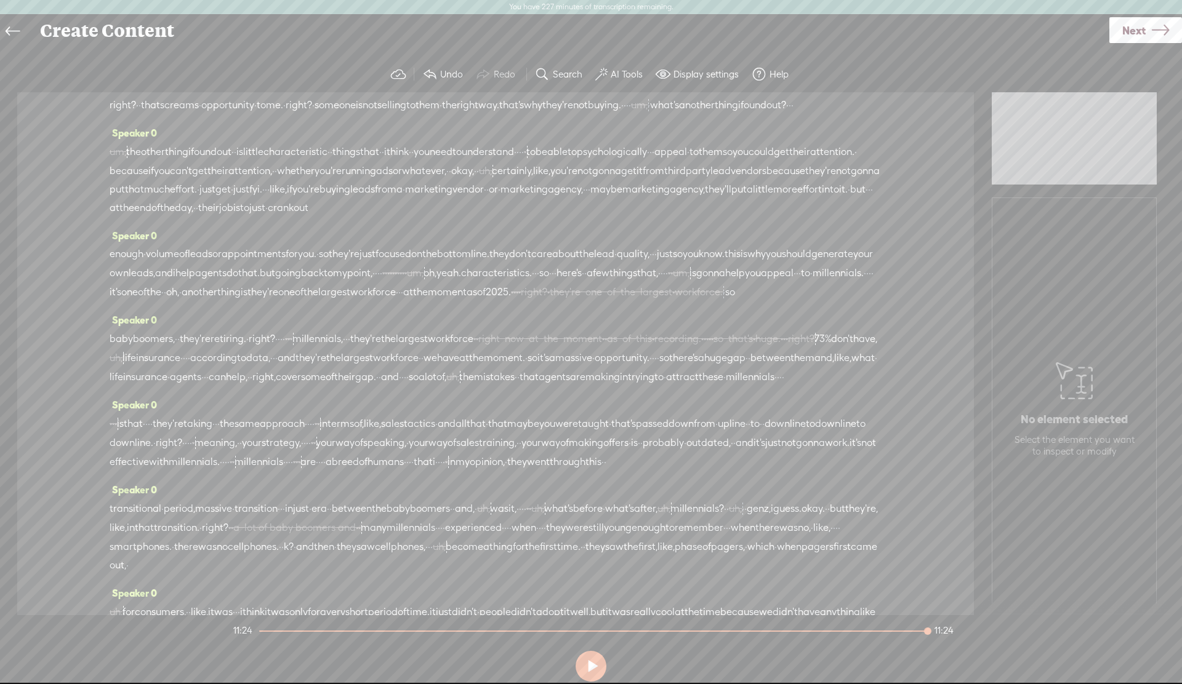
scroll to position [0, 0]
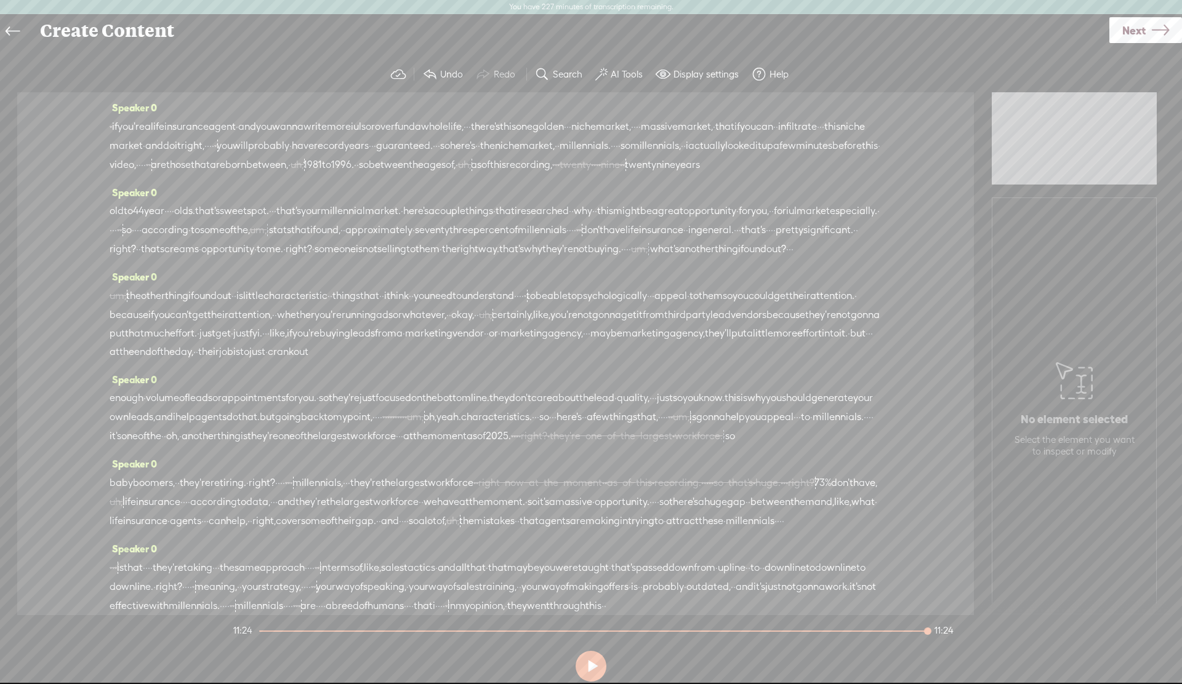
click at [1122, 31] on span "Next" at bounding box center [1133, 30] width 23 height 31
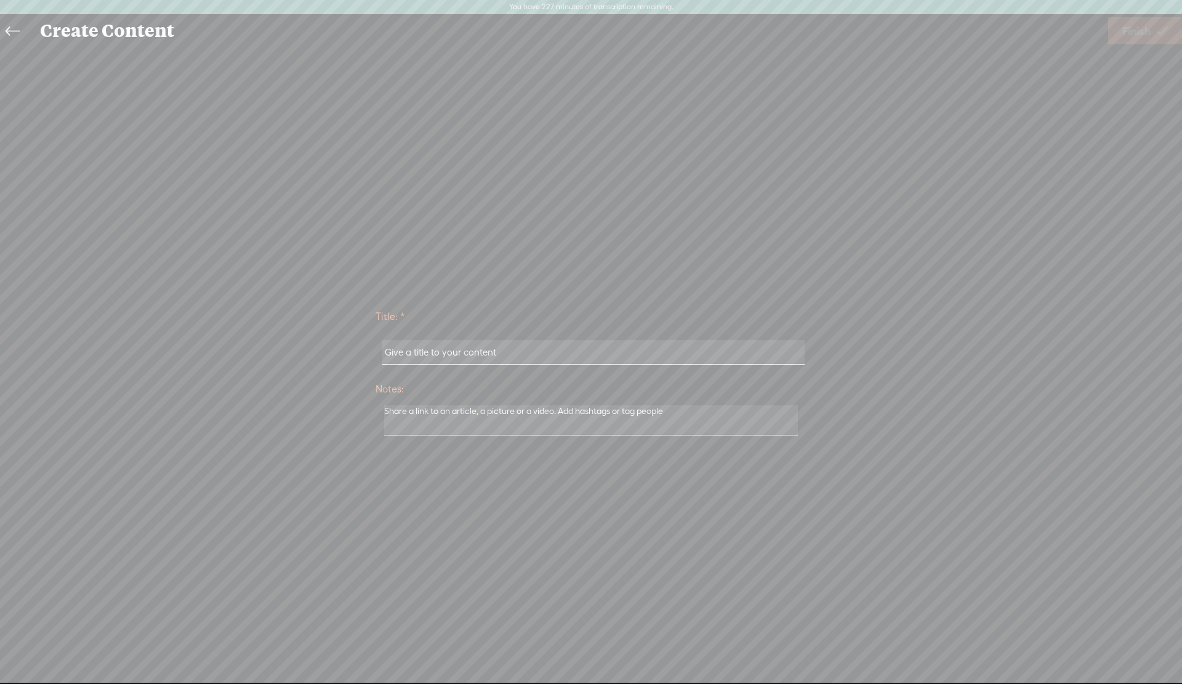
click at [9, 36] on icon at bounding box center [13, 32] width 14 height 28
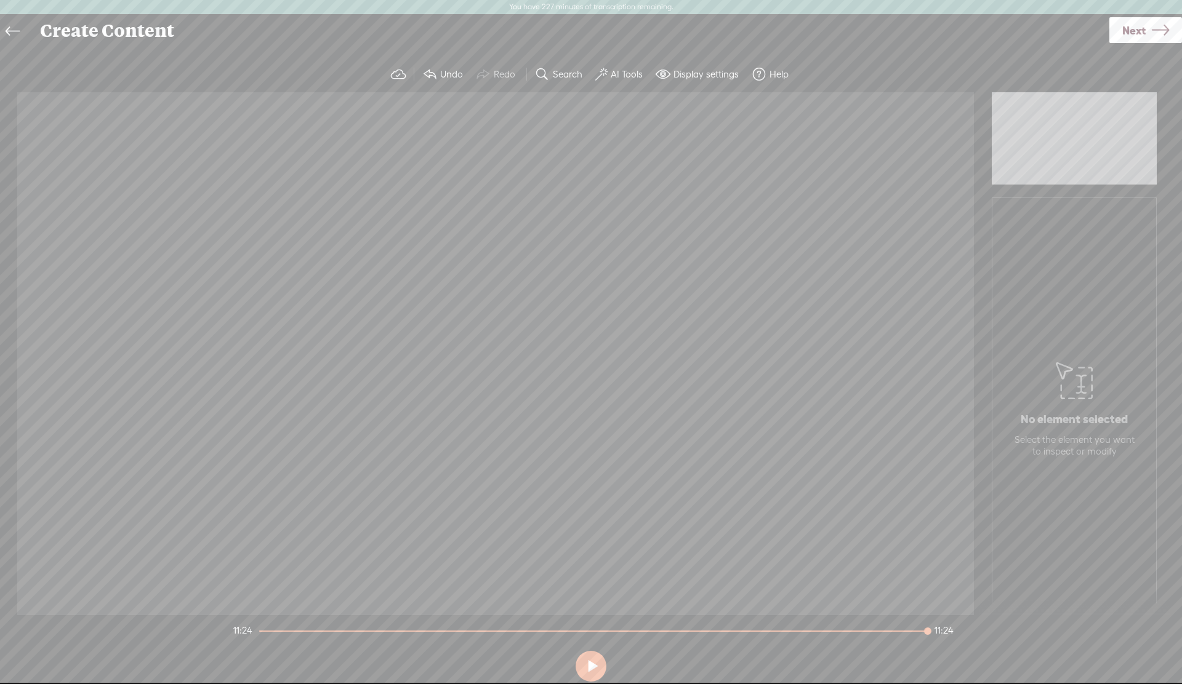
click at [395, 126] on span "over" at bounding box center [385, 127] width 20 height 18
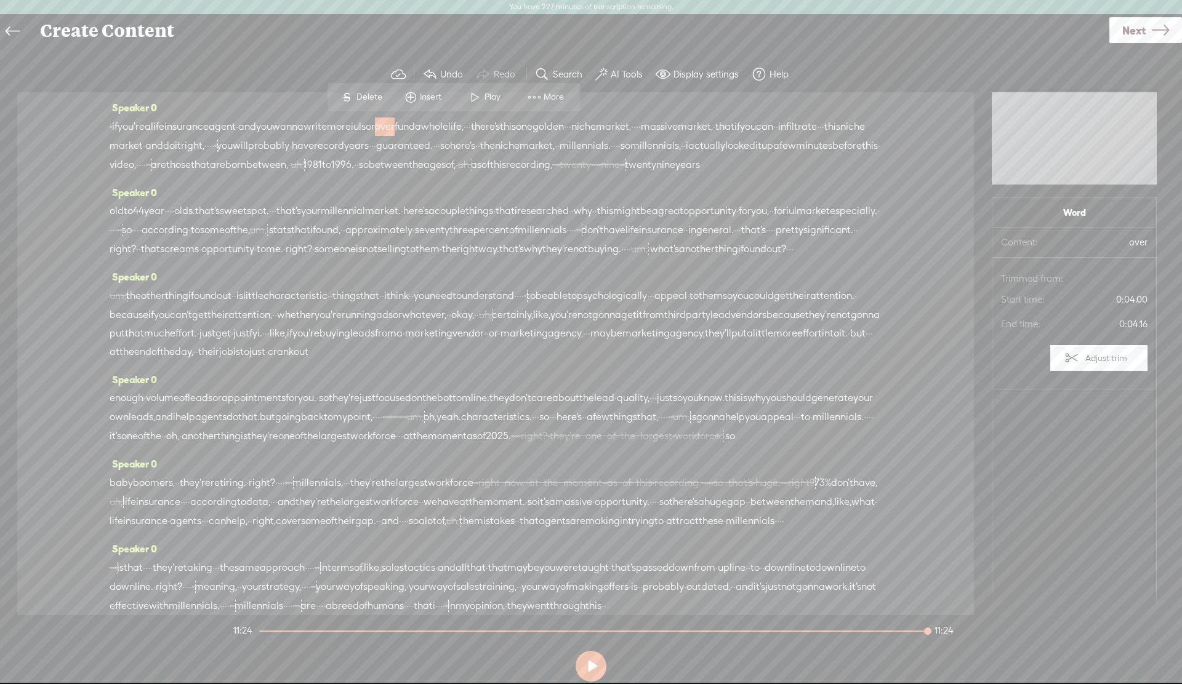
click at [1131, 30] on span "Next" at bounding box center [1133, 30] width 23 height 31
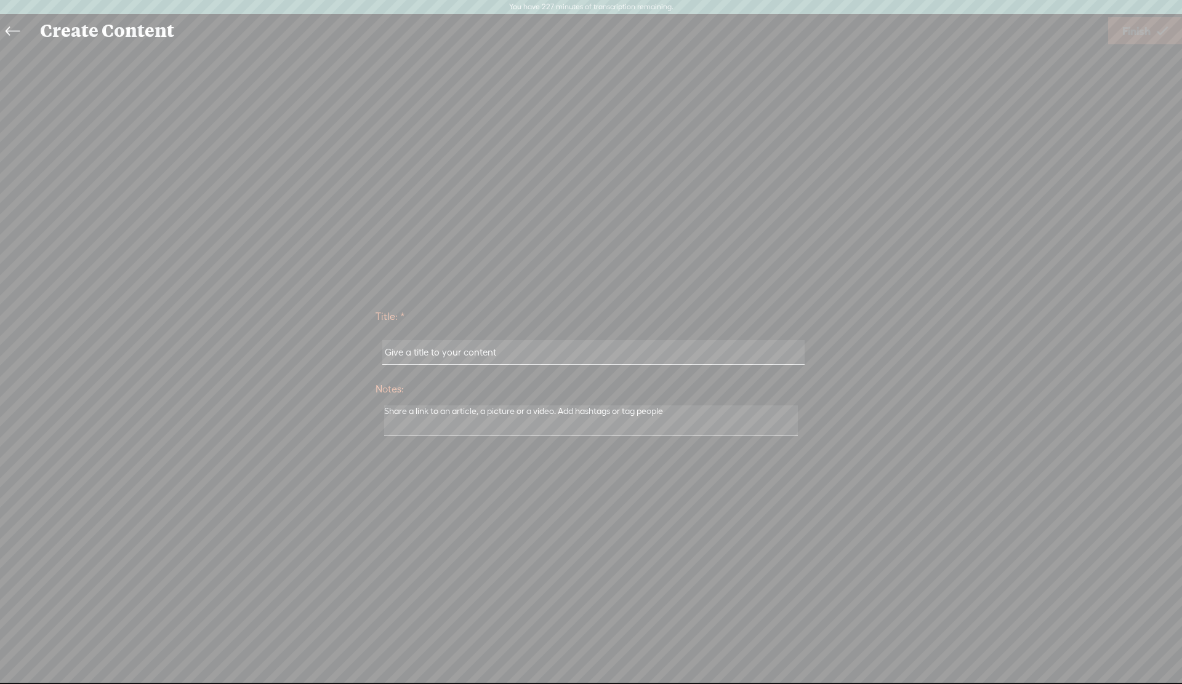
click at [494, 353] on input "text" at bounding box center [593, 352] width 422 height 24
click at [470, 352] on input "text" at bounding box center [593, 352] width 422 height 24
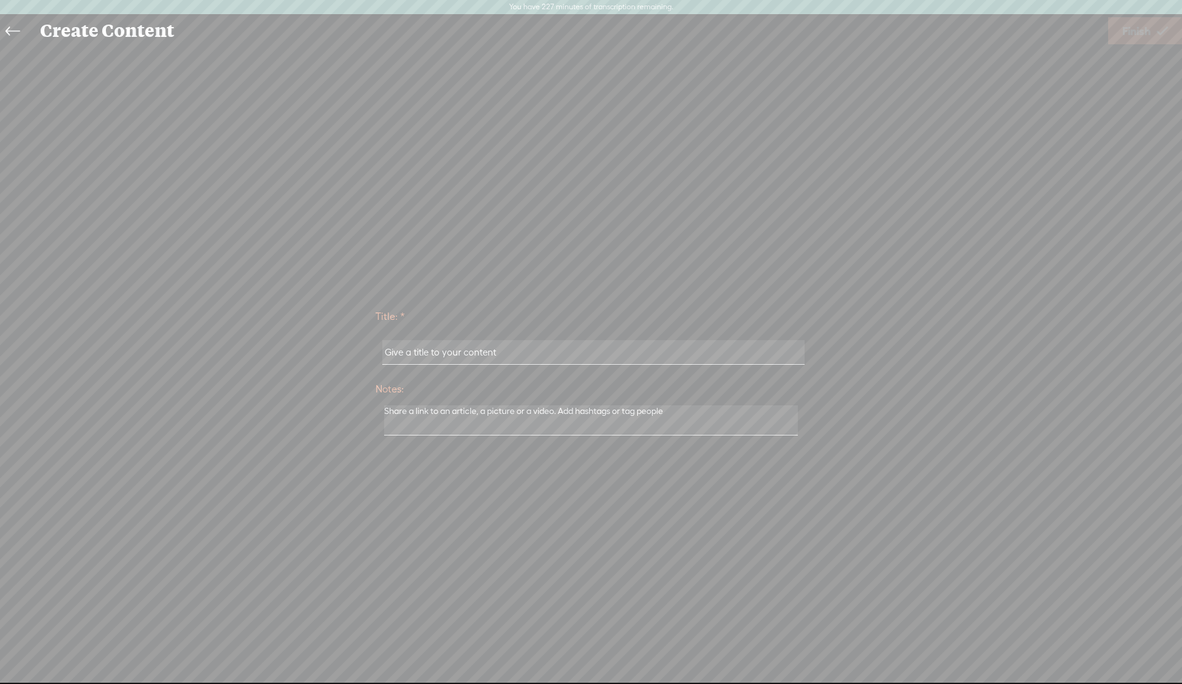
click at [470, 352] on input "text" at bounding box center [593, 352] width 422 height 24
drag, startPoint x: 505, startPoint y: 353, endPoint x: 407, endPoint y: 353, distance: 97.9
click at [407, 353] on input "text" at bounding box center [593, 352] width 422 height 24
click at [416, 353] on input "text" at bounding box center [593, 352] width 422 height 24
drag, startPoint x: 585, startPoint y: 351, endPoint x: 614, endPoint y: 351, distance: 29.5
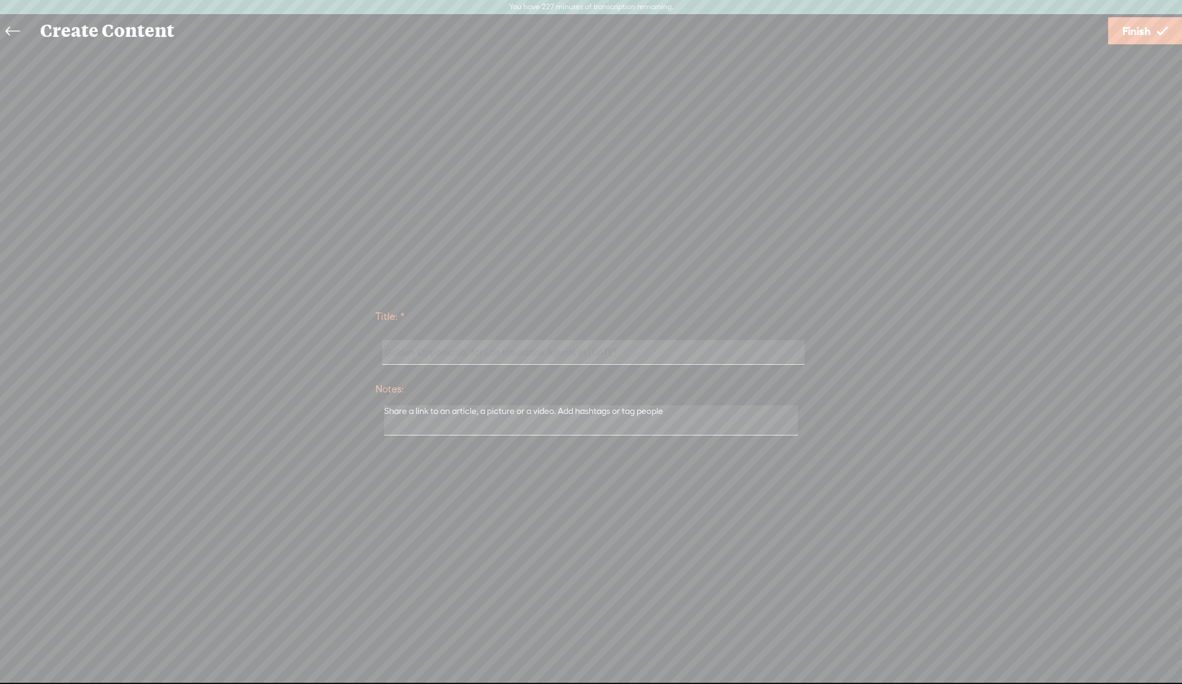
click at [614, 351] on input "Golden Opportunity for Life Insurance Agents in [DATE]" at bounding box center [593, 352] width 422 height 24
click at [470, 355] on input "Golden Opportunity for Life Insurance Agents (right now)" at bounding box center [593, 352] width 422 height 24
drag, startPoint x: 469, startPoint y: 355, endPoint x: 384, endPoint y: 355, distance: 84.9
click at [384, 355] on input "Golden Opportunity for Life Insurance Agents (right now)" at bounding box center [593, 352] width 422 height 24
click at [419, 351] on input "Golden Opportunity for Life Insurance Agents (right now)" at bounding box center [593, 352] width 422 height 24
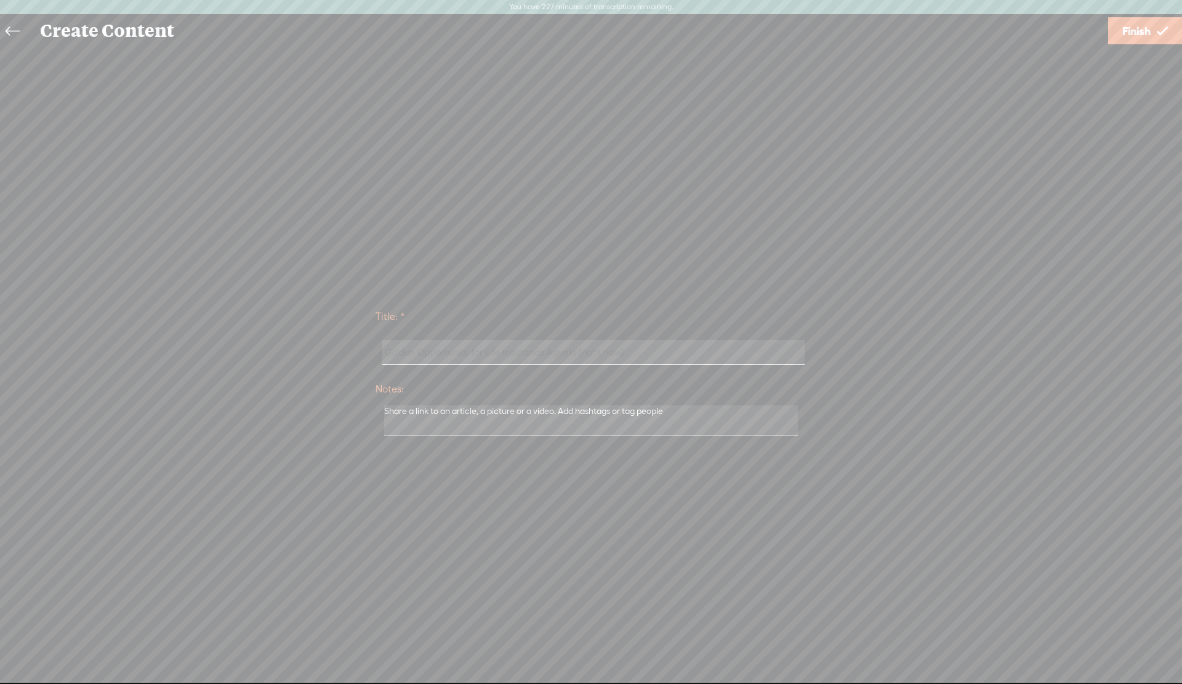
drag, startPoint x: 471, startPoint y: 355, endPoint x: 480, endPoint y: 355, distance: 8.6
click at [480, 355] on input "Golden Opportunity for Life Insurance Agents (right now)" at bounding box center [593, 352] width 422 height 24
drag, startPoint x: 516, startPoint y: 354, endPoint x: 569, endPoint y: 351, distance: 53.0
click at [569, 351] on input "Golden Opportunity To Grow A Million Dollar Life Insurance Agents (right now)" at bounding box center [593, 352] width 422 height 24
drag, startPoint x: 611, startPoint y: 355, endPoint x: 638, endPoint y: 350, distance: 26.8
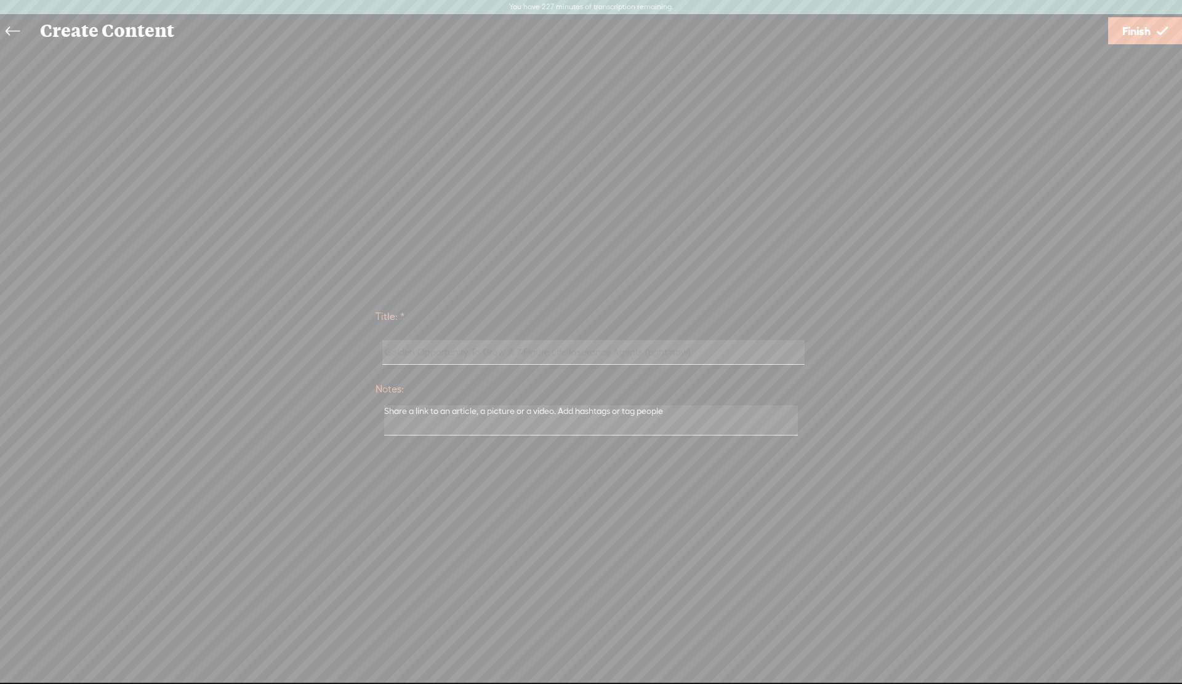
click at [638, 350] on input "Golden Opportunity To Grow A 7-Figure Life Insurance Agents (right now)" at bounding box center [593, 352] width 422 height 24
drag, startPoint x: 702, startPoint y: 355, endPoint x: 650, endPoint y: 351, distance: 51.8
click at [650, 351] on input "Golden Opportunity To Grow A 7-Figure Life Insurance Business (right now)" at bounding box center [593, 352] width 422 height 24
drag, startPoint x: 419, startPoint y: 353, endPoint x: 374, endPoint y: 350, distance: 45.0
click at [374, 350] on div "Title: * Golden Opportunity To Grow A 7-Figure Life Insurance Business Notes: S…" at bounding box center [590, 372] width 1157 height 140
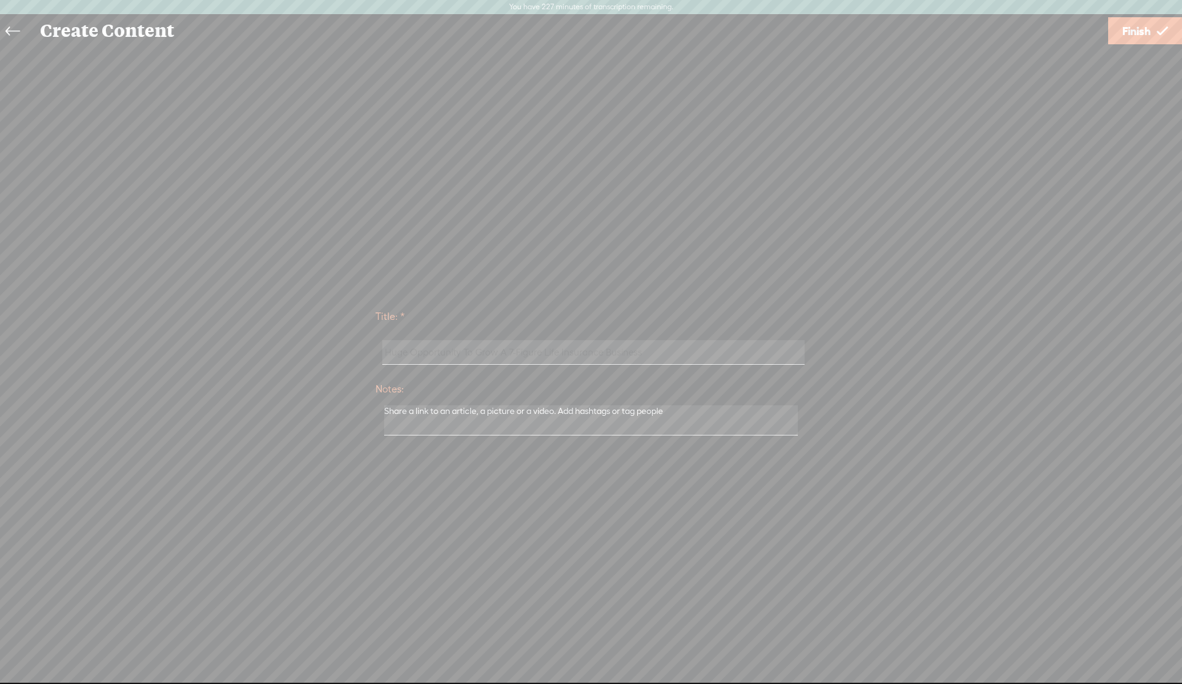
click at [484, 353] on input "Huge Opportunity To Grow A 7-Figure Life Insurance Business" at bounding box center [593, 352] width 422 height 24
click at [653, 351] on input "Huge Opportunity To Grow A 7-Figure Life Insurance Business" at bounding box center [593, 352] width 422 height 24
click at [460, 352] on input "Huge Opportunity To Grow A 7-Figure Life Insurance Business" at bounding box center [593, 352] width 422 height 24
type input "Huge Opportunity To Grow A 7-Figure Life Insurance Business"
click at [468, 417] on textarea at bounding box center [591, 421] width 414 height 30
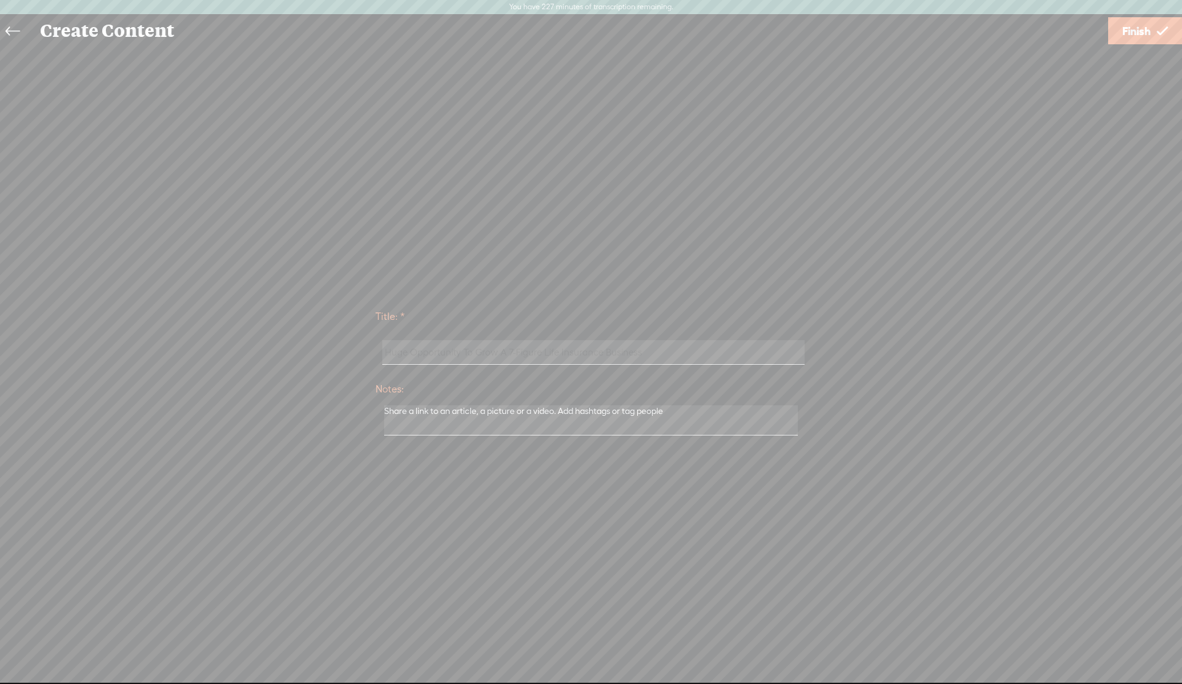
click at [468, 417] on textarea at bounding box center [591, 421] width 414 height 30
type textarea "d"
click at [576, 341] on input "Huge Opportunity To Grow A 7-Figure Life Insurance Business" at bounding box center [593, 347] width 422 height 24
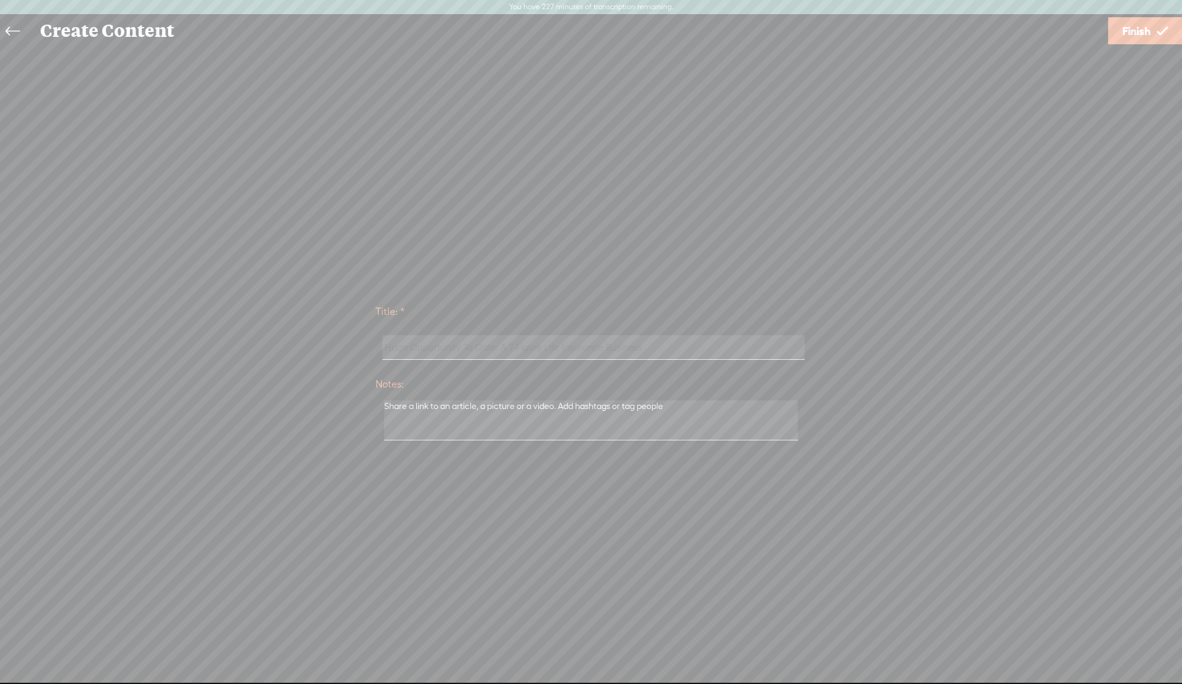
click at [535, 411] on textarea at bounding box center [591, 421] width 414 height 40
paste textarea "Huge Opportunity To Grow A 7-Figure Life Insurance Business"
type textarea "Huge Opportunity To Grow A 7-Figure Life Insurance Business (YT video title)"
click at [1136, 22] on span "Finish" at bounding box center [1136, 30] width 28 height 31
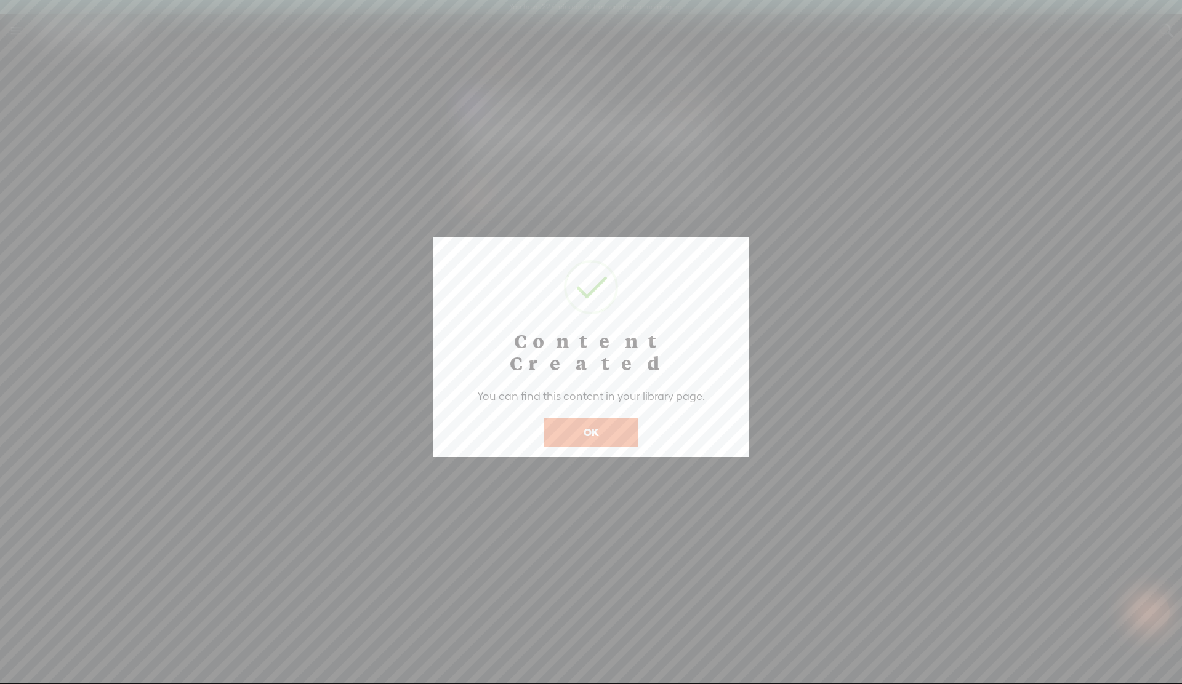
click at [577, 419] on button "OK" at bounding box center [591, 433] width 94 height 28
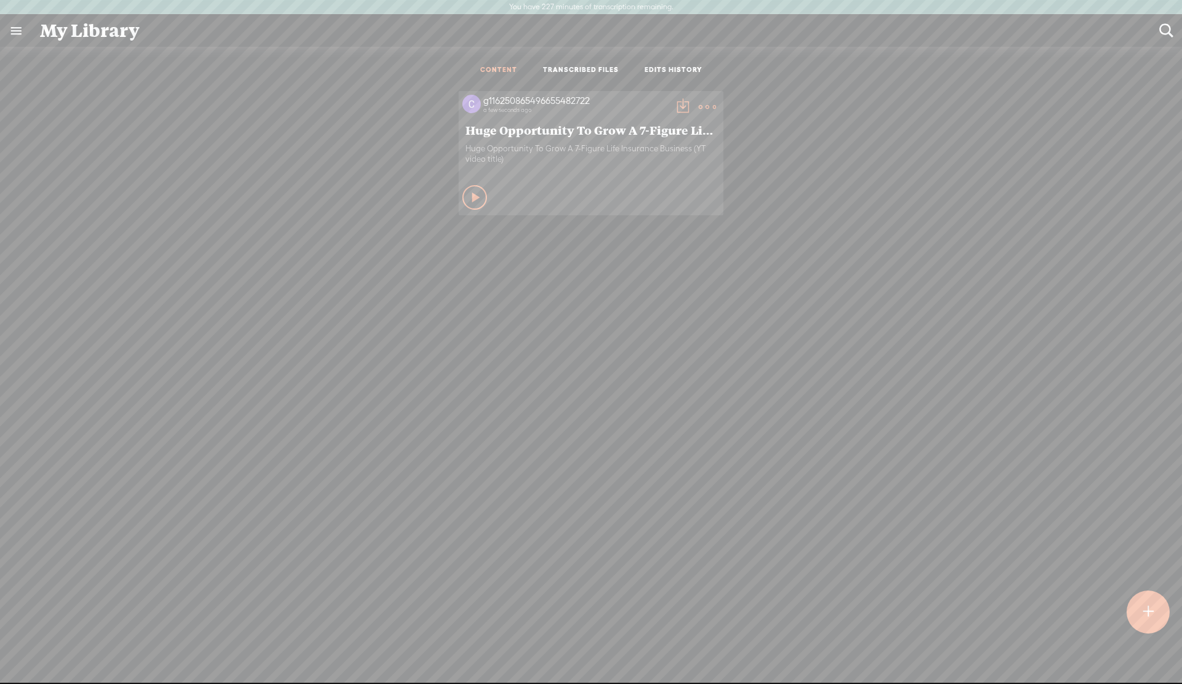
click at [710, 105] on t at bounding box center [707, 106] width 17 height 17
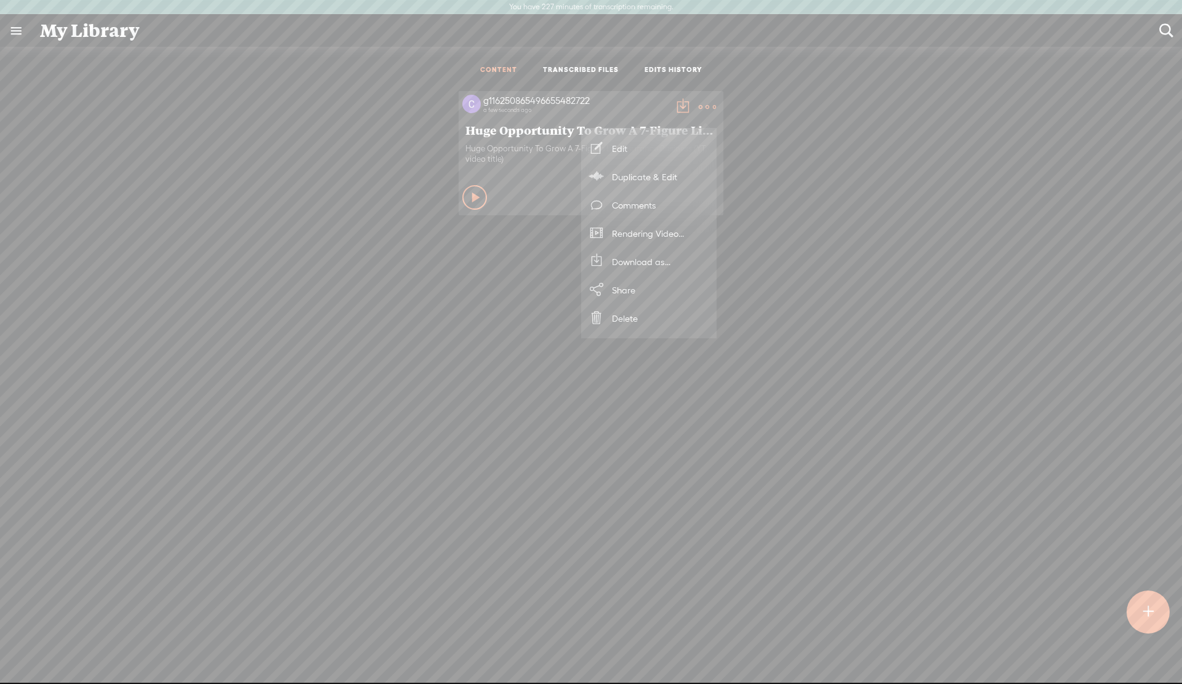
click at [520, 260] on div "g116250865496655482722 a few seconds ago Huge Opportunity To Grow A 7-Figure Li…" at bounding box center [590, 405] width 1163 height 641
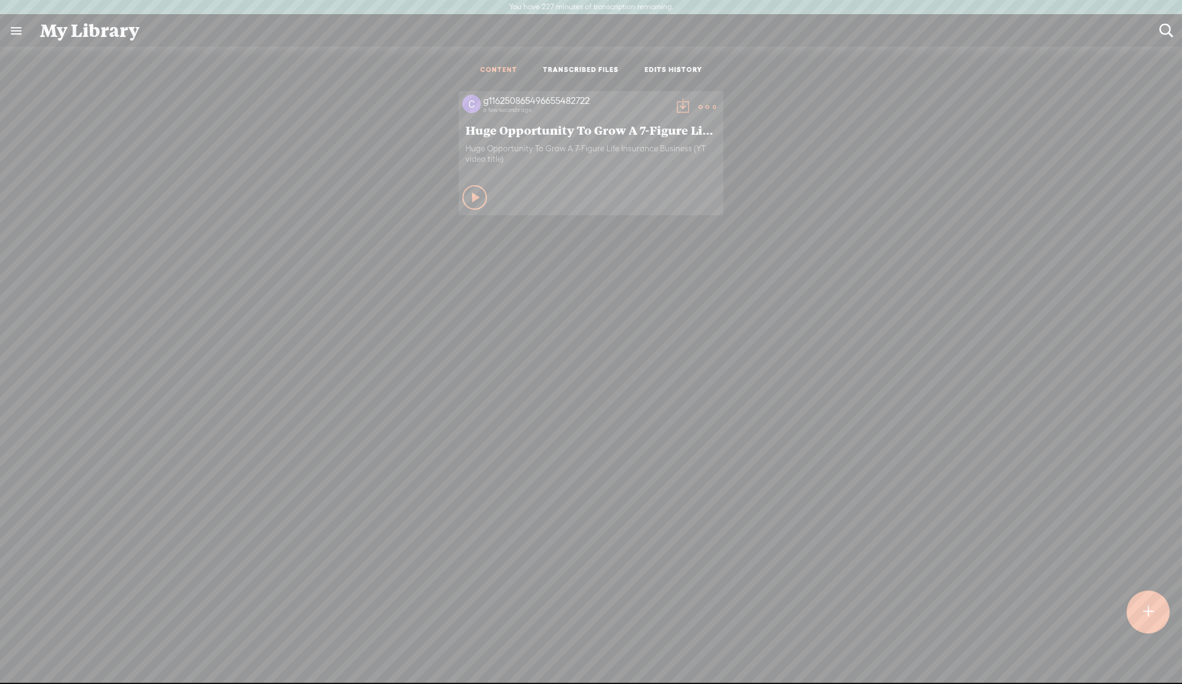
click at [478, 213] on div "g116250865496655482722 a few seconds ago Huge Opportunity To Grow A 7-Figure Li…" at bounding box center [591, 153] width 265 height 124
click at [473, 193] on icon at bounding box center [476, 197] width 12 height 12
click at [603, 124] on span "Huge Opportunity To Grow A 7-Figure Life Insurance Business" at bounding box center [590, 129] width 251 height 15
click at [1158, 65] on div at bounding box center [1154, 64] width 15 height 12
click at [678, 105] on t at bounding box center [682, 106] width 17 height 17
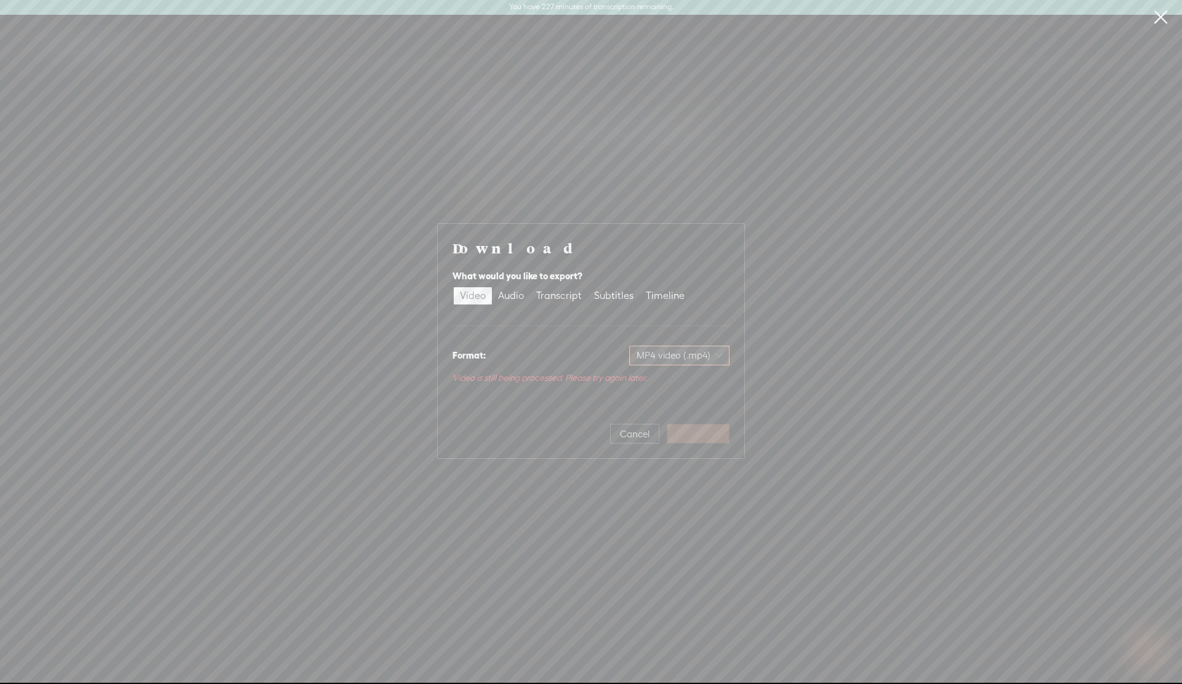
click at [693, 355] on span "MP4 video (.mp4)" at bounding box center [679, 356] width 86 height 18
click at [681, 355] on span "MP4 video (.mp4)" at bounding box center [679, 356] width 86 height 18
click at [610, 439] on button "Cancel" at bounding box center [634, 434] width 49 height 20
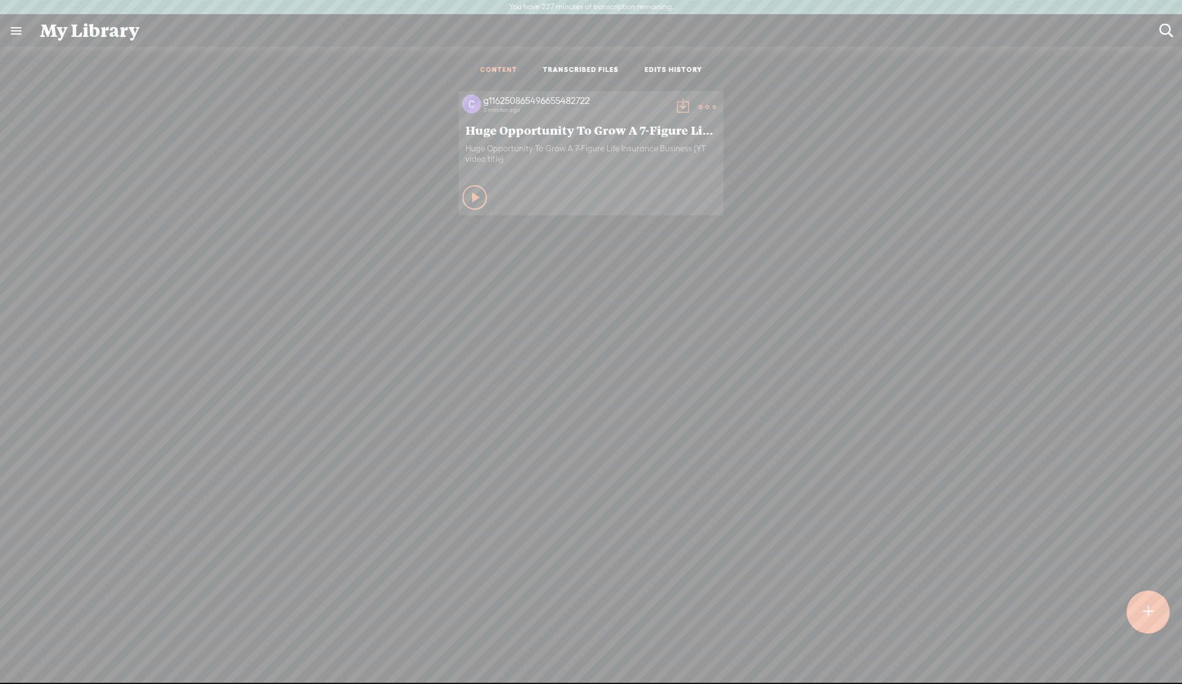
click at [596, 72] on link "TRANSCRIBED FILES" at bounding box center [581, 70] width 76 height 10
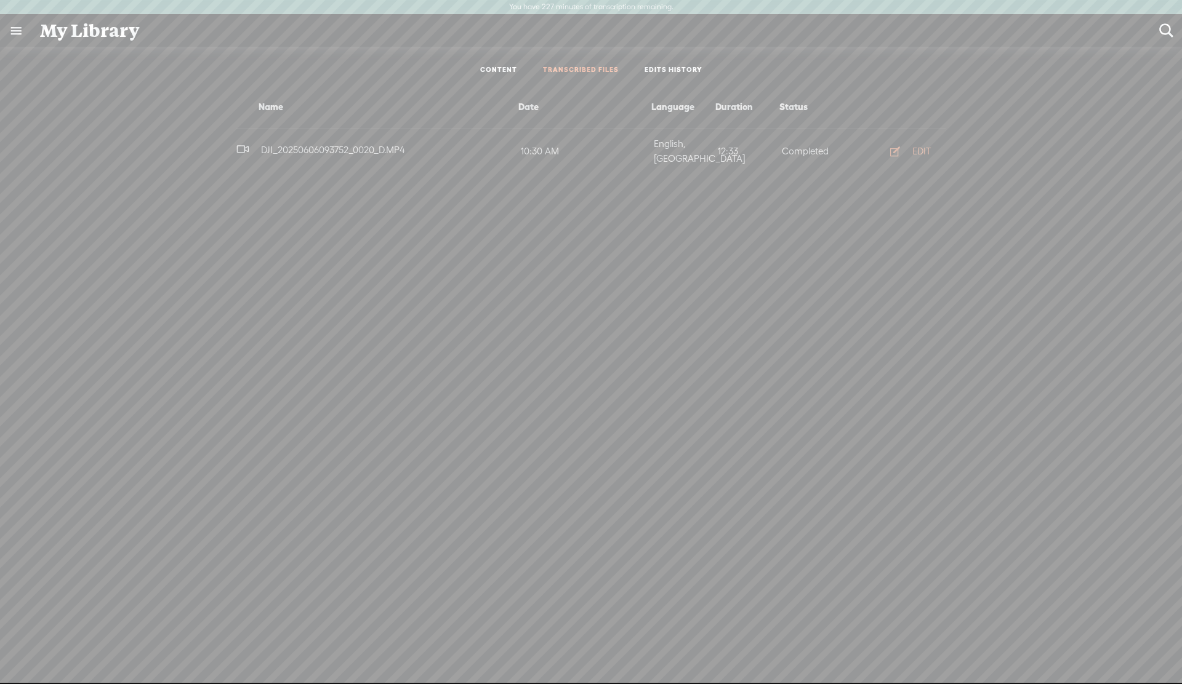
click at [665, 72] on link "EDITS HISTORY" at bounding box center [673, 70] width 58 height 10
click at [499, 66] on link "CONTENT" at bounding box center [498, 70] width 37 height 10
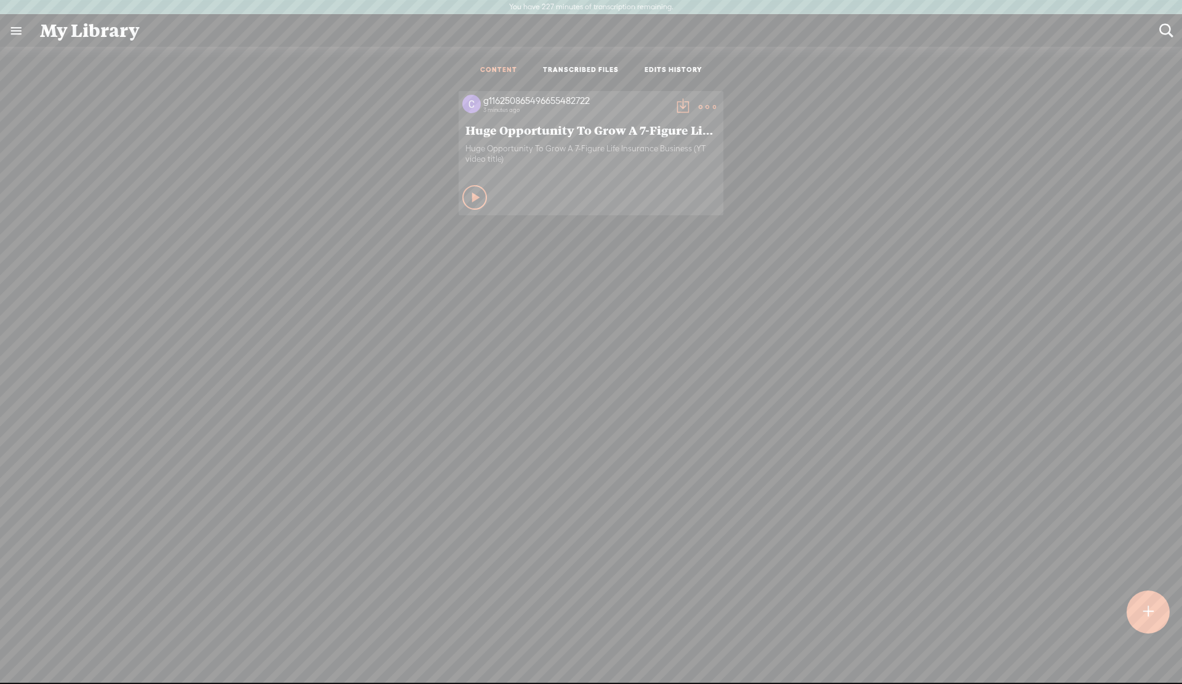
click at [475, 198] on icon at bounding box center [476, 197] width 12 height 12
click at [475, 198] on icon at bounding box center [475, 197] width 12 height 12
click at [704, 107] on t at bounding box center [707, 106] width 17 height 17
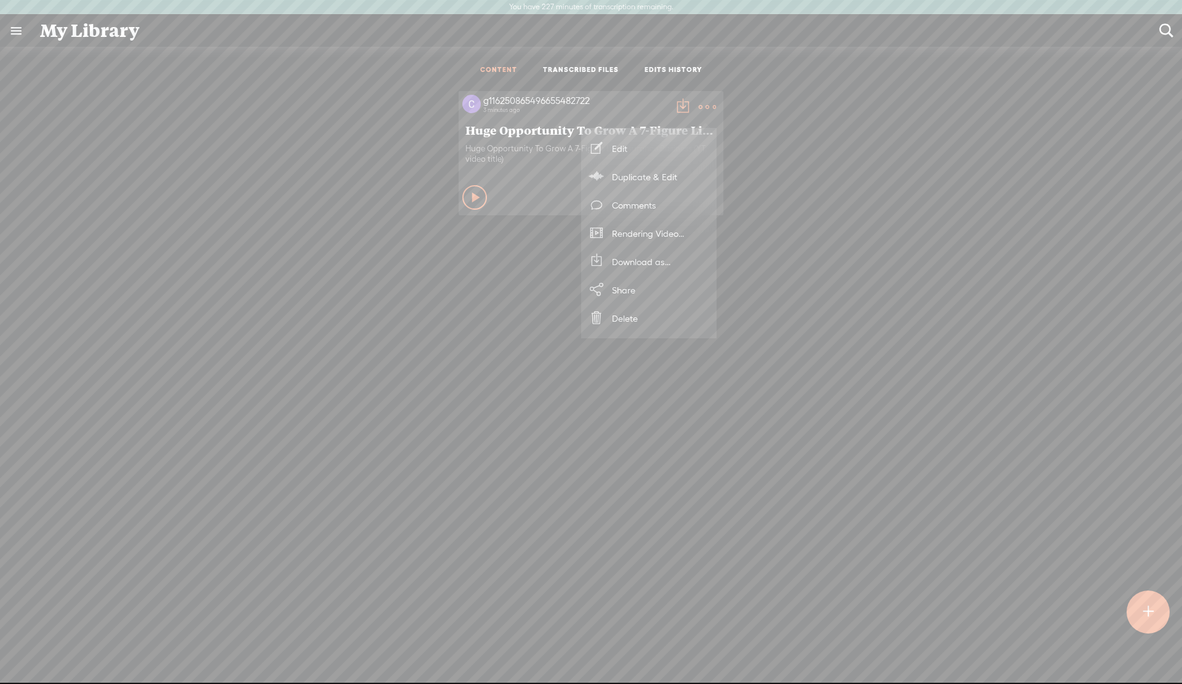
click at [643, 211] on link "Comments" at bounding box center [648, 205] width 123 height 28
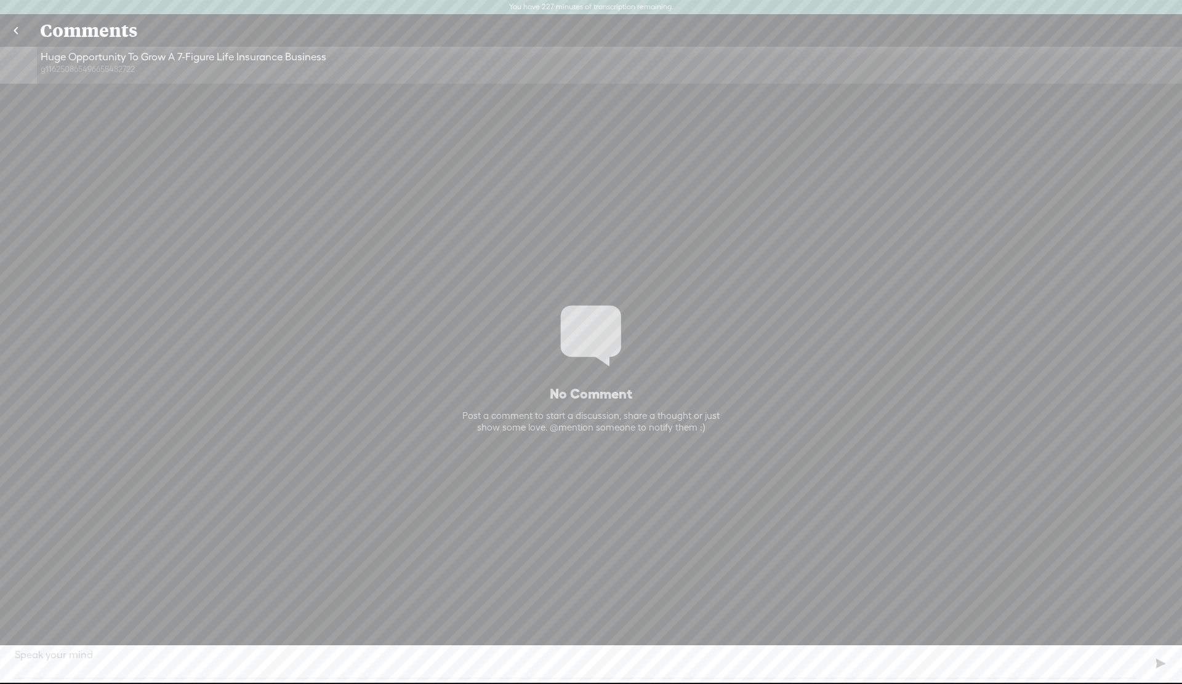
click at [16, 28] on link at bounding box center [15, 31] width 31 height 32
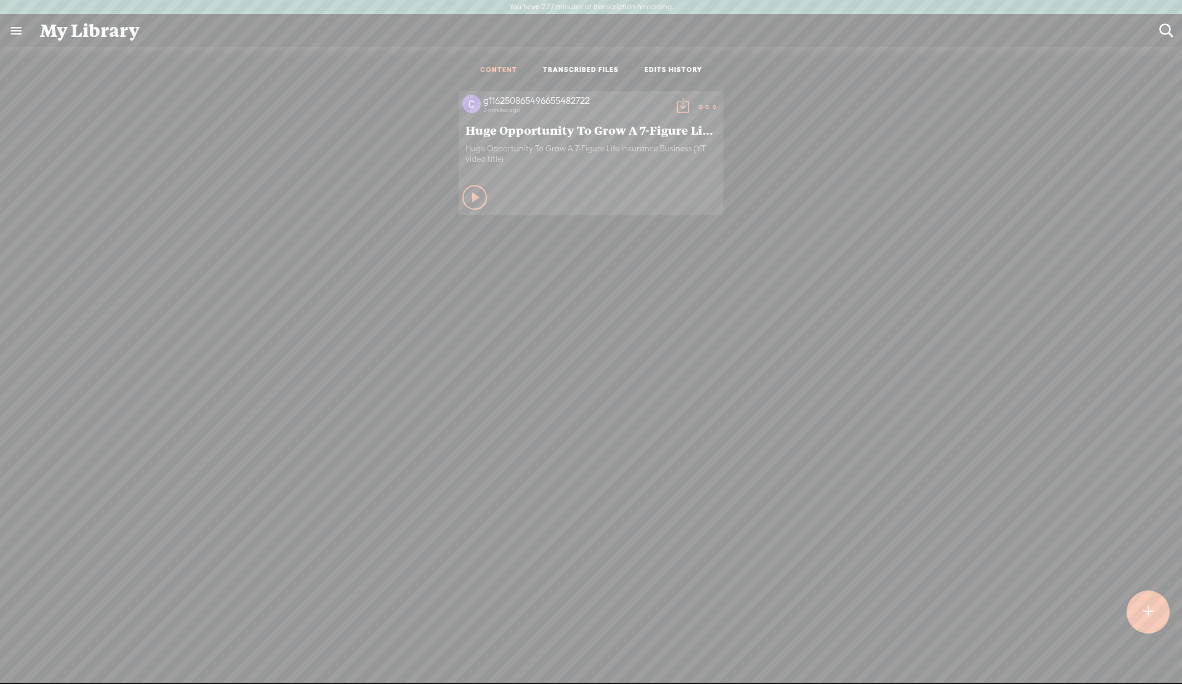
click at [708, 110] on t at bounding box center [707, 106] width 17 height 17
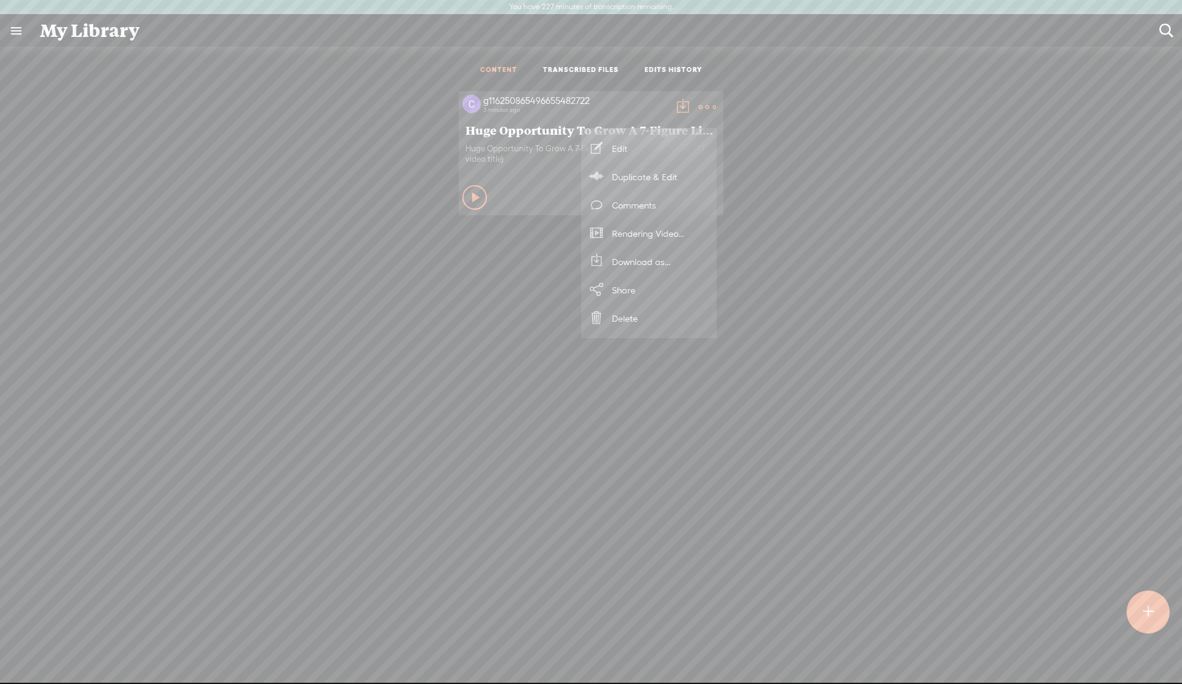
click at [627, 295] on link "Share" at bounding box center [648, 290] width 123 height 28
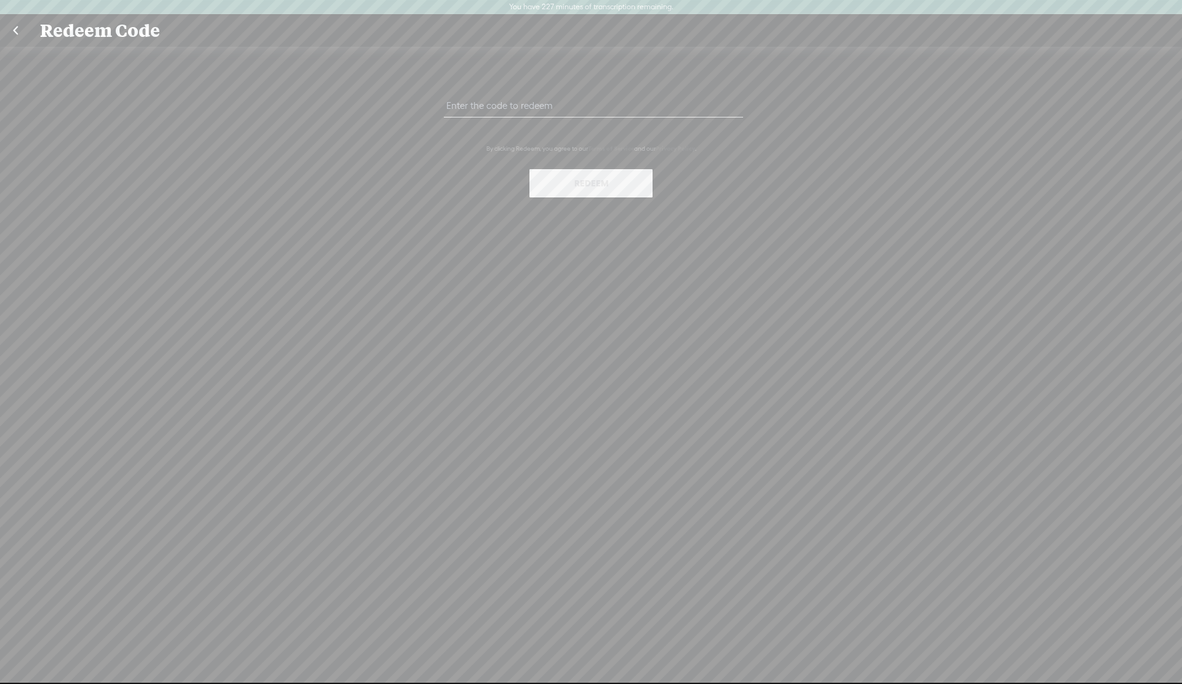
click at [19, 29] on link at bounding box center [15, 31] width 31 height 32
click at [73, 33] on div "Redeem Code" at bounding box center [590, 31] width 1119 height 32
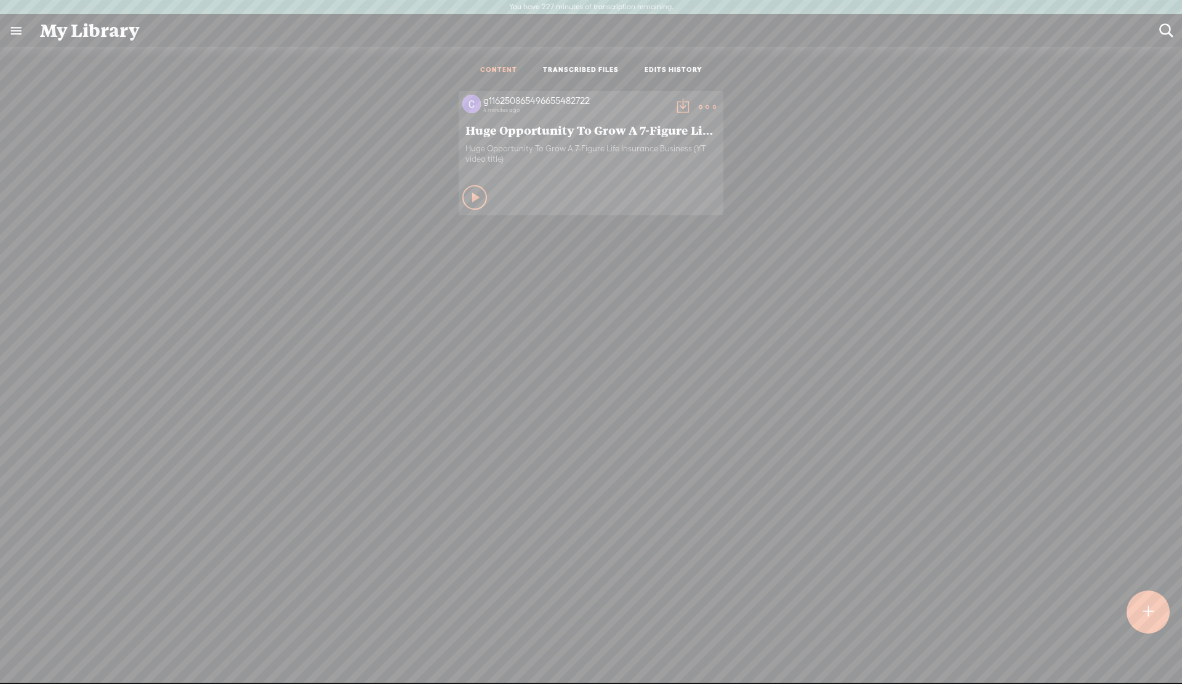
click at [708, 107] on t at bounding box center [707, 106] width 17 height 17
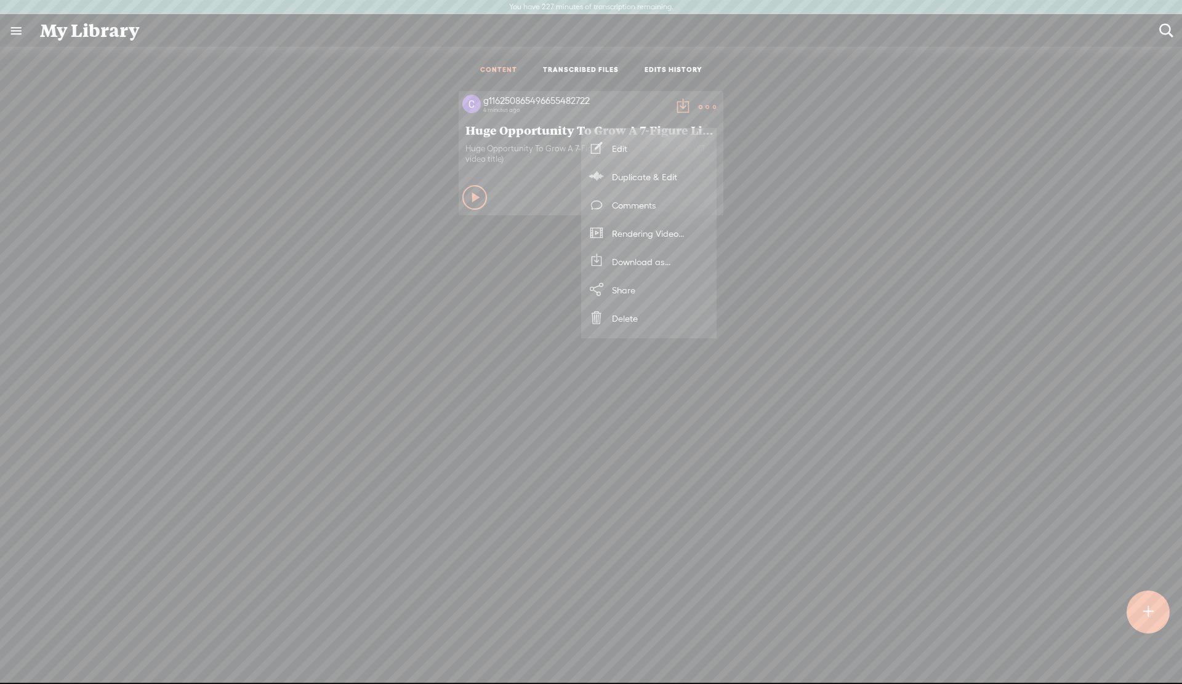
click at [616, 146] on link "Edit" at bounding box center [648, 148] width 123 height 28
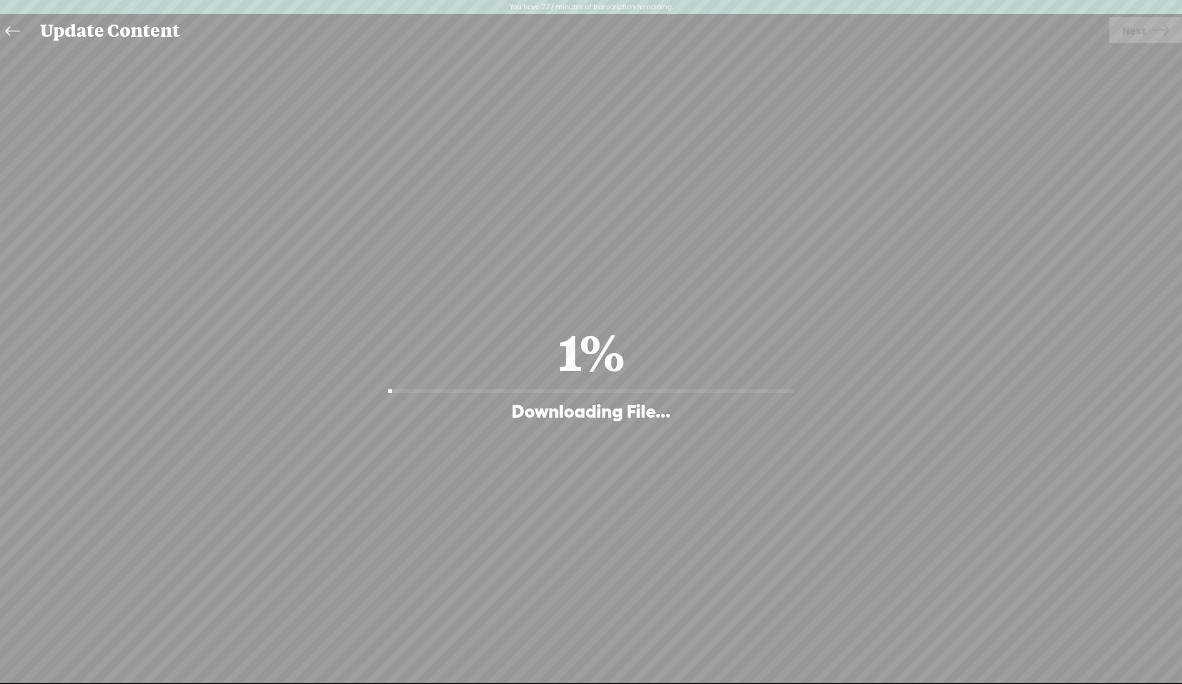
click at [10, 31] on icon at bounding box center [13, 32] width 14 height 28
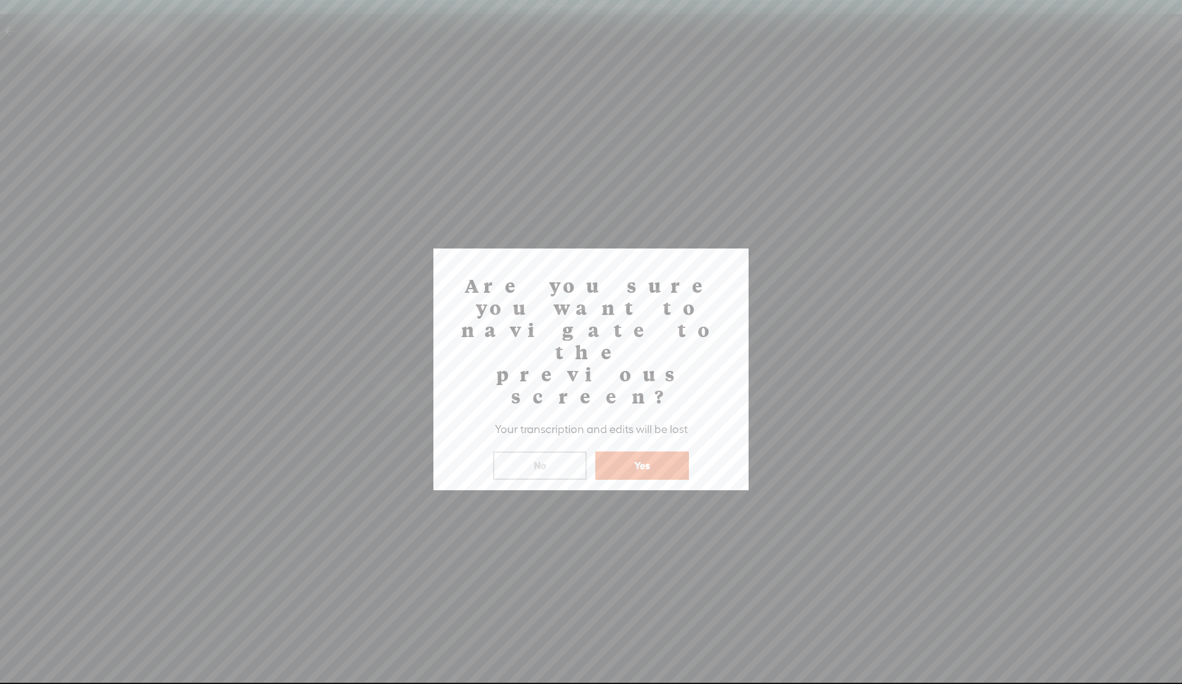
click at [627, 452] on button "Yes" at bounding box center [642, 466] width 94 height 28
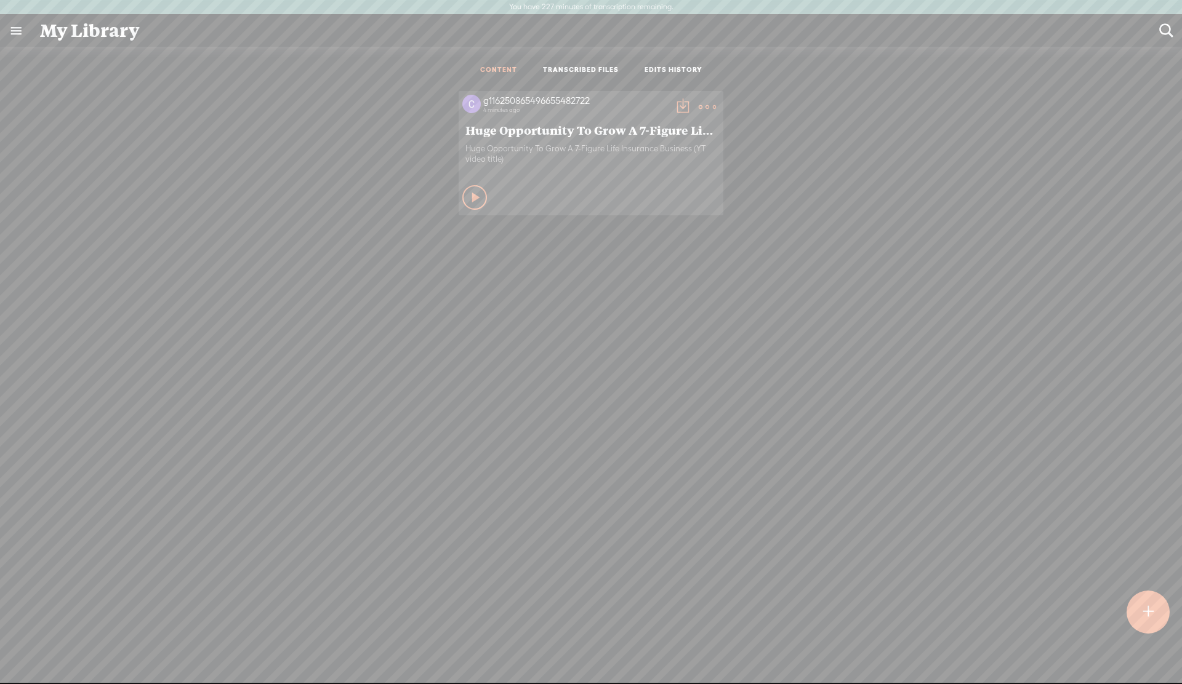
click at [473, 191] on icon at bounding box center [476, 197] width 12 height 12
click at [473, 191] on icon at bounding box center [475, 197] width 12 height 12
click at [676, 106] on t at bounding box center [682, 106] width 17 height 17
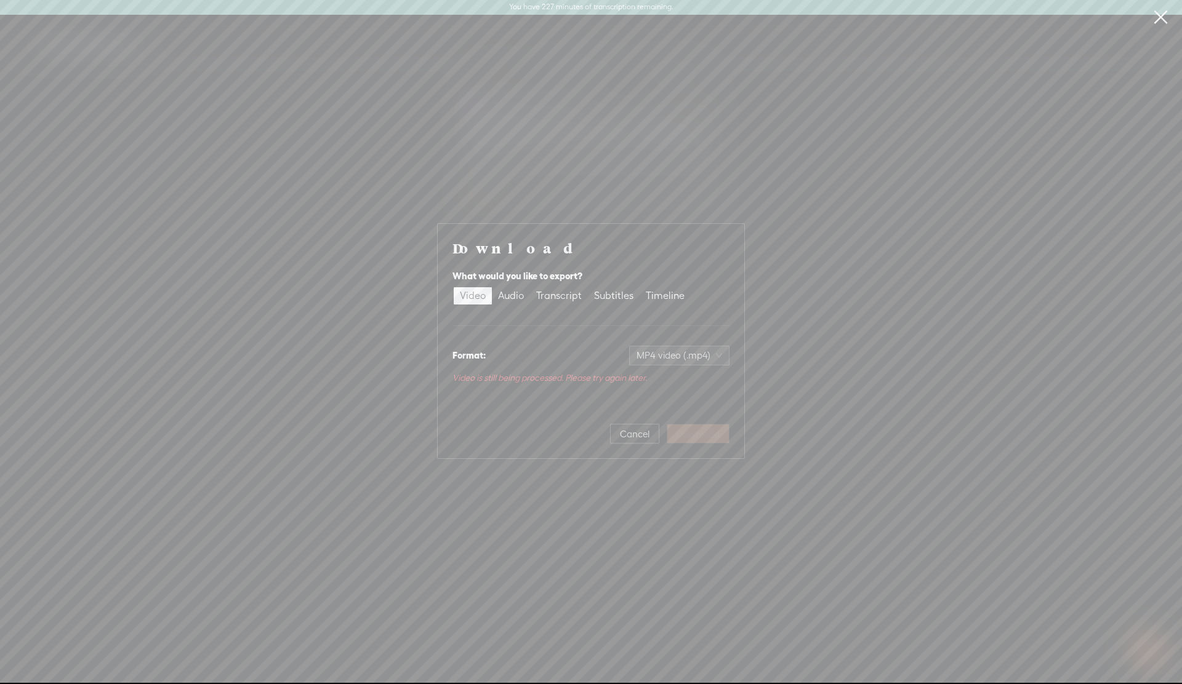
click at [727, 438] on div "Cancel Download" at bounding box center [590, 429] width 277 height 30
click at [508, 291] on div "Audio" at bounding box center [511, 295] width 26 height 17
click at [492, 287] on input "Audio" at bounding box center [492, 287] width 0 height 0
click at [560, 303] on div "Transcript" at bounding box center [559, 303] width 46 height 17
click at [530, 295] on input "Transcript" at bounding box center [530, 295] width 0 height 0
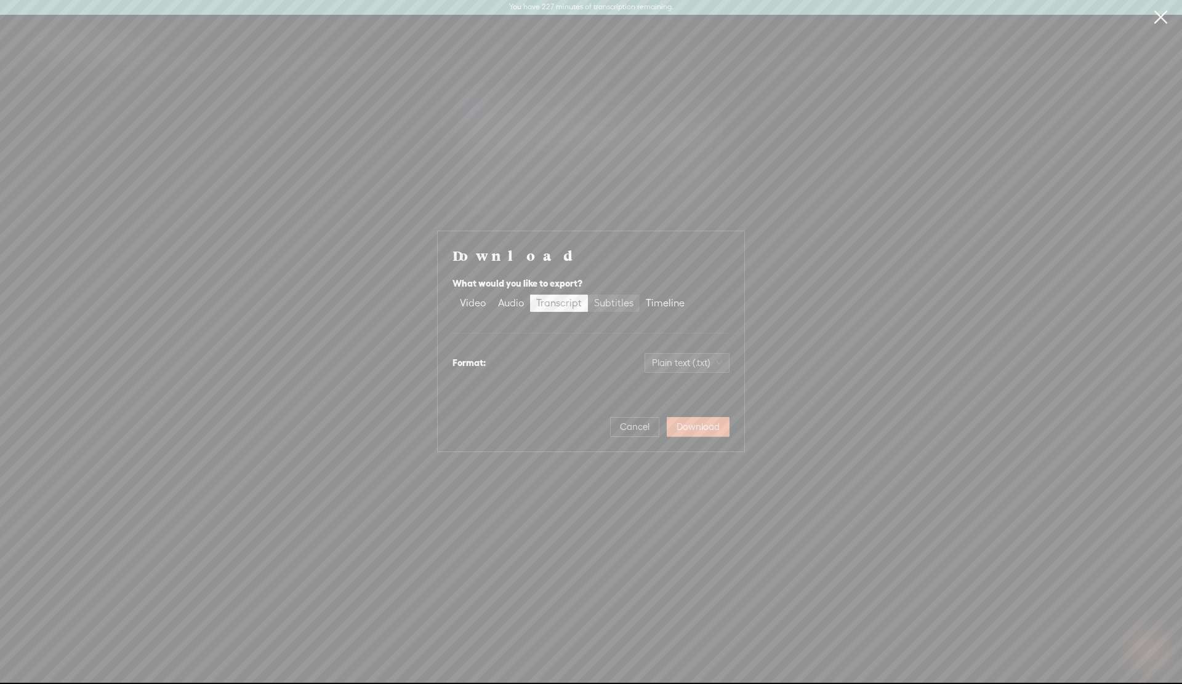
click at [601, 302] on div "Subtitles" at bounding box center [613, 303] width 39 height 17
click at [588, 295] on input "Subtitles" at bounding box center [588, 295] width 0 height 0
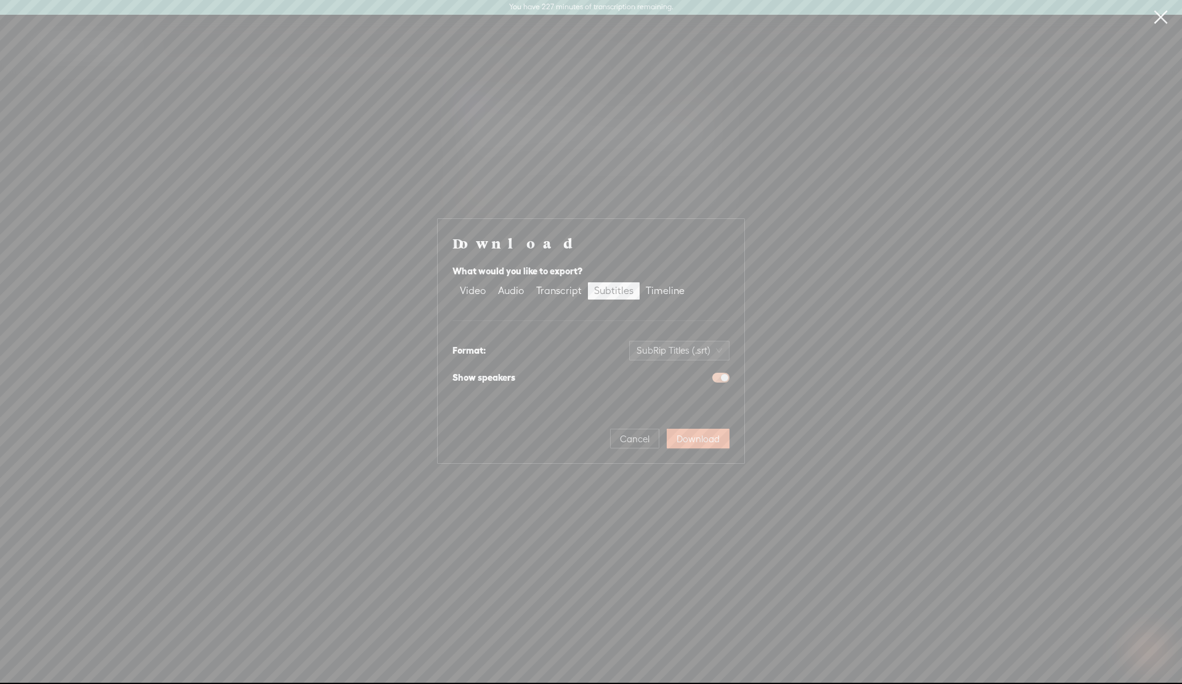
click at [720, 378] on button "button" at bounding box center [720, 378] width 17 height 10
click at [661, 292] on div "Timeline" at bounding box center [665, 291] width 39 height 17
click at [640, 283] on input "Timeline" at bounding box center [640, 283] width 0 height 0
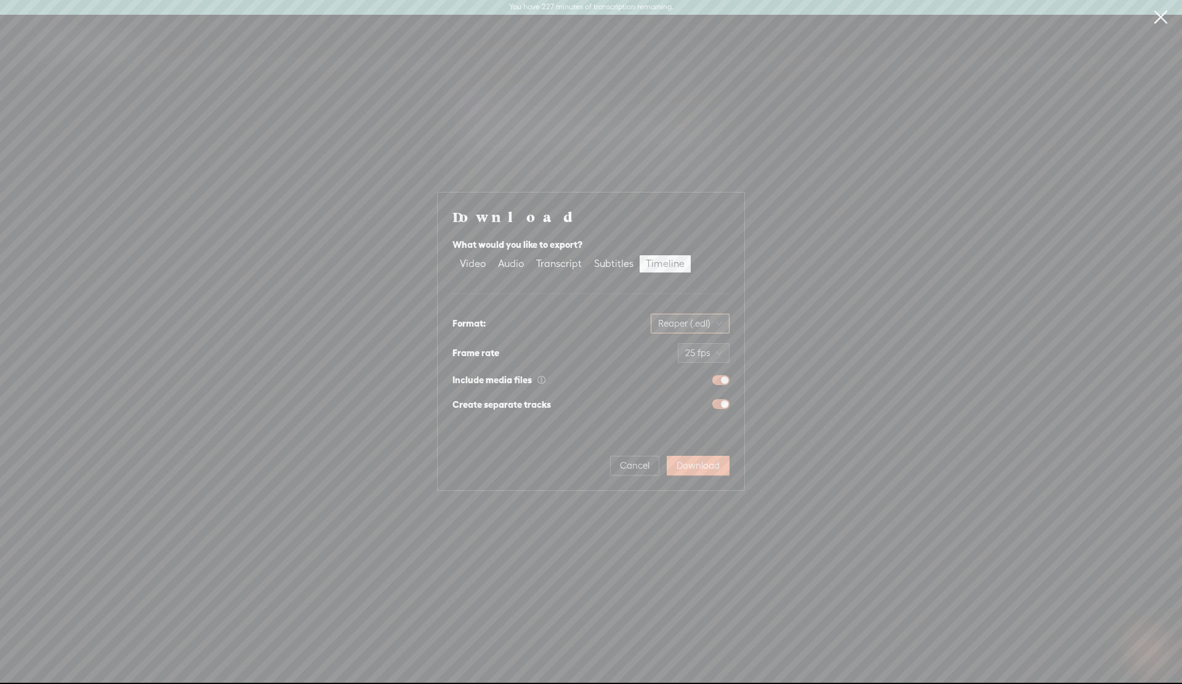
click at [712, 330] on span "Reaper (.edl)" at bounding box center [690, 324] width 64 height 18
click at [641, 354] on div "Final Cut Pro X (.fcpxml)" at bounding box center [667, 349] width 105 height 12
click at [716, 358] on span "25 fps" at bounding box center [703, 353] width 37 height 18
click at [691, 476] on div "60 fps" at bounding box center [700, 476] width 40 height 15
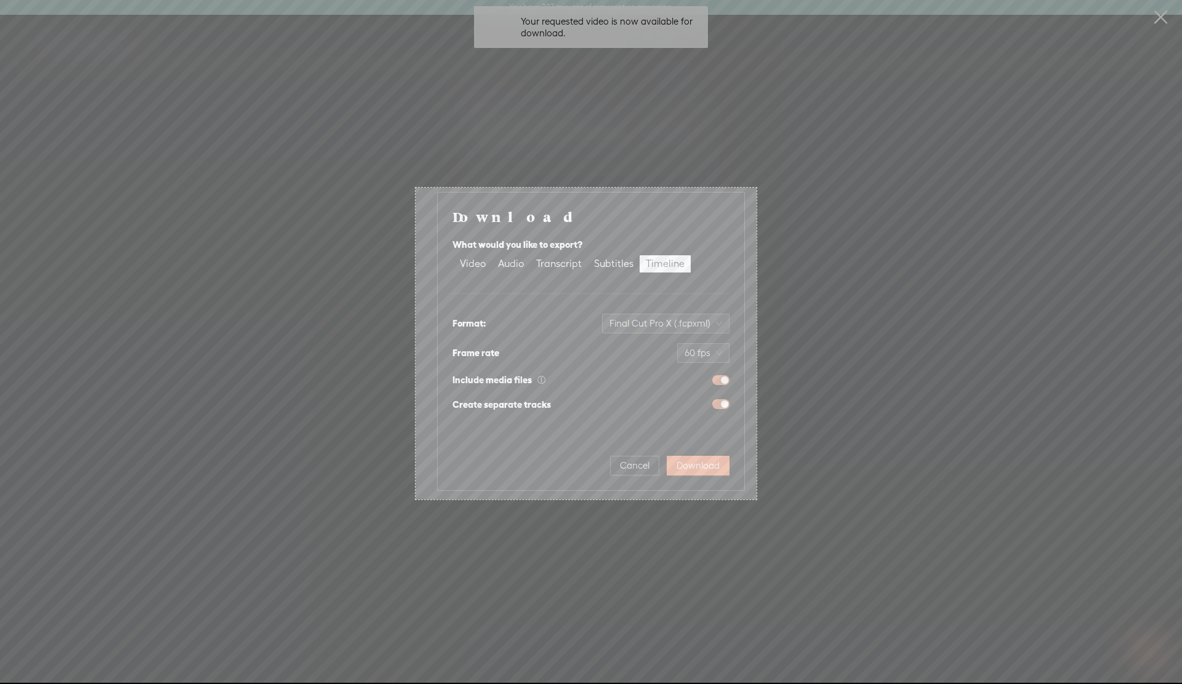
drag, startPoint x: 415, startPoint y: 188, endPoint x: 757, endPoint y: 500, distance: 462.7
click at [757, 500] on div "554 X 507" at bounding box center [591, 360] width 1182 height 721
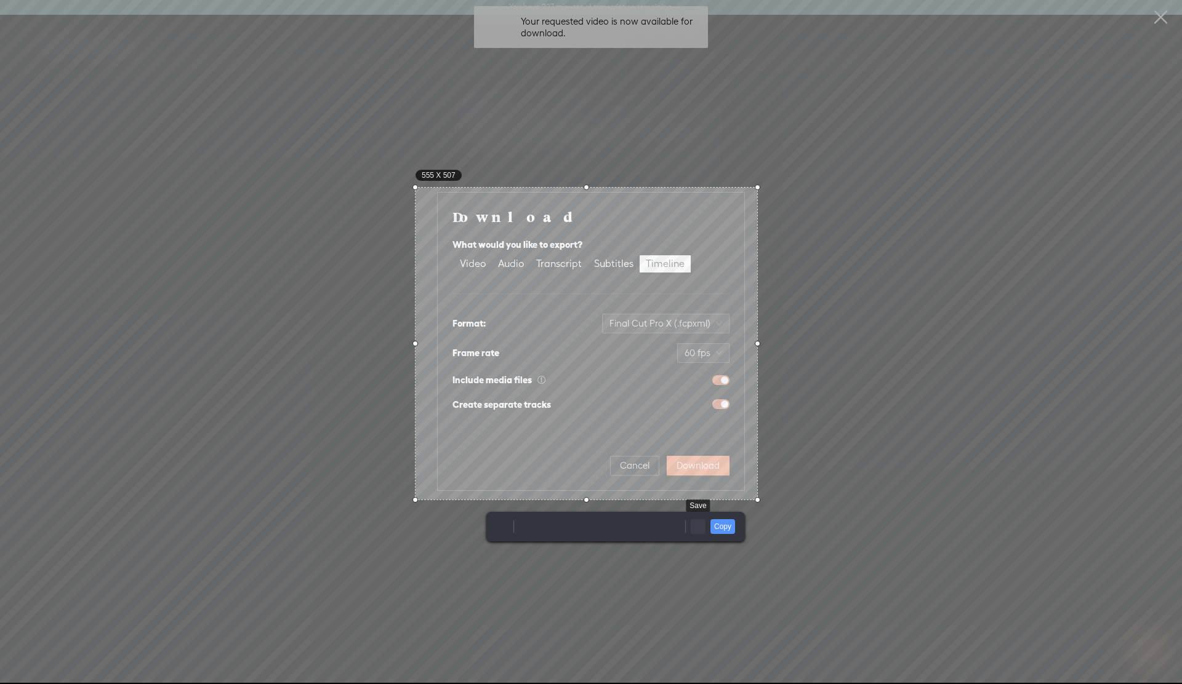
click at [699, 530] on link "Save" at bounding box center [698, 527] width 15 height 15
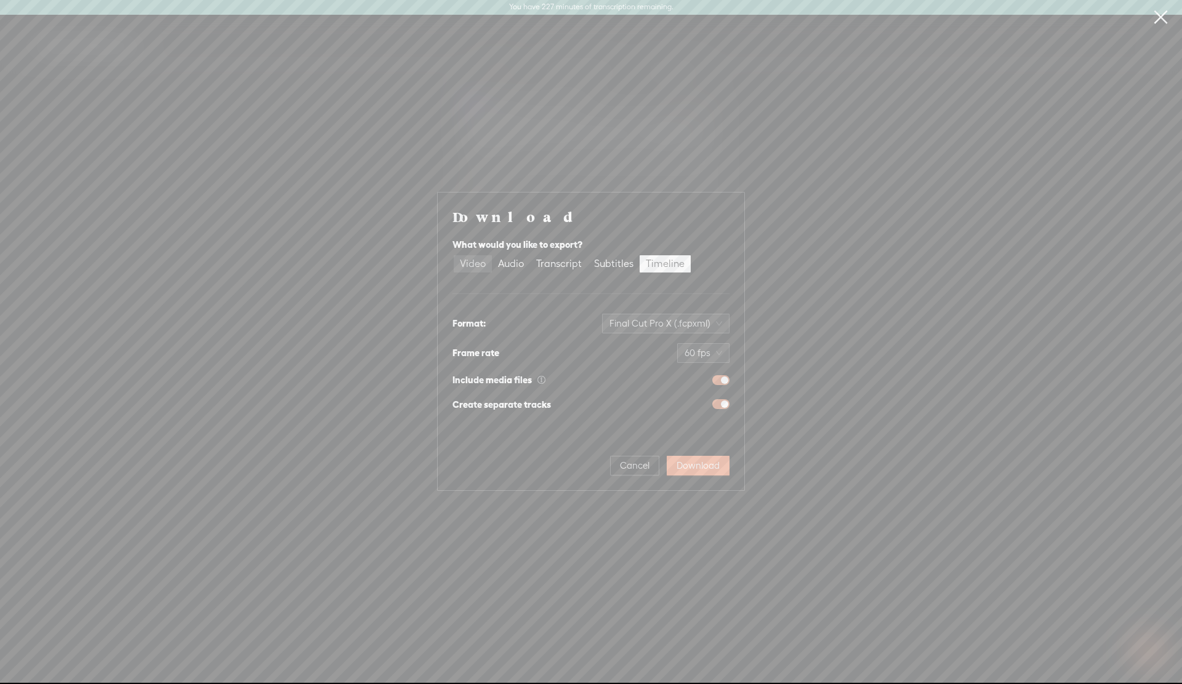
click at [474, 266] on div "Video" at bounding box center [473, 263] width 26 height 17
click at [454, 255] on input "Video" at bounding box center [454, 255] width 0 height 0
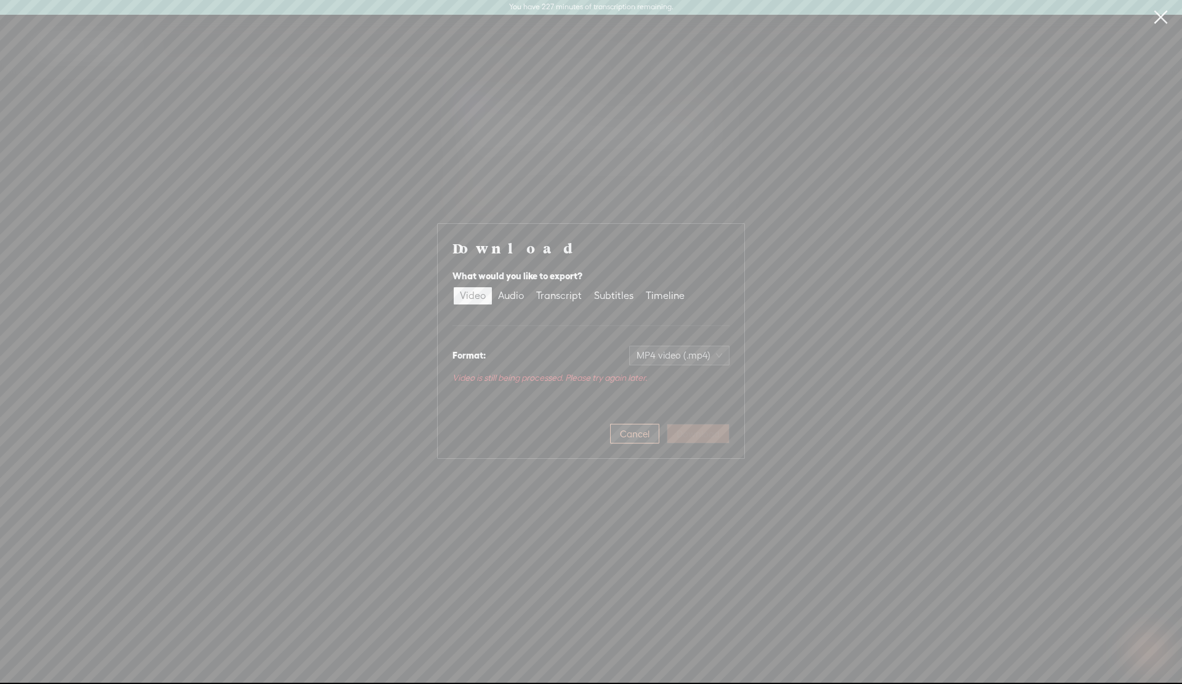
click at [614, 425] on button "Cancel" at bounding box center [634, 434] width 49 height 20
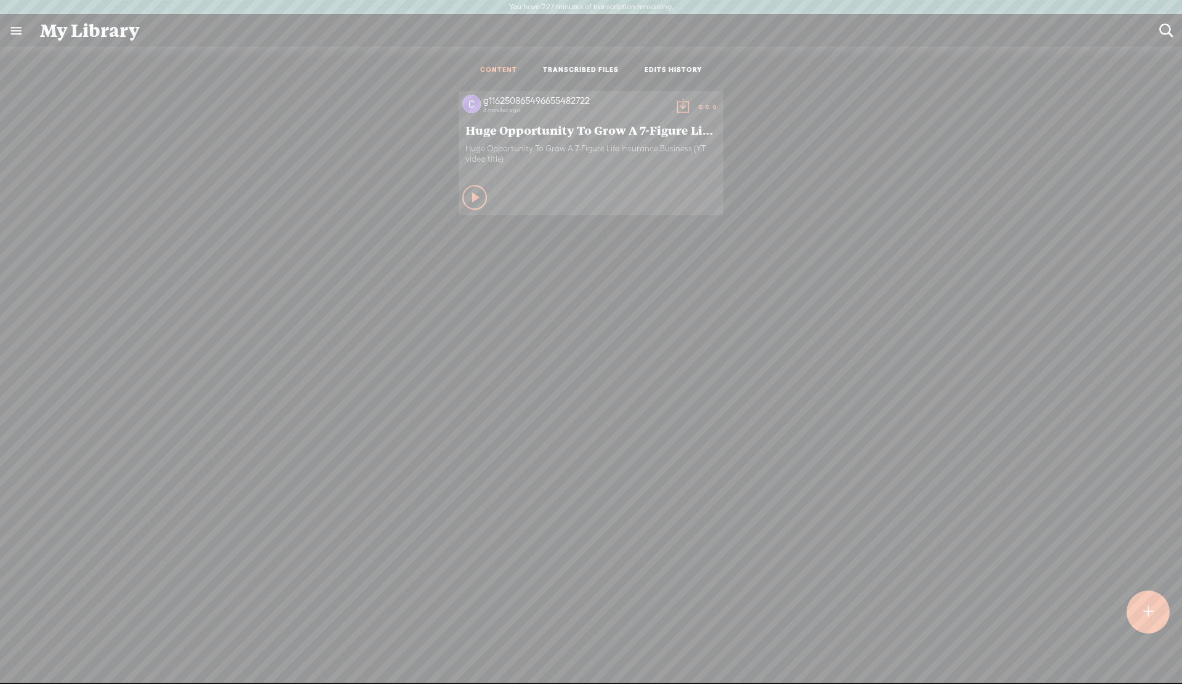
click at [676, 106] on t at bounding box center [682, 106] width 17 height 17
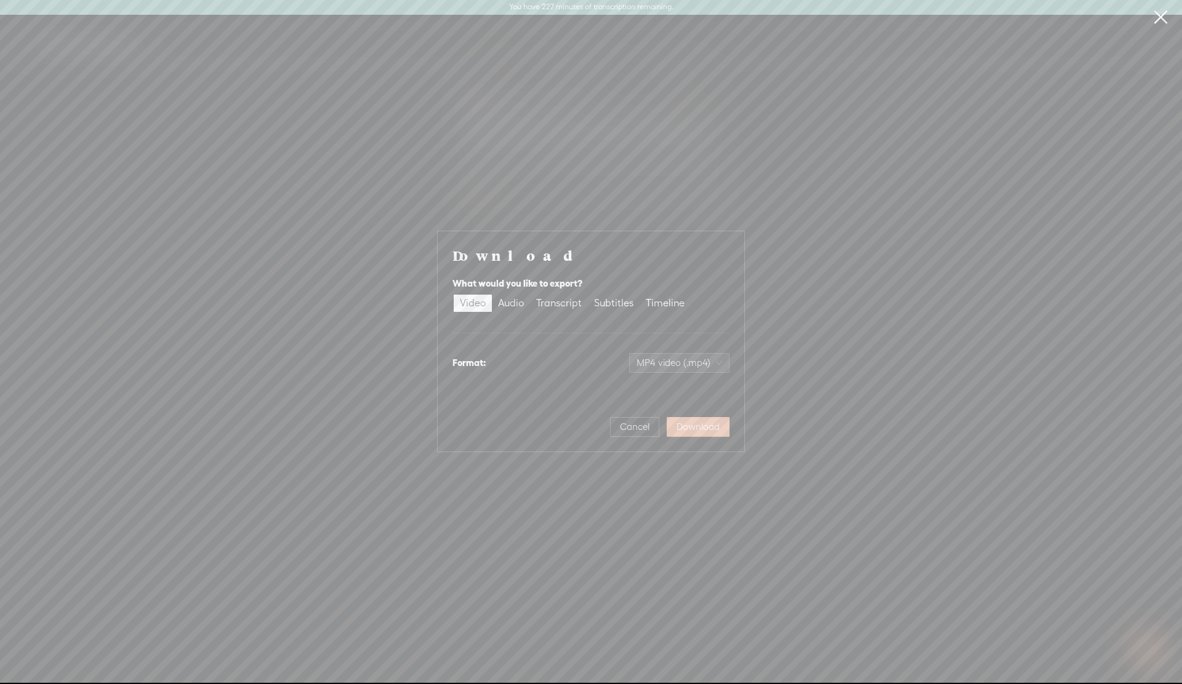
click at [707, 423] on span "Download" at bounding box center [697, 427] width 43 height 12
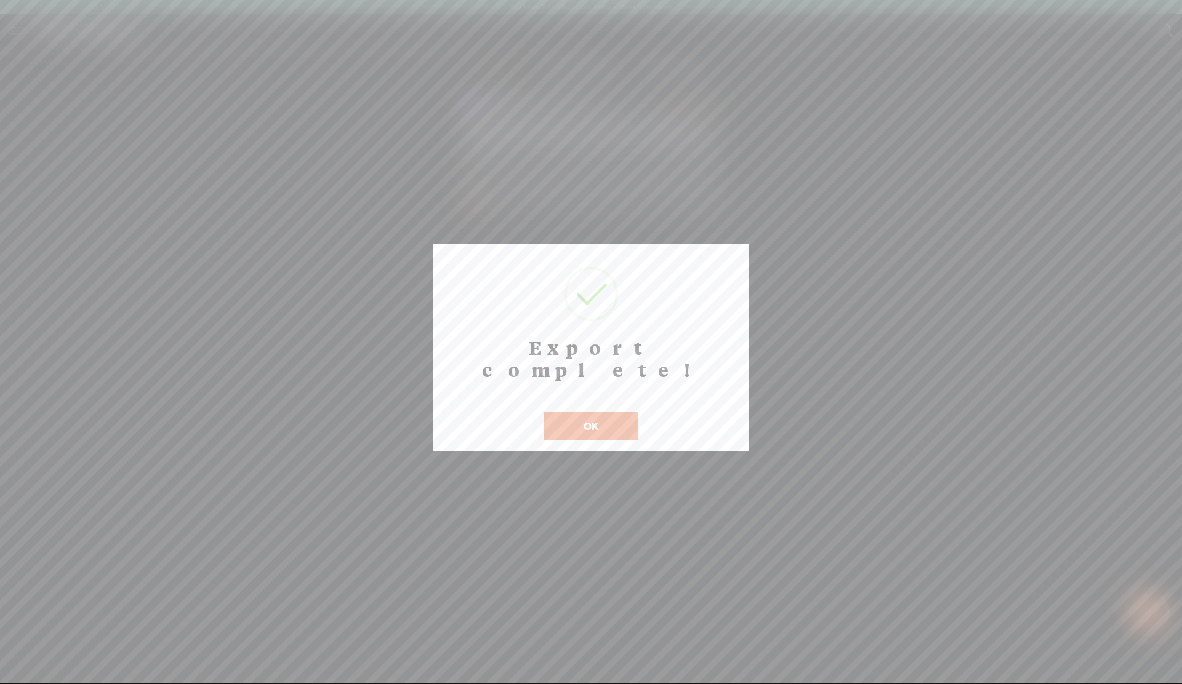
click at [598, 412] on button "OK" at bounding box center [591, 426] width 94 height 28
